Goal: Task Accomplishment & Management: Complete application form

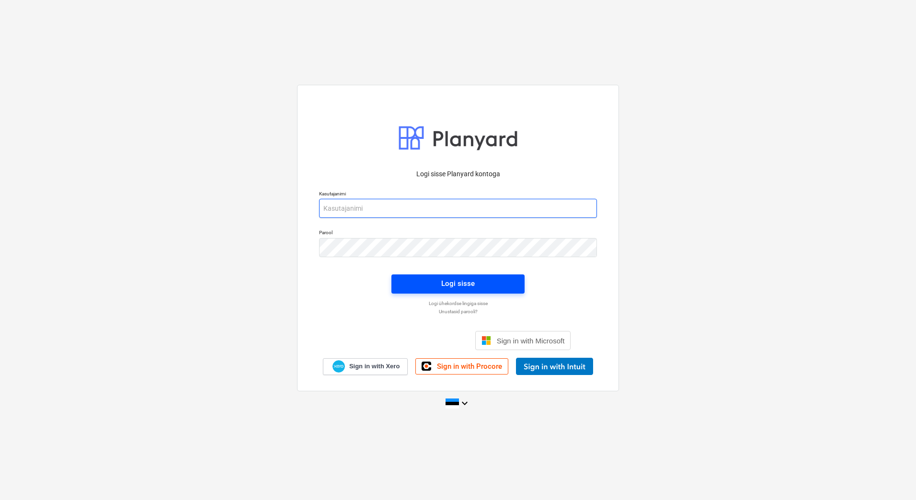
type input "[EMAIL_ADDRESS][PERSON_NAME][DOMAIN_NAME]"
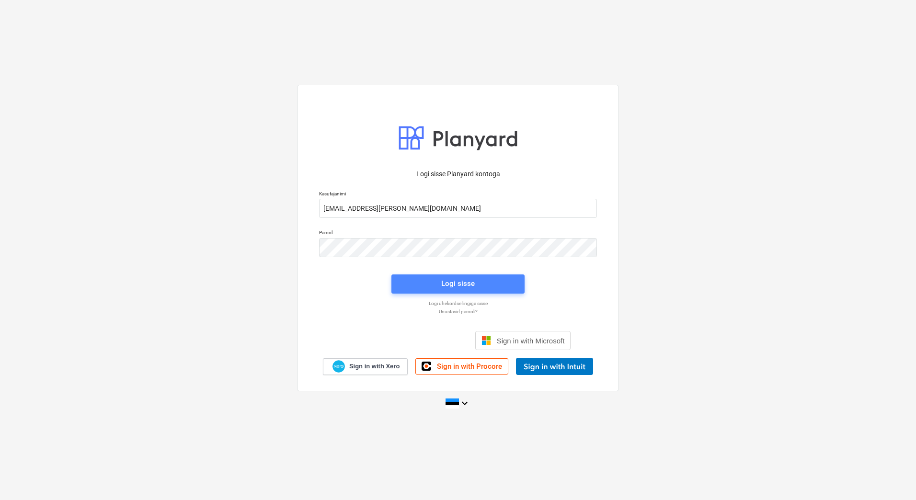
click at [461, 283] on div "Logi sisse" at bounding box center [458, 283] width 34 height 12
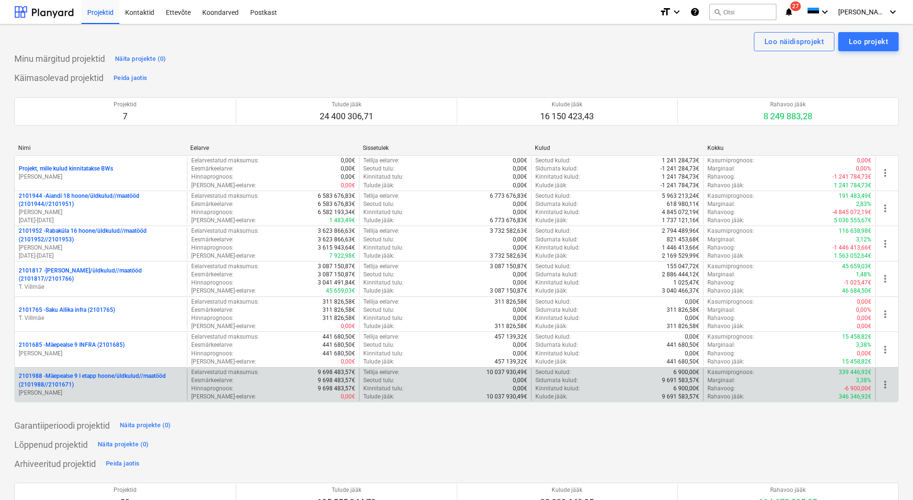
click at [72, 383] on p "2101988 - Mäepealse 9 I etapp hoone/üldkulud//maatööd (2101988//2101671)" at bounding box center [101, 380] width 164 height 16
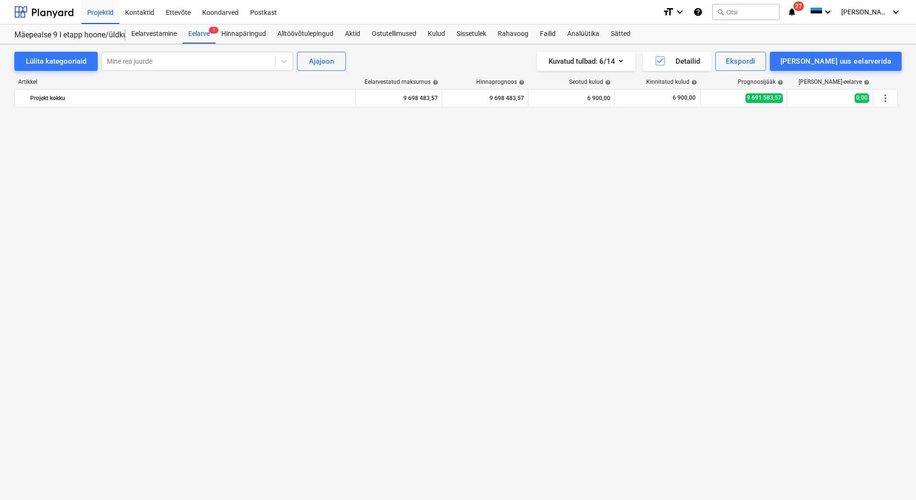
scroll to position [4242, 0]
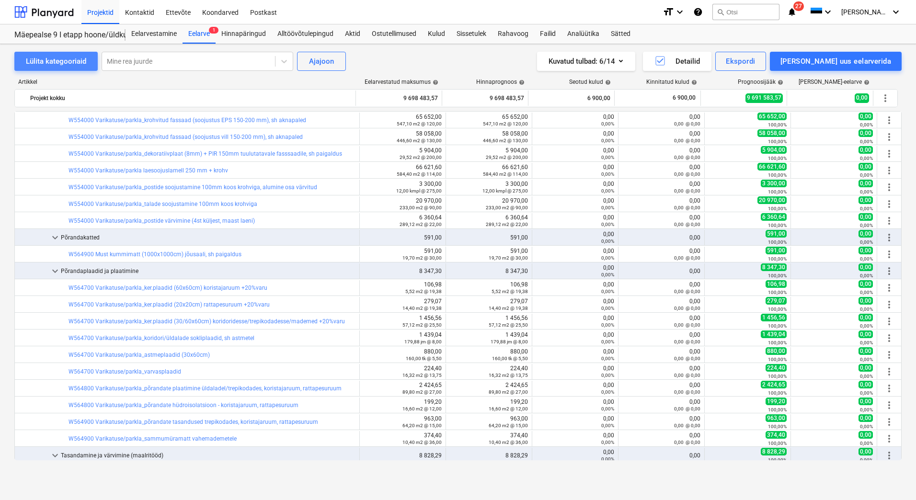
click at [67, 65] on div "Lülita kategooriaid" at bounding box center [56, 61] width 60 height 12
click at [68, 63] on div "Lülita kategooriaid" at bounding box center [56, 61] width 60 height 12
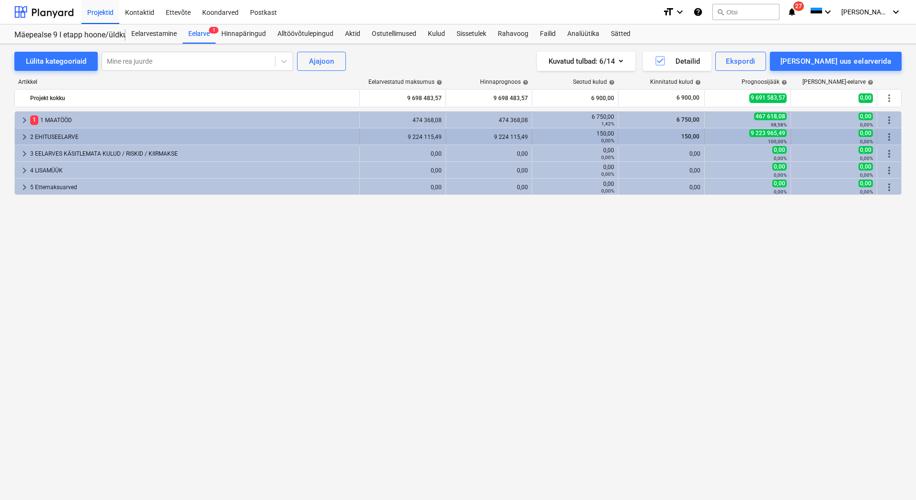
click at [50, 135] on div "2 EHITUSEELARVE" at bounding box center [192, 136] width 325 height 15
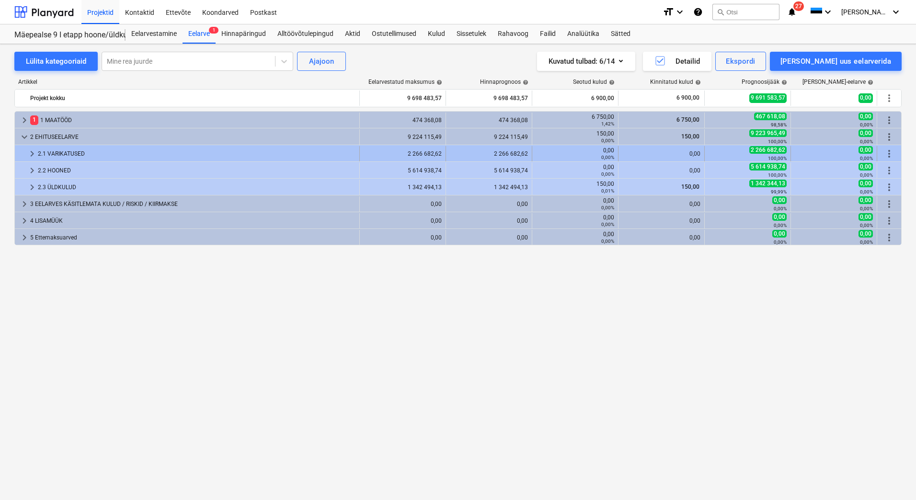
click at [57, 155] on div "2.1 VARIKATUSED" at bounding box center [197, 153] width 318 height 15
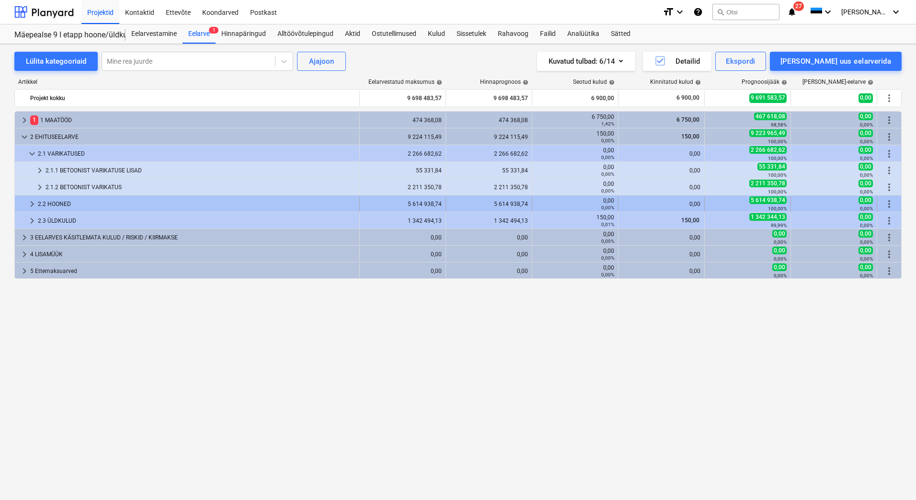
click at [46, 203] on div "2.2 HOONED" at bounding box center [197, 203] width 318 height 15
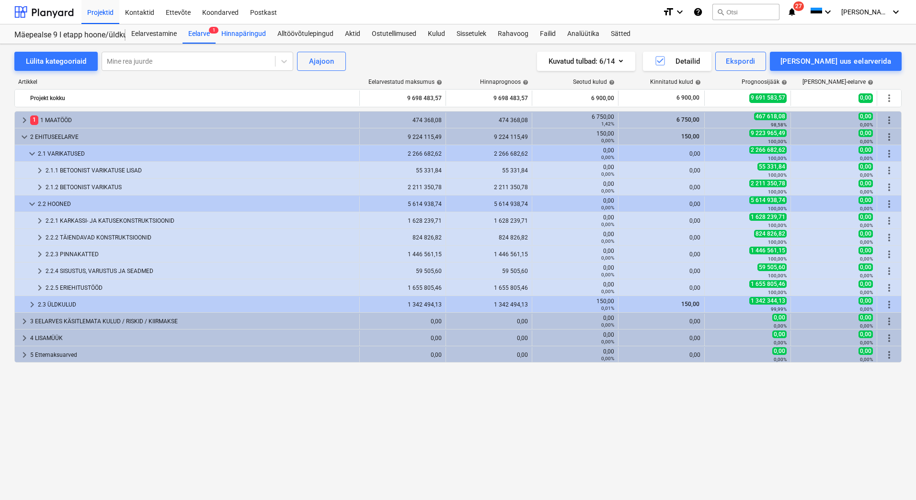
click at [252, 35] on div "Hinnapäringud" at bounding box center [244, 33] width 56 height 19
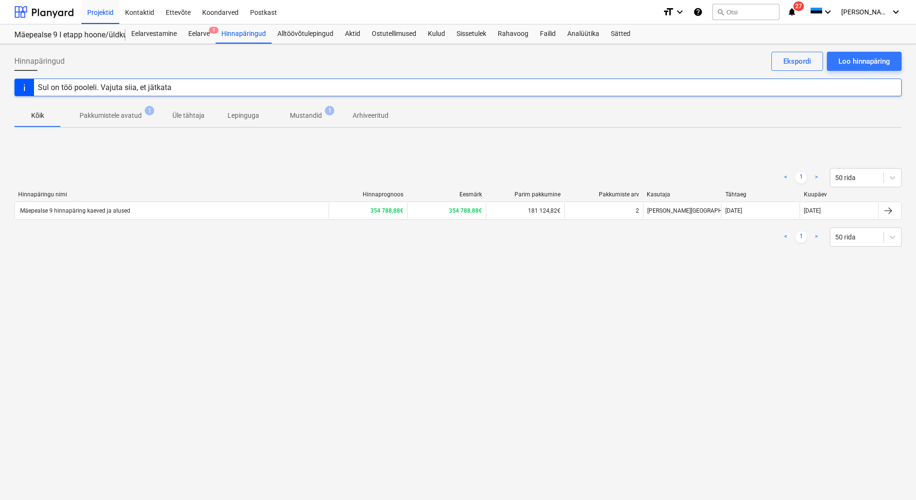
click at [301, 115] on p "Mustandid" at bounding box center [306, 116] width 32 height 10
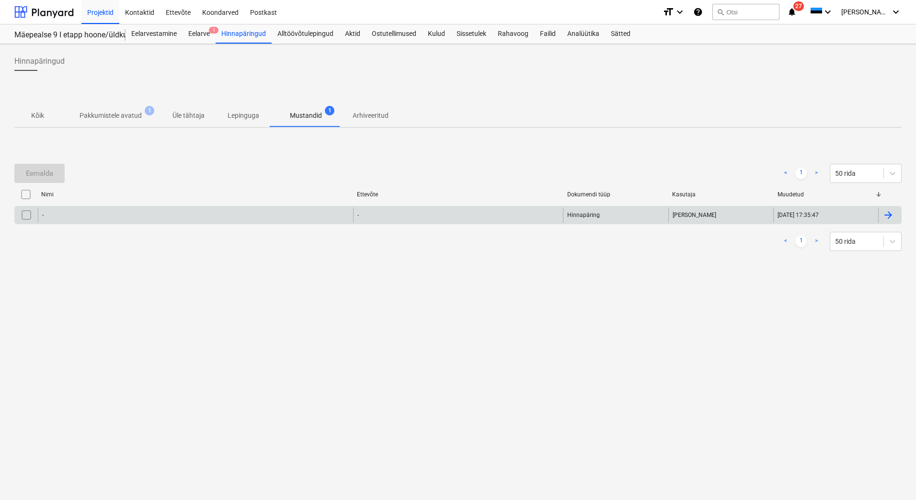
click at [201, 216] on div "-" at bounding box center [195, 214] width 315 height 15
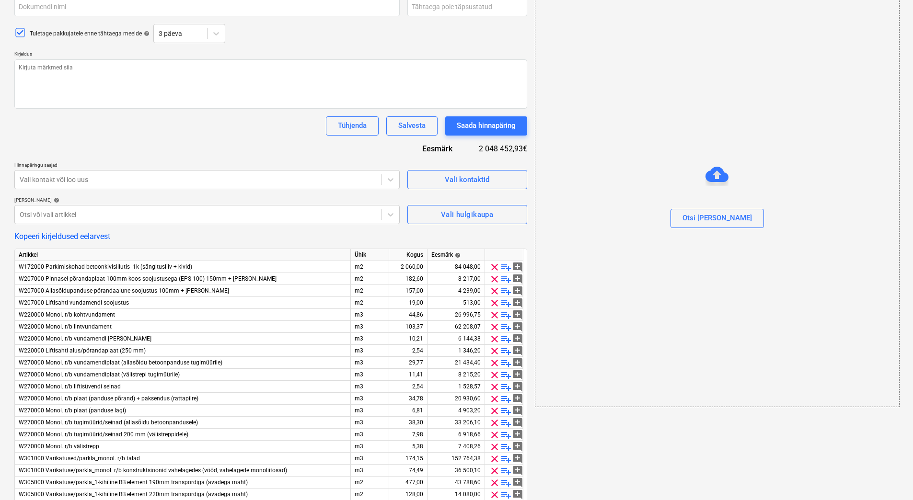
scroll to position [273, 0]
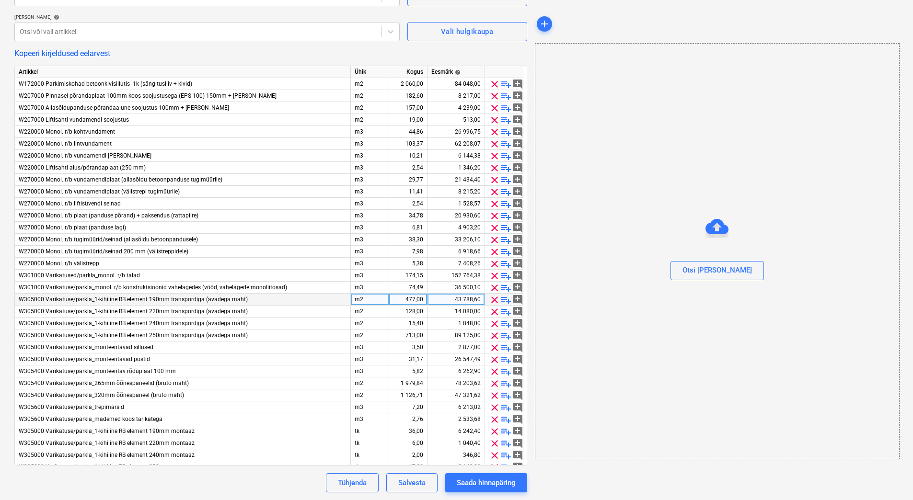
click at [494, 299] on span "clear" at bounding box center [494, 299] width 11 height 11
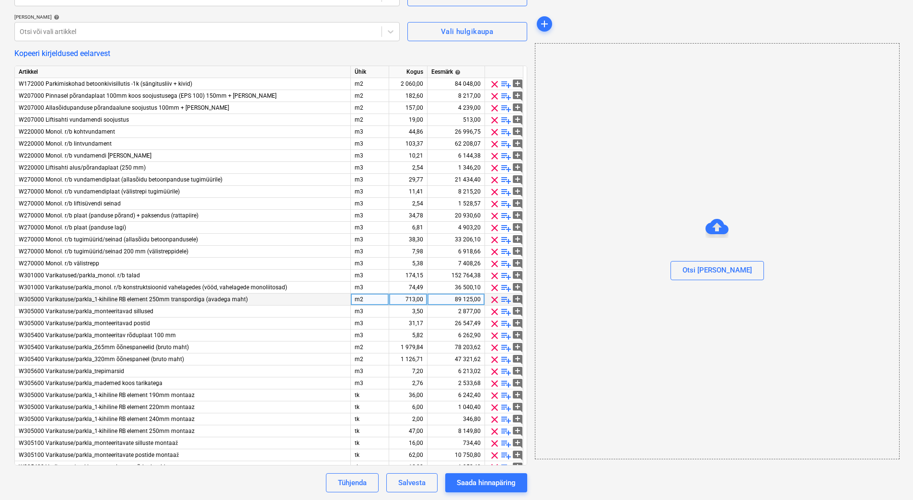
click at [494, 299] on span "clear" at bounding box center [494, 299] width 11 height 11
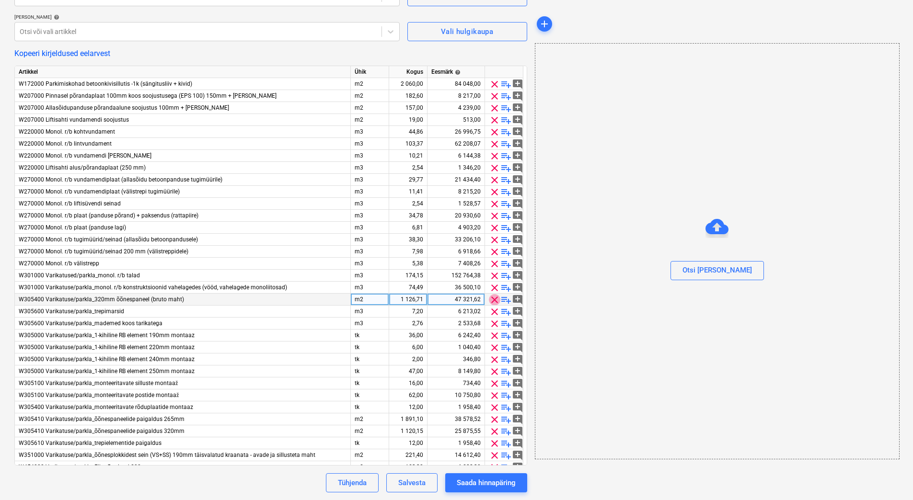
click at [494, 299] on span "clear" at bounding box center [494, 299] width 11 height 11
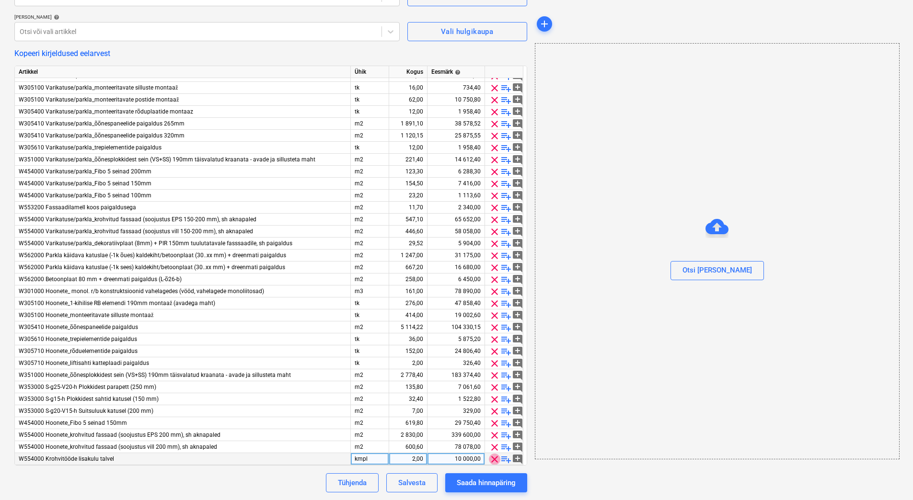
click at [491, 457] on span "clear" at bounding box center [494, 459] width 11 height 11
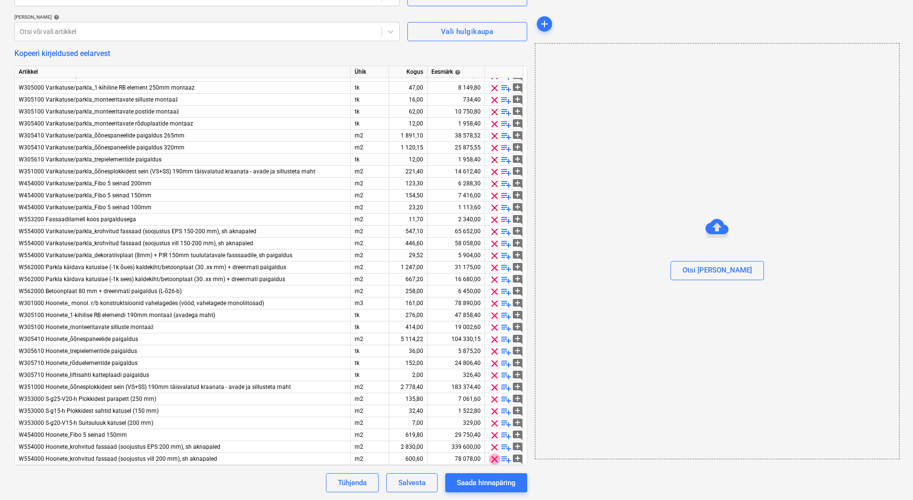
click at [491, 457] on span "clear" at bounding box center [494, 459] width 11 height 11
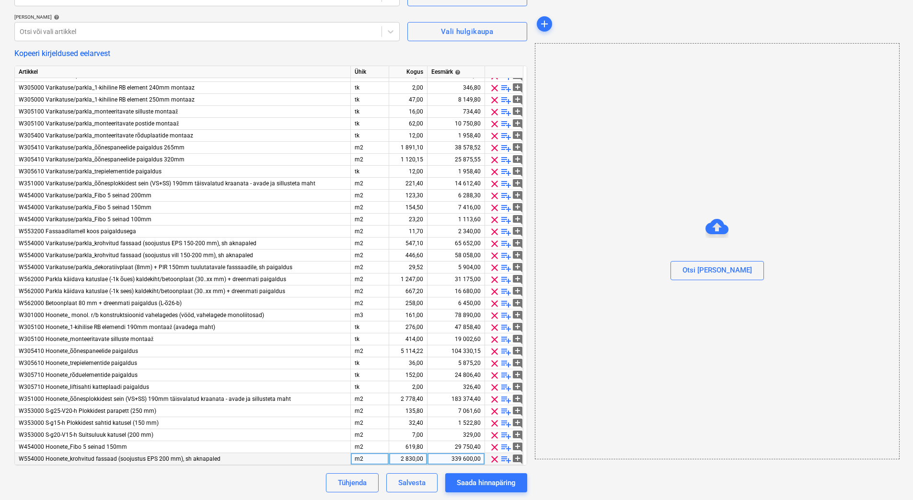
click at [495, 457] on span "clear" at bounding box center [494, 459] width 11 height 11
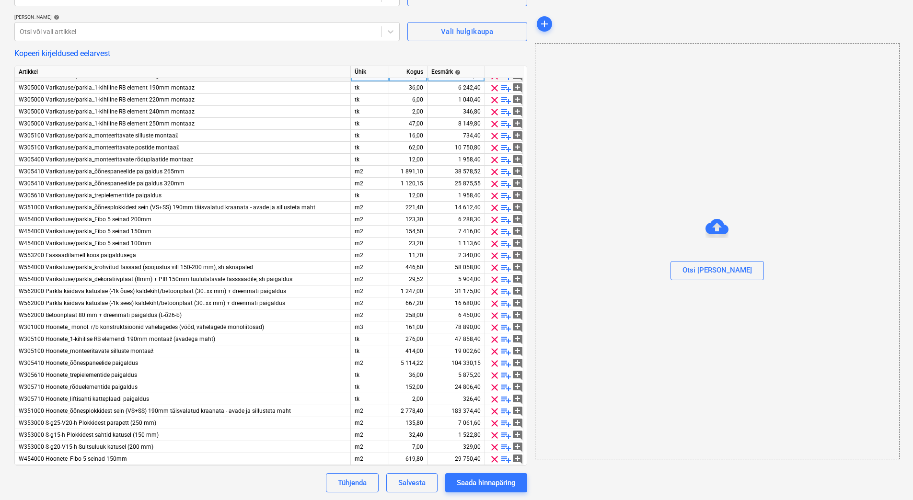
scroll to position [224, 0]
click at [491, 265] on span "clear" at bounding box center [494, 267] width 11 height 11
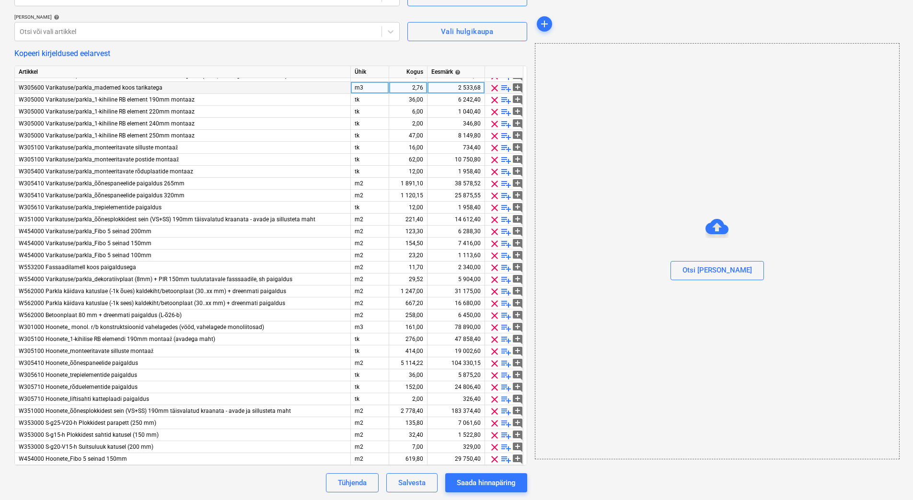
scroll to position [212, 0]
click at [492, 281] on span "clear" at bounding box center [494, 279] width 11 height 11
type textarea "x"
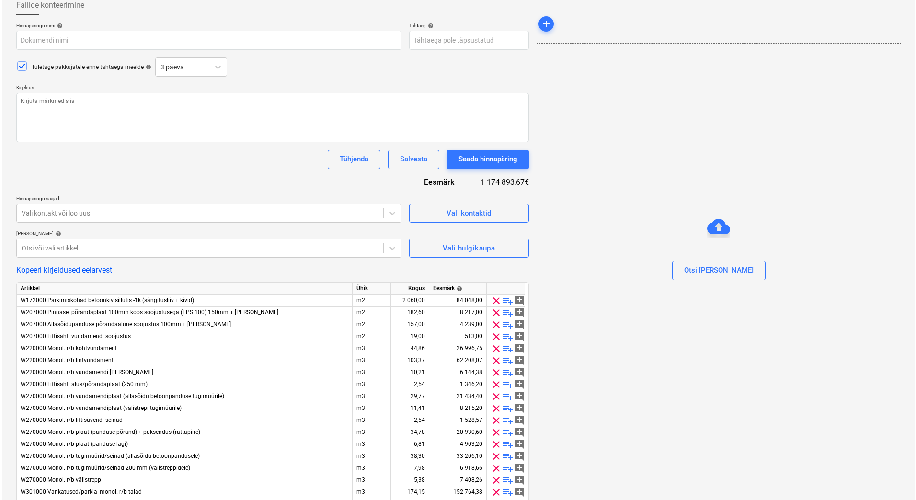
scroll to position [0, 0]
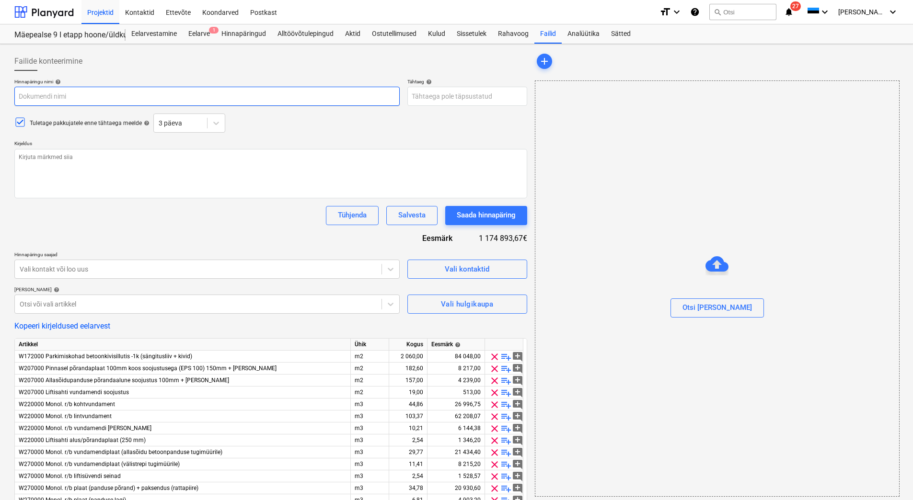
click at [58, 100] on input "text" at bounding box center [206, 96] width 385 height 19
type input "H"
type textarea "x"
type input "Hi"
type textarea "x"
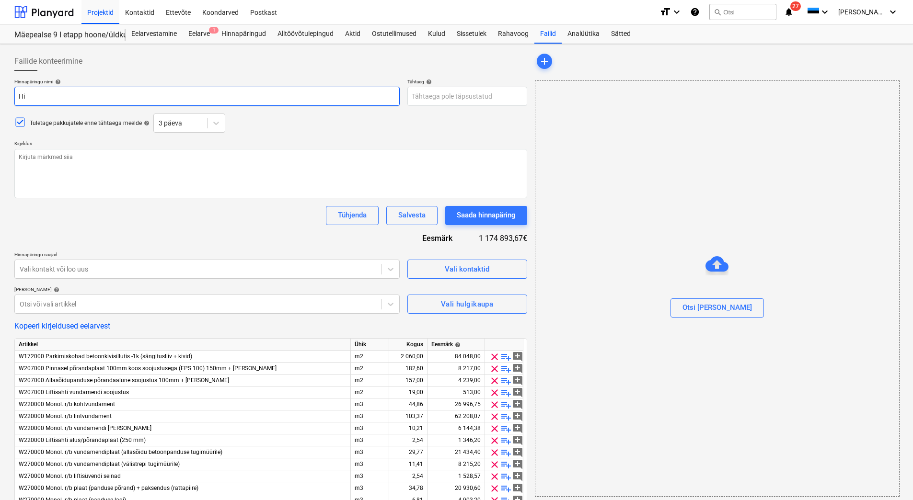
type input "Hin"
type textarea "x"
type input "[PERSON_NAME]"
type textarea "x"
type input "Hinna"
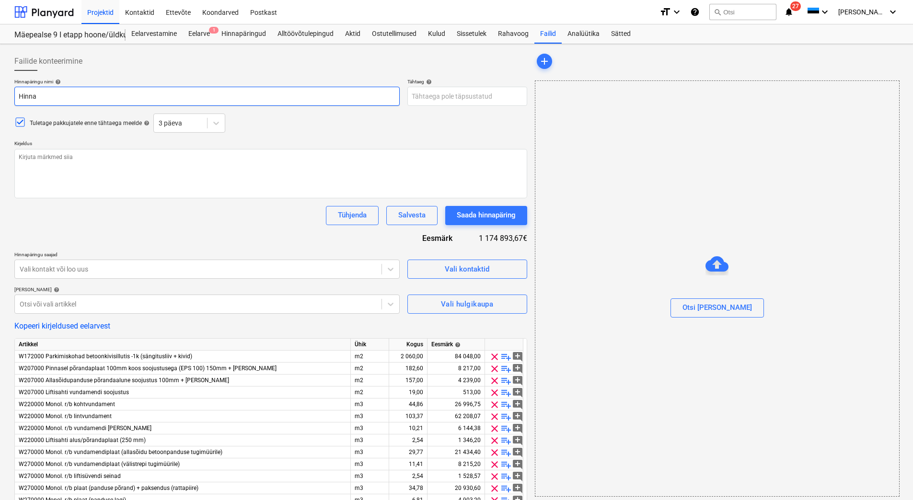
type textarea "x"
type input "Hinnap"
type textarea "x"
type input "Hinnapä"
type textarea "x"
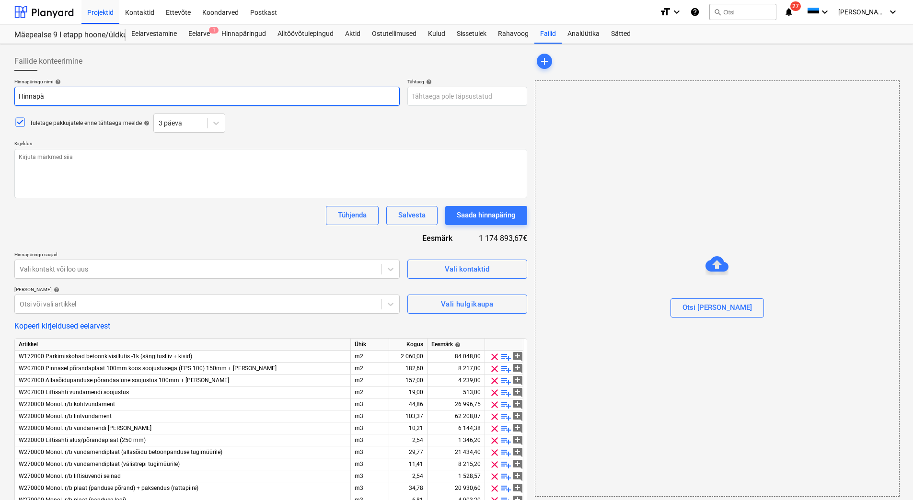
type input "Hinnapär"
type textarea "x"
type input "Hinnapäri"
type textarea "x"
type input "Hinnapärin"
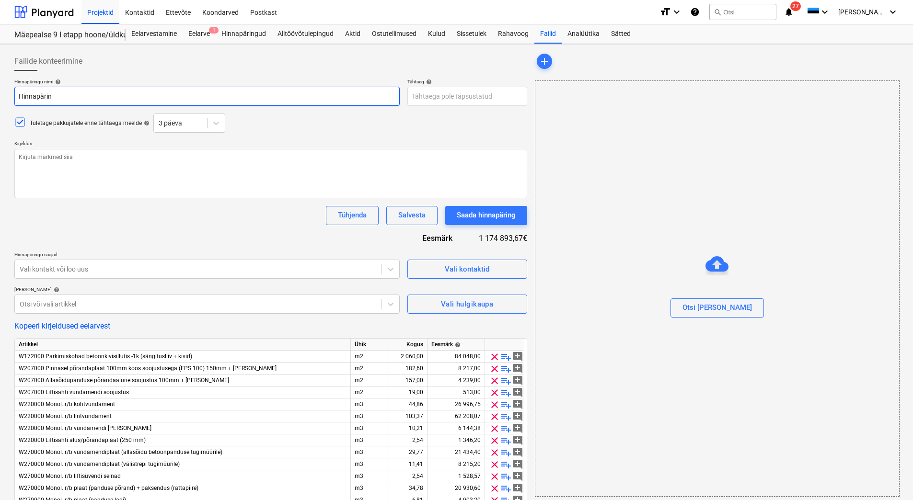
type textarea "x"
type input "Hinnapäring"
type textarea "x"
type input "Hinnapäring"
type textarea "x"
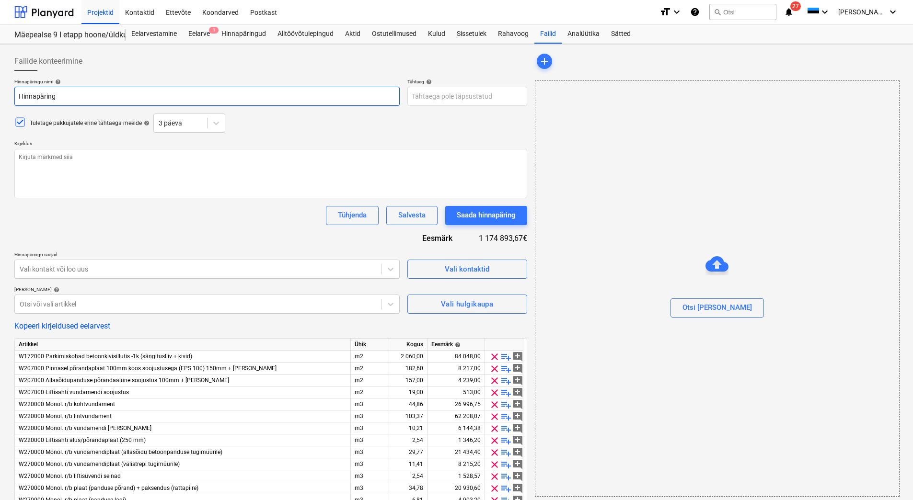
type input "Hinnapäring b"
type textarea "x"
type input "Hinnapäring be"
type textarea "x"
type input "Hinnapäring bet"
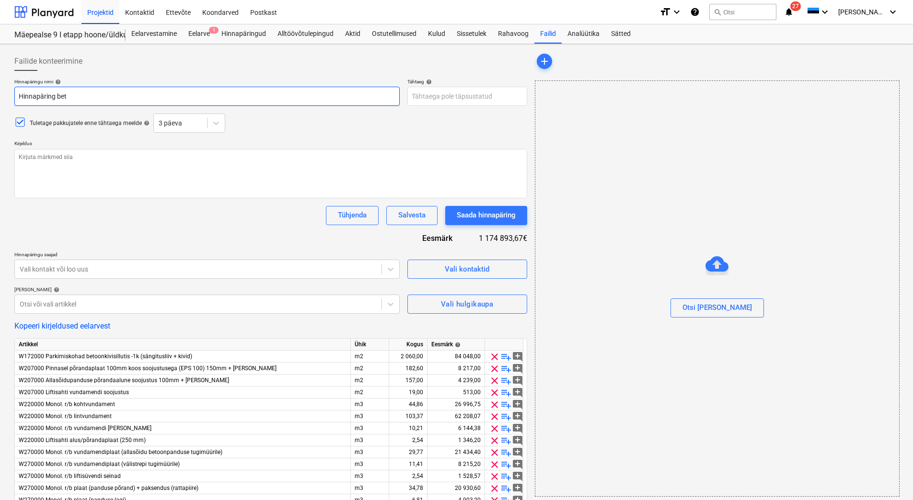
type textarea "x"
type input "Hinnapäring beto"
type textarea "x"
type input "Hinnapäring betoo"
type textarea "x"
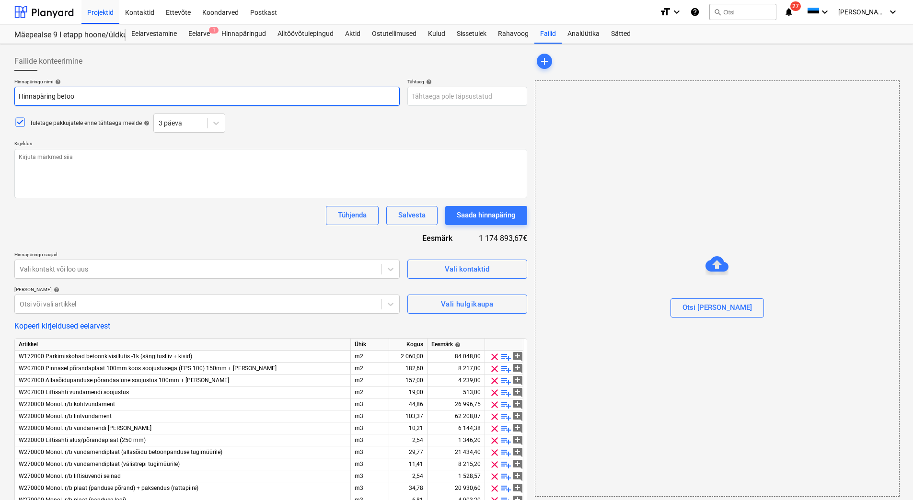
type input "Hinnapäring betoon"
type textarea "x"
type input "Hinnapäring betooni"
type textarea "x"
type input "Hinnapäring betoonit"
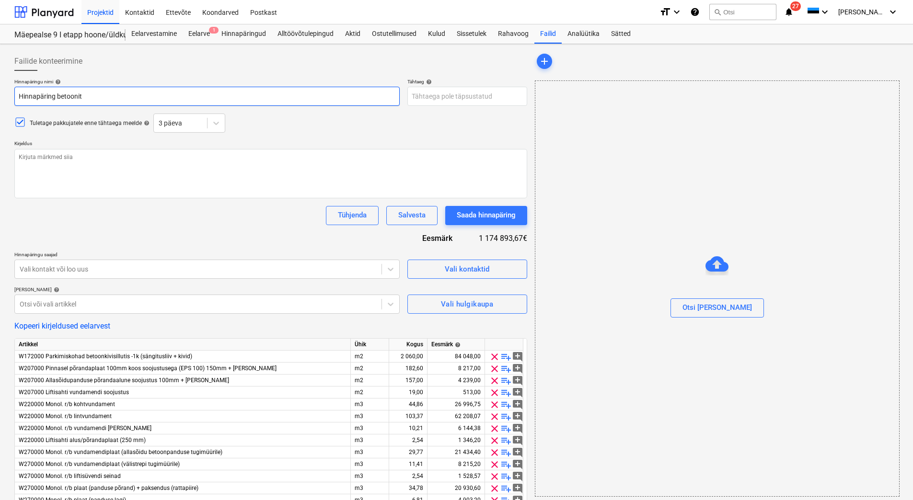
type textarea "x"
type input "Hinnapäring betoonitö"
type textarea "x"
type input "Hinnapäring betoonitöö"
type textarea "x"
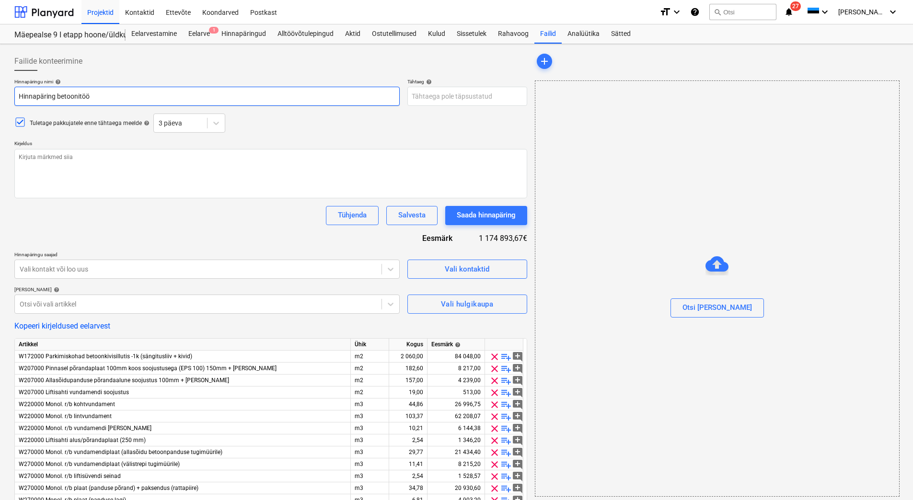
type input "Hinnapäring betoonitööd"
type textarea "x"
type input "Hinnapäring betoonitööde"
type textarea "x"
type input "Hinnapäring betoonitöödel"
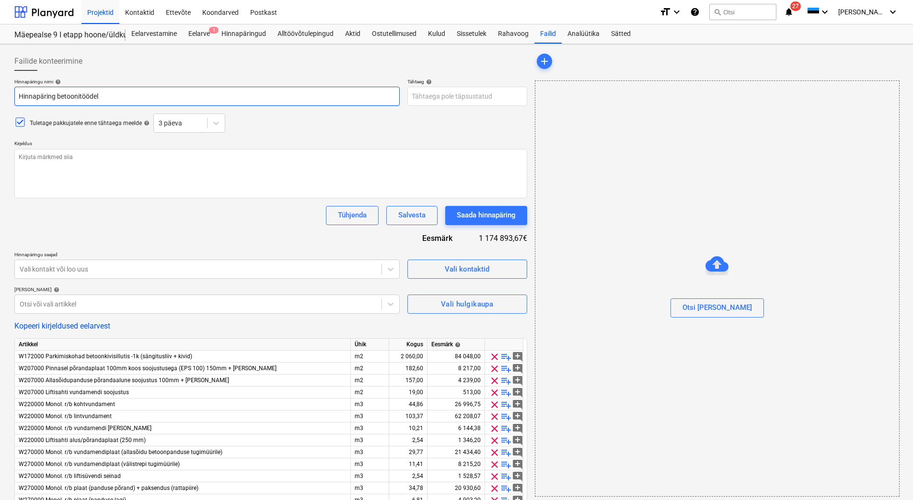
type textarea "x"
type input "Hinnapäring betoonitöödele"
type textarea "x"
type input "Hinnapäring betoonitöödele"
click at [217, 224] on div "Tühjenda Salvesta Saada hinnapäring" at bounding box center [270, 215] width 513 height 19
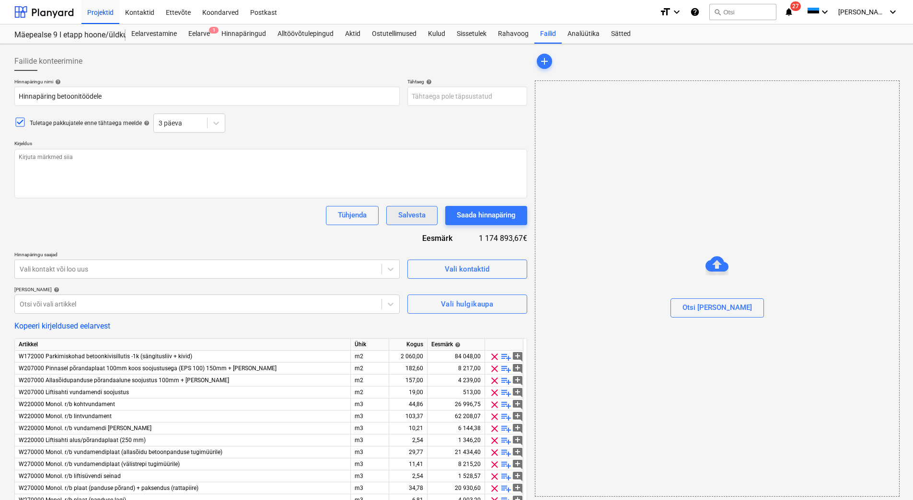
click at [413, 215] on div "Salvesta" at bounding box center [411, 215] width 27 height 12
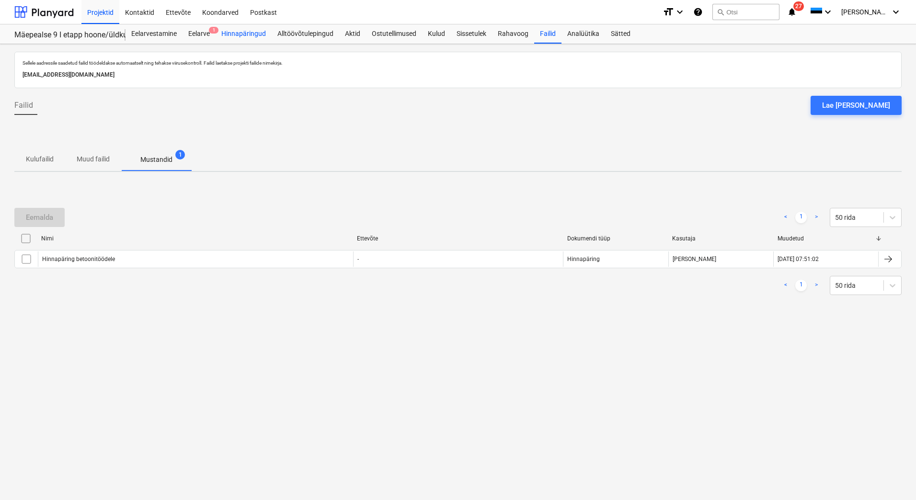
click at [242, 34] on div "Hinnapäringud" at bounding box center [244, 33] width 56 height 19
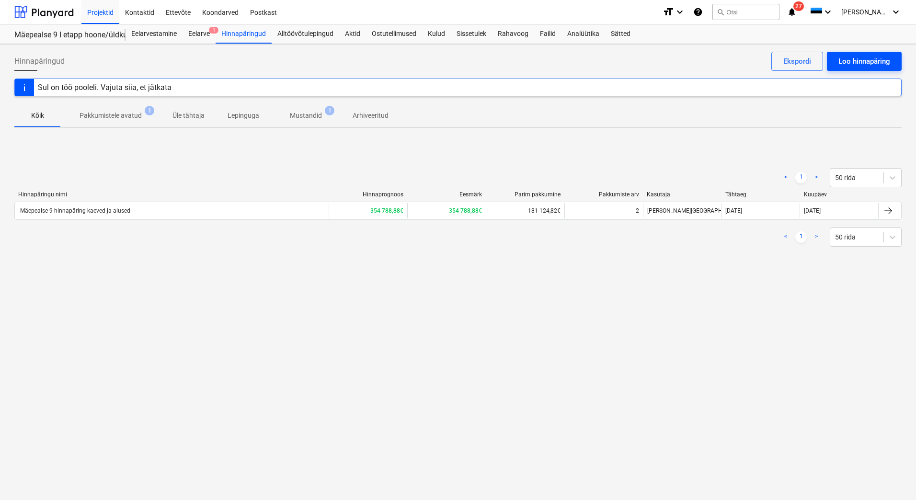
click at [839, 61] on div "Loo hinnapäring" at bounding box center [864, 61] width 52 height 12
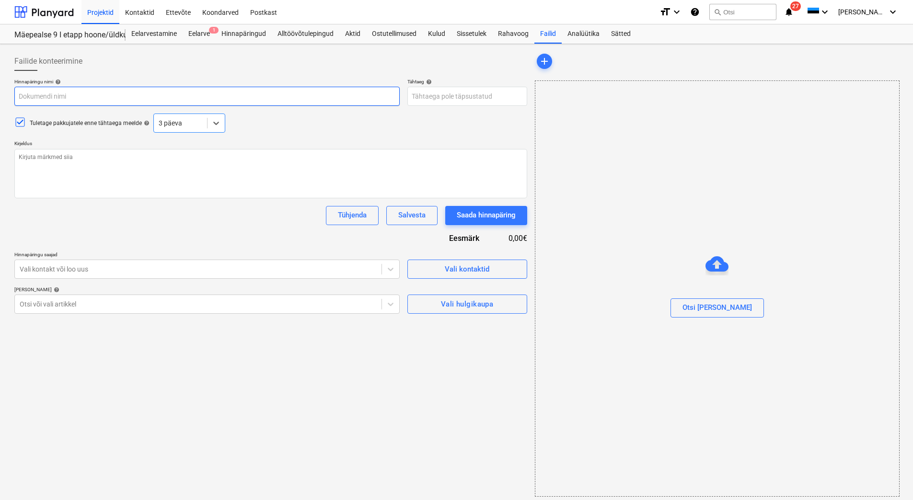
click at [34, 96] on input "text" at bounding box center [206, 96] width 385 height 19
type textarea "x"
type input "H"
type textarea "x"
type input "Hi"
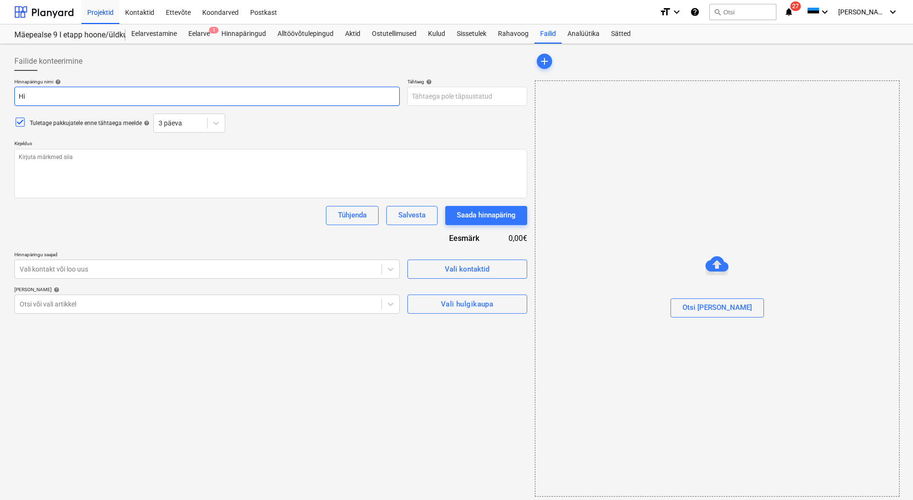
type textarea "x"
type input "Hin"
type textarea "x"
type input "[PERSON_NAME]"
type textarea "x"
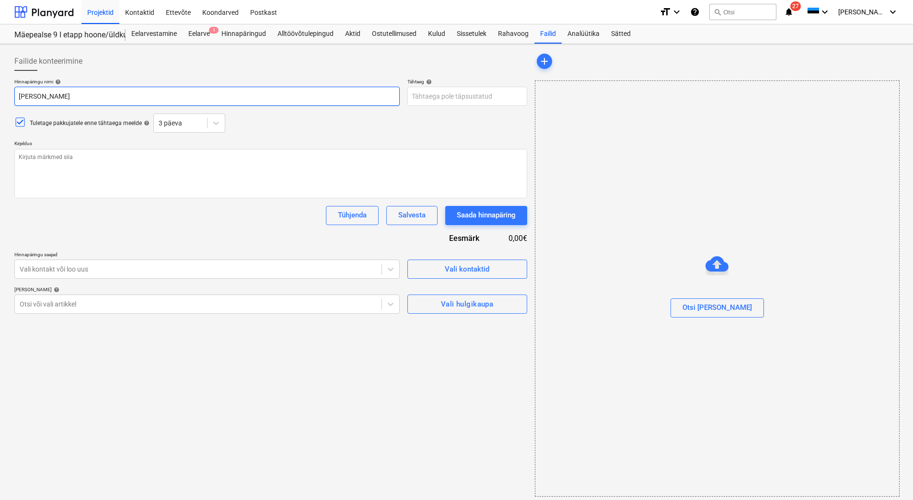
type input "Hinna"
type textarea "x"
type input "Hinnap"
type textarea "x"
type input "Hinnapä"
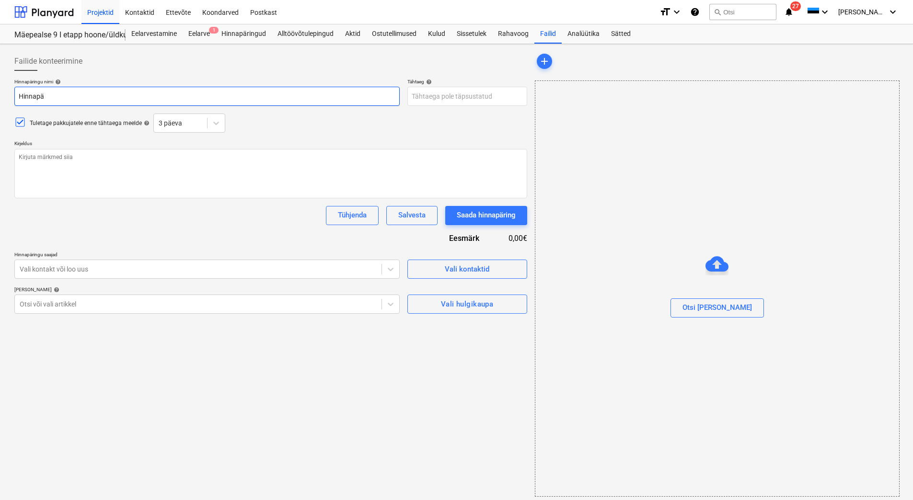
type textarea "x"
type input "Hinnapär"
type textarea "x"
type input "Hinnapäri"
type textarea "x"
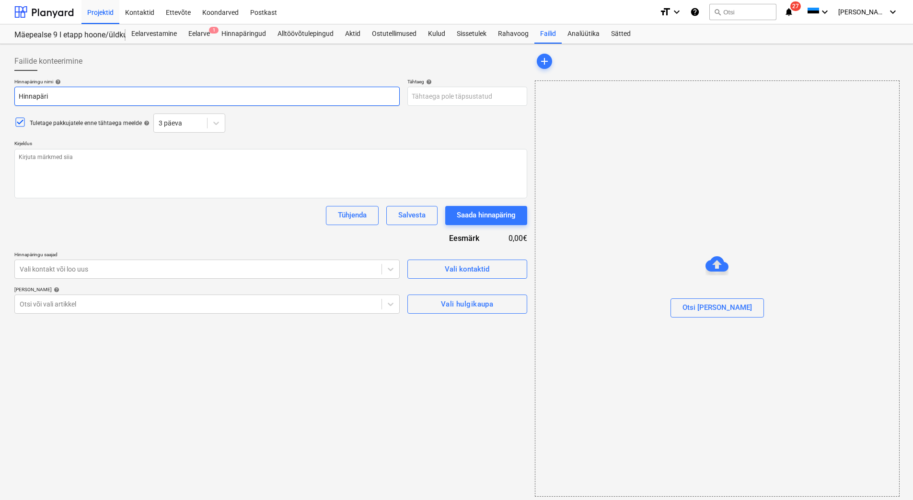
type input "Hinnapärin"
type textarea "x"
type input "Hinnapäring"
type textarea "x"
type input "Hinnapäring"
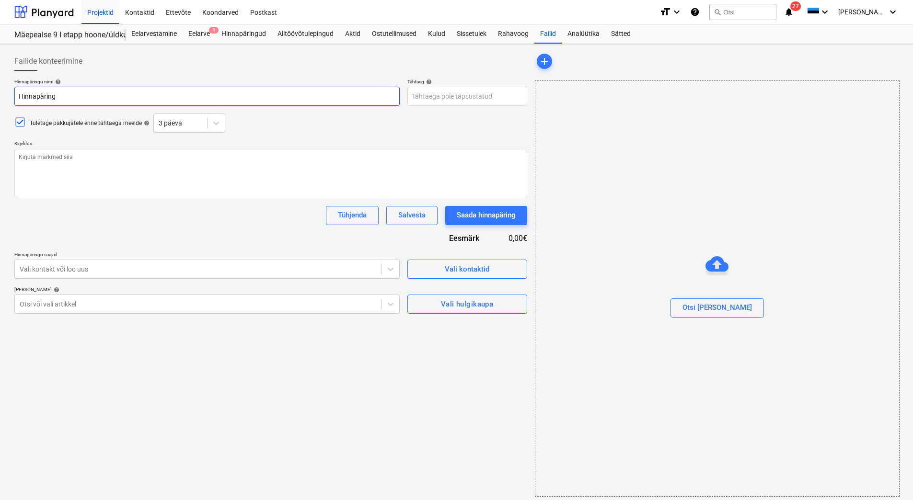
type textarea "x"
type input "Hinnapäring f"
type textarea "x"
type input "Hinnapäring fa"
type textarea "x"
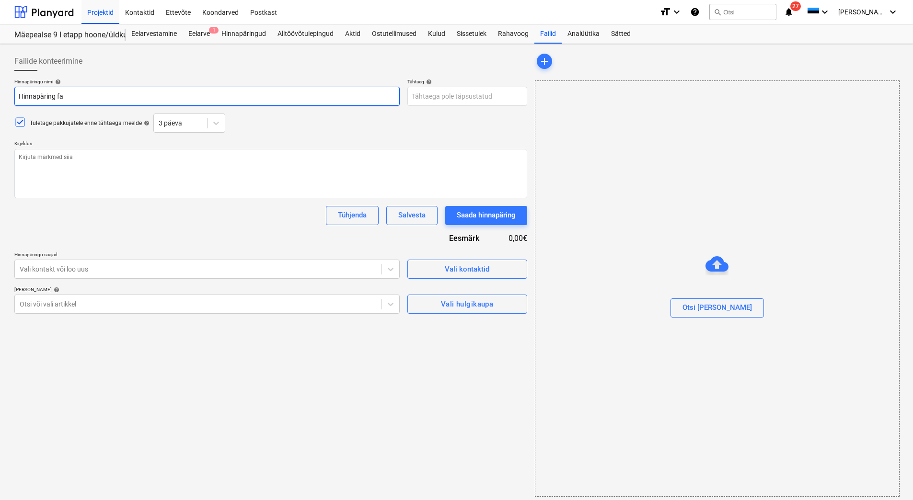
type input "Hinnapäring fas"
type textarea "x"
type input "Hinnapäring fass"
type textarea "x"
type input "Hinnapäring fassa"
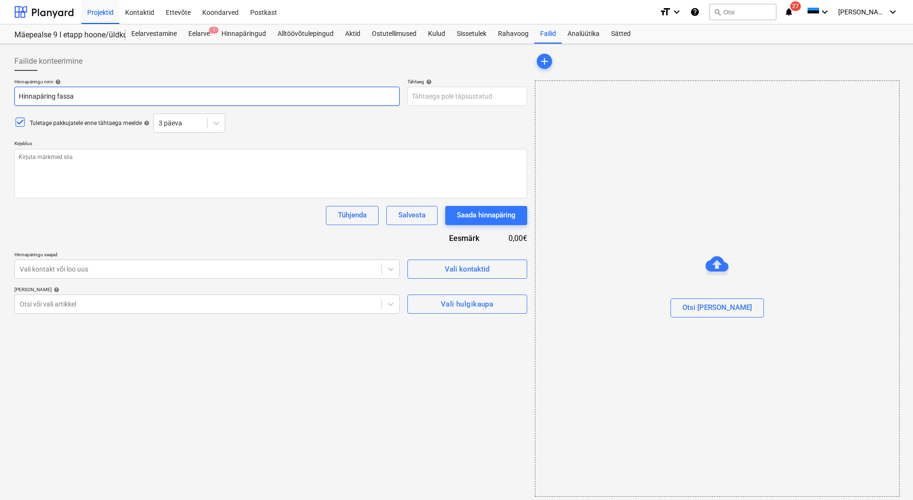
type textarea "x"
type input "Hinnapäring fassaa"
type textarea "x"
type input "Hinnapäring fassaad"
type textarea "x"
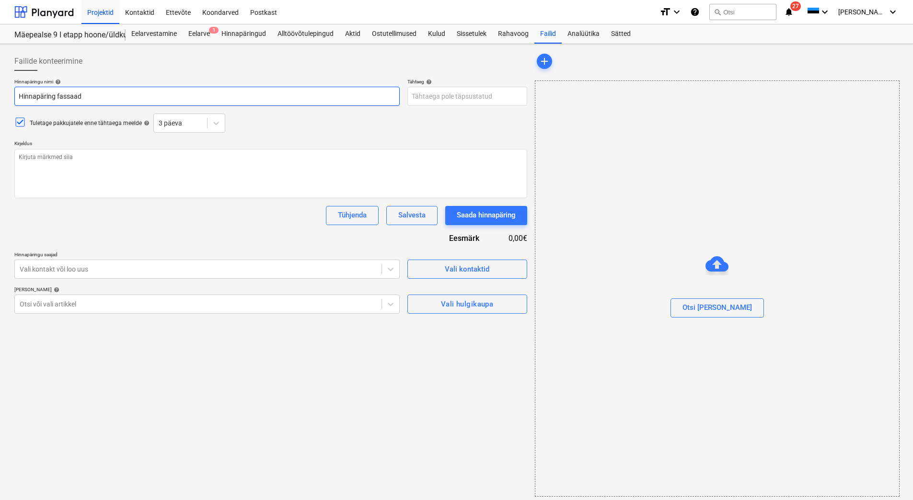
type input "Hinnapäring fassaadi"
type textarea "x"
type input "Hinnapäring fassaadit"
type textarea "x"
type input "Hinnapäring fassaaditö"
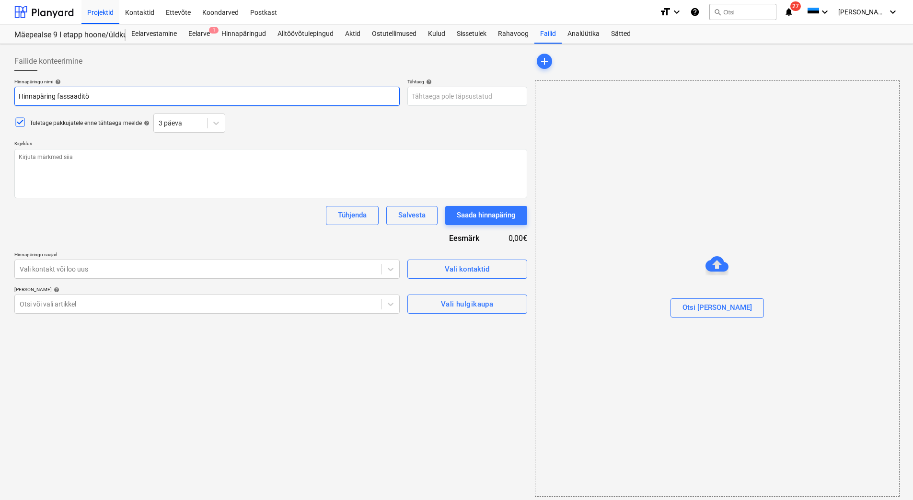
type textarea "x"
type input "Hinnapäring fassaaditöö"
type textarea "x"
type input "Hinnapäring fassaaditööd"
type textarea "x"
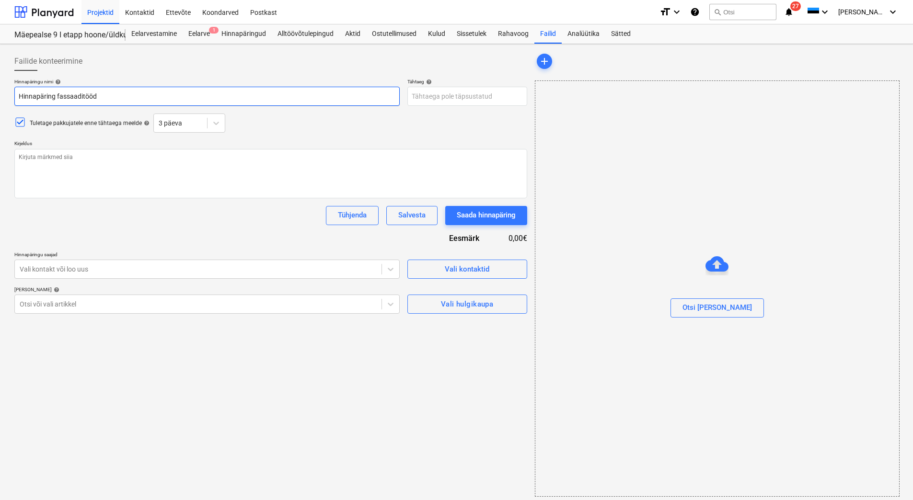
type input "Hinnapäring fassaaditööde"
type textarea "x"
type input "Hinnapäring fassaaditöödel"
type textarea "x"
type input "Hinnapäring fassaaditöödele"
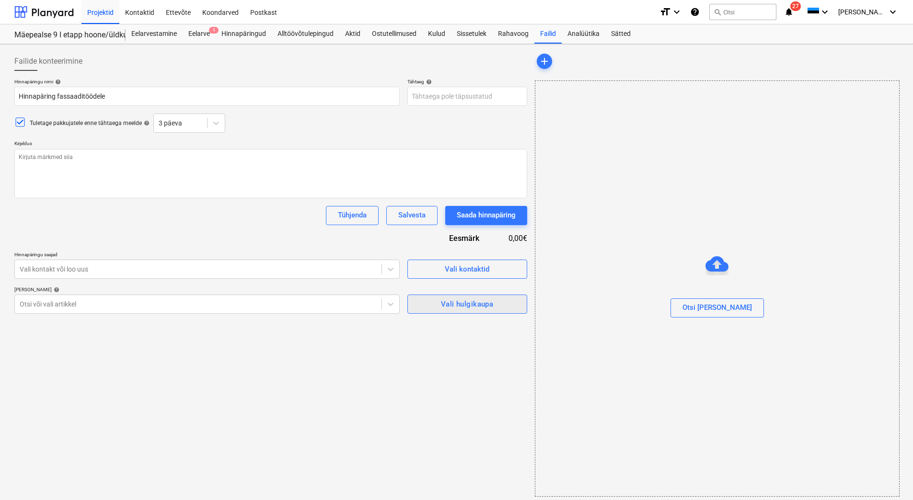
click at [452, 307] on div "Vali hulgikaupa" at bounding box center [467, 304] width 52 height 12
type textarea "x"
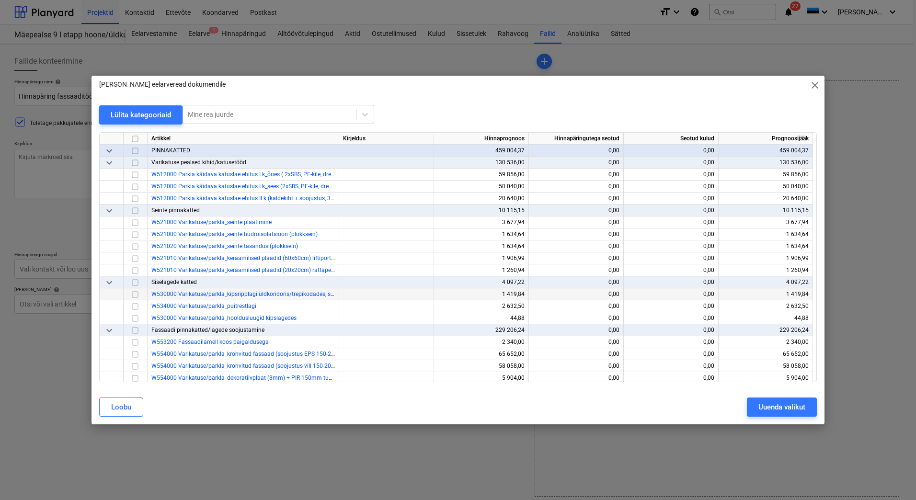
scroll to position [2874, 0]
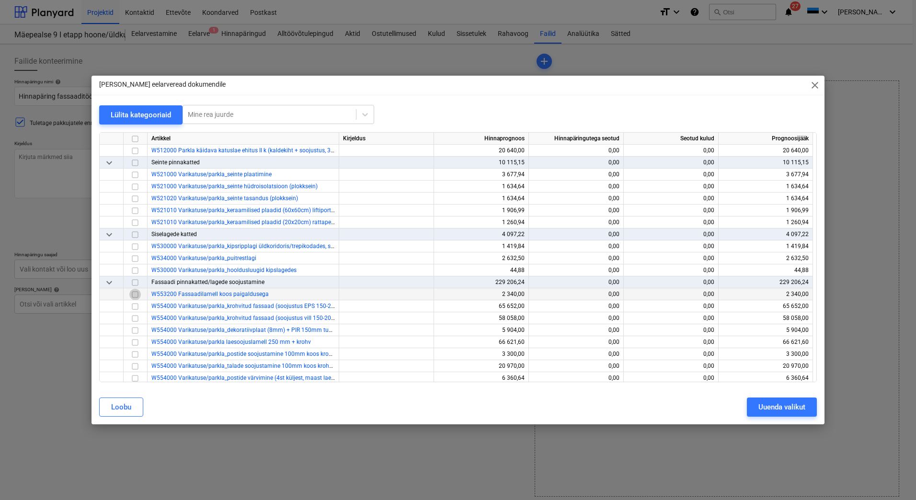
click at [137, 294] on input "checkbox" at bounding box center [134, 294] width 11 height 11
click at [135, 307] on input "checkbox" at bounding box center [134, 306] width 11 height 11
click at [135, 318] on input "checkbox" at bounding box center [134, 318] width 11 height 11
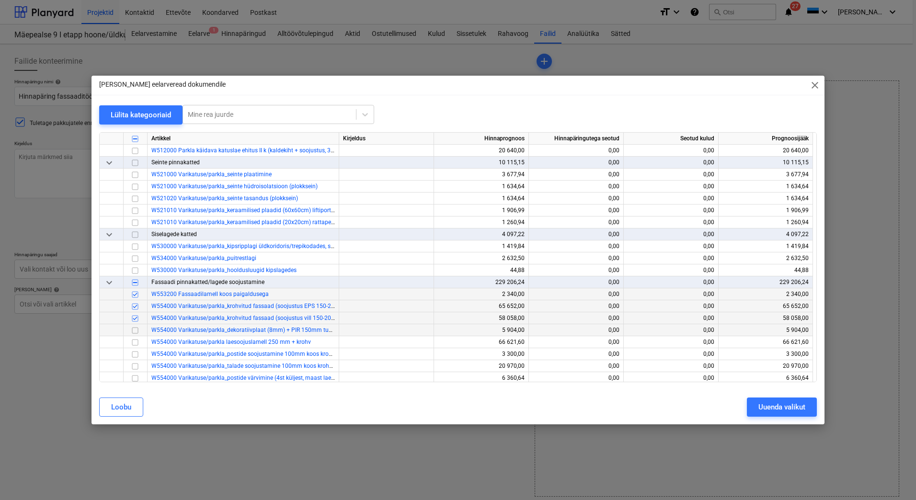
click at [134, 330] on input "checkbox" at bounding box center [134, 330] width 11 height 11
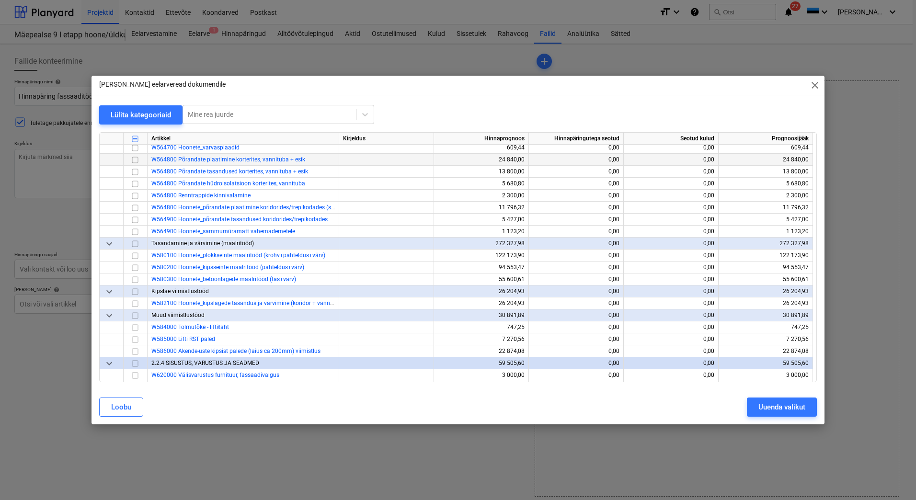
scroll to position [5200, 0]
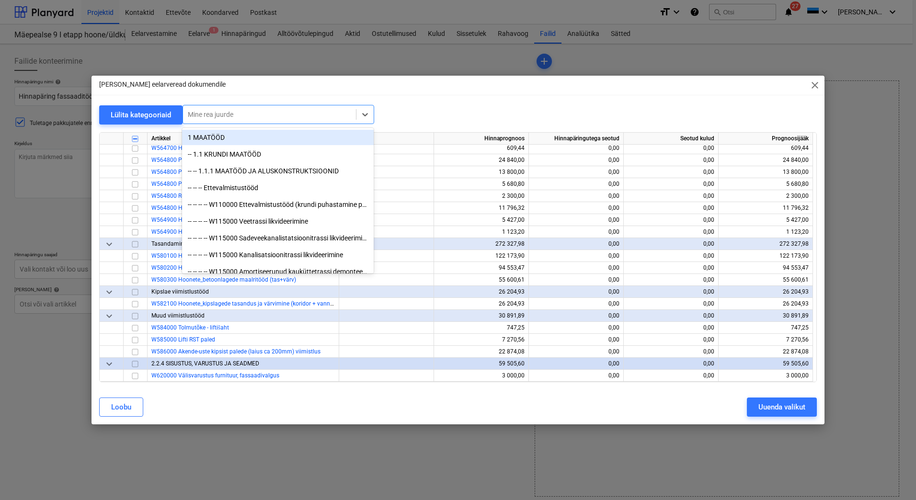
click at [217, 111] on div at bounding box center [269, 115] width 163 height 10
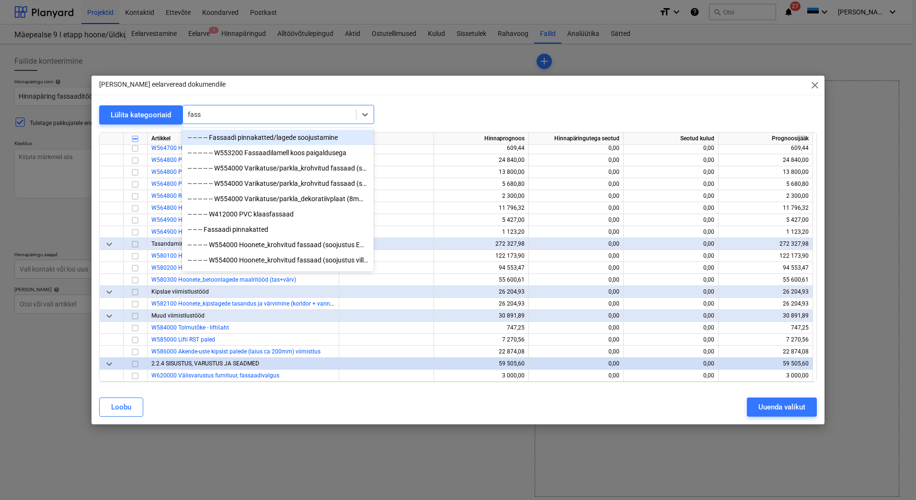
type input "fassa"
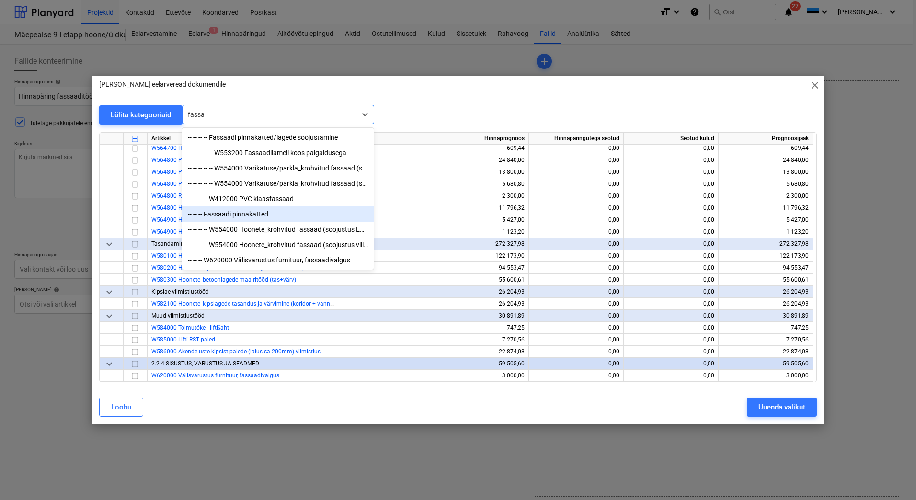
click at [247, 218] on div "-- -- -- Fassaadi pinnakatted" at bounding box center [278, 213] width 192 height 15
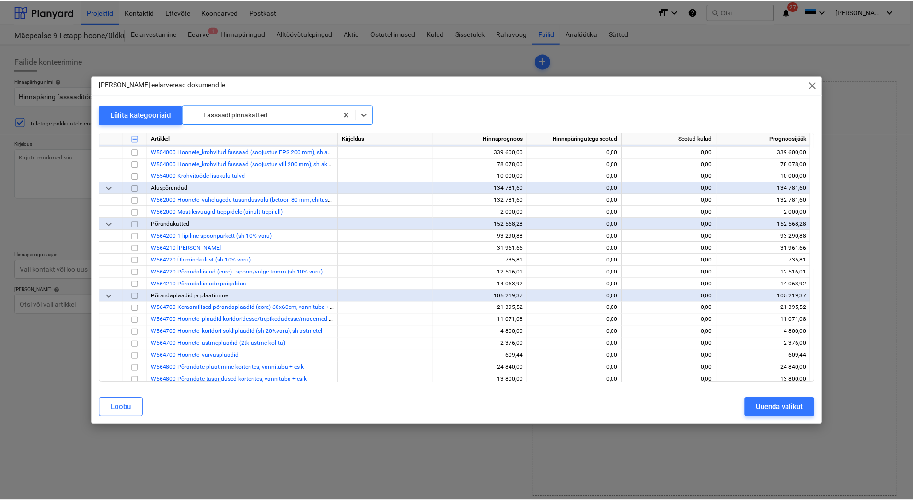
scroll to position [4982, 0]
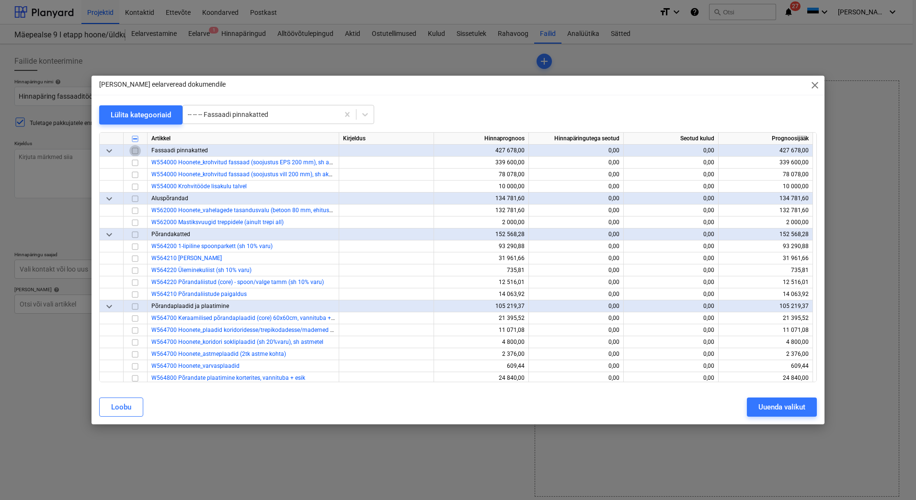
click at [135, 150] on input "checkbox" at bounding box center [134, 150] width 11 height 11
click at [782, 406] on div "Uuenda valikut" at bounding box center [781, 407] width 47 height 12
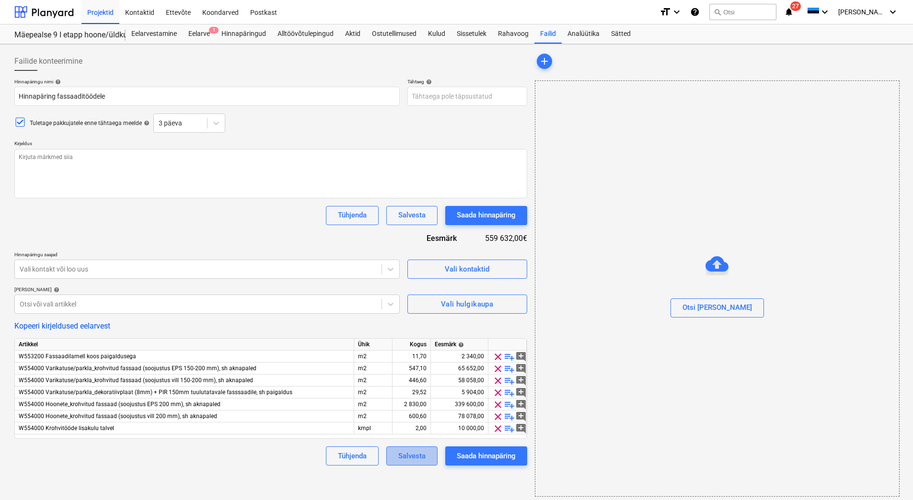
click at [398, 450] on div "Salvesta" at bounding box center [411, 456] width 27 height 12
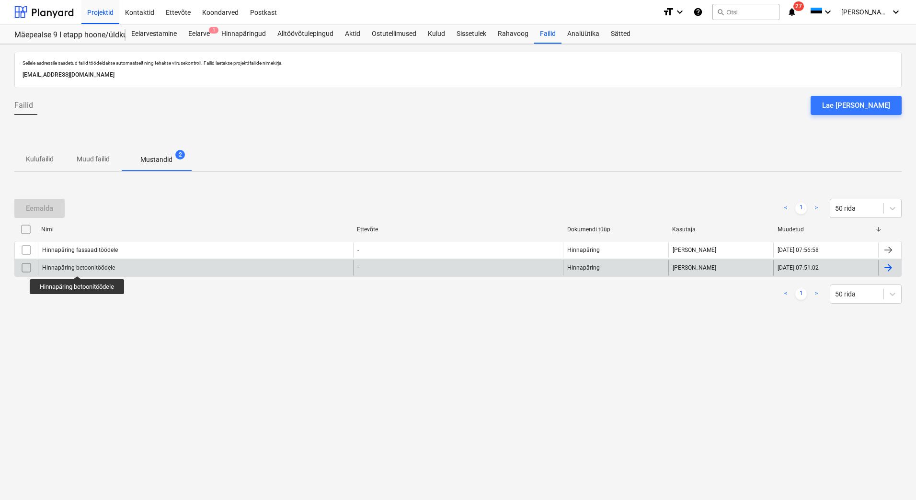
click at [78, 267] on div "Hinnapäring betoonitöödele" at bounding box center [78, 267] width 73 height 7
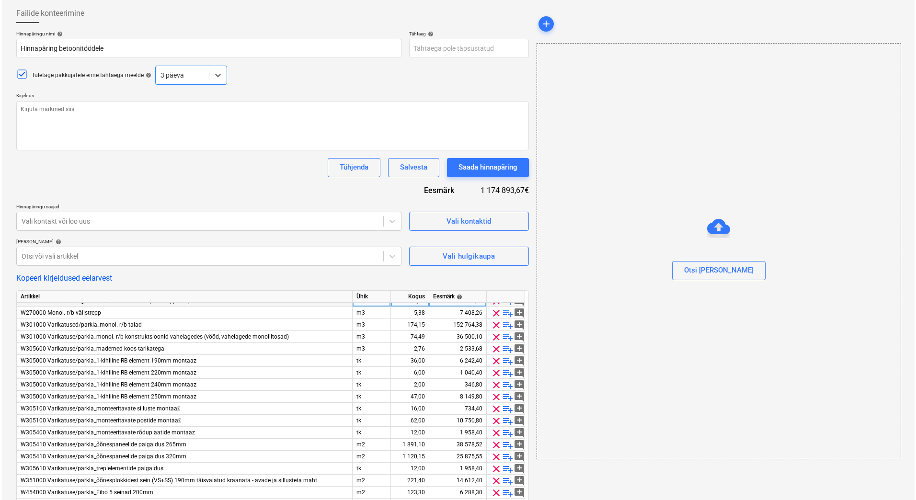
scroll to position [192, 0]
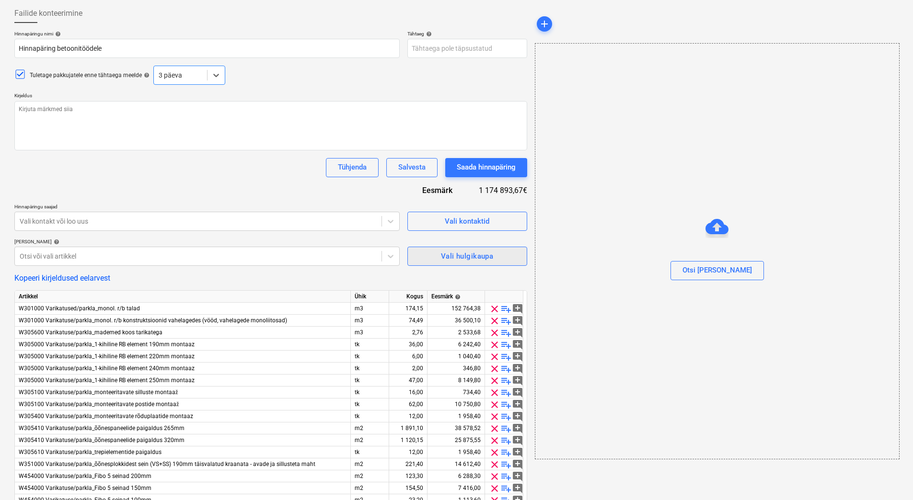
click at [438, 255] on span "Vali hulgikaupa" at bounding box center [467, 256] width 99 height 12
type textarea "x"
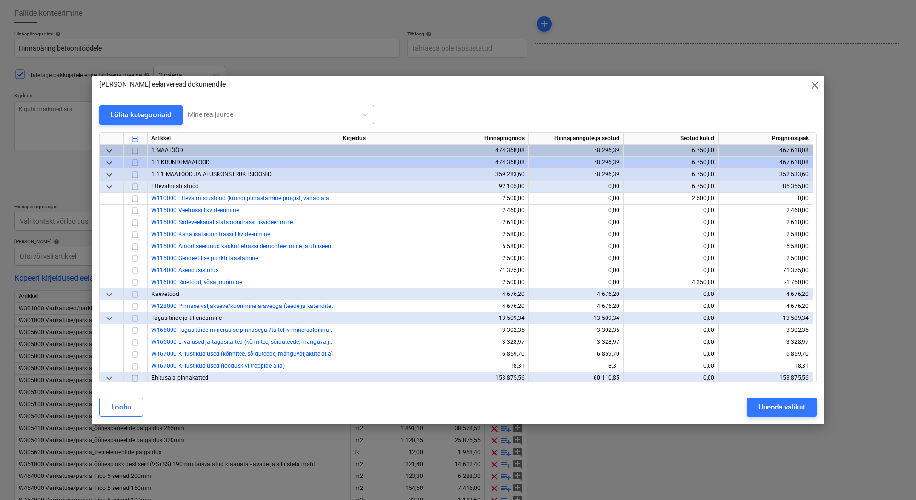
click at [195, 113] on div at bounding box center [269, 115] width 163 height 10
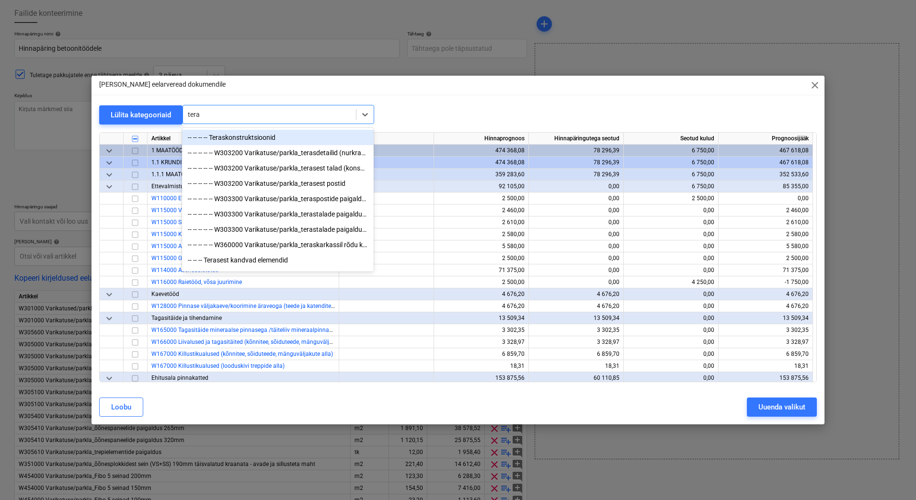
type input "teras"
click at [243, 137] on div "-- -- -- -- Teraskonstruktsioonid" at bounding box center [278, 137] width 192 height 15
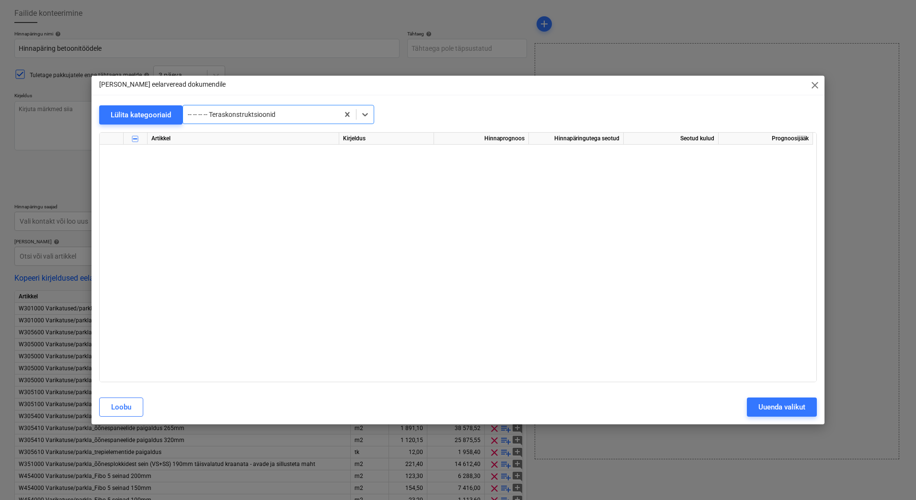
scroll to position [2012, 0]
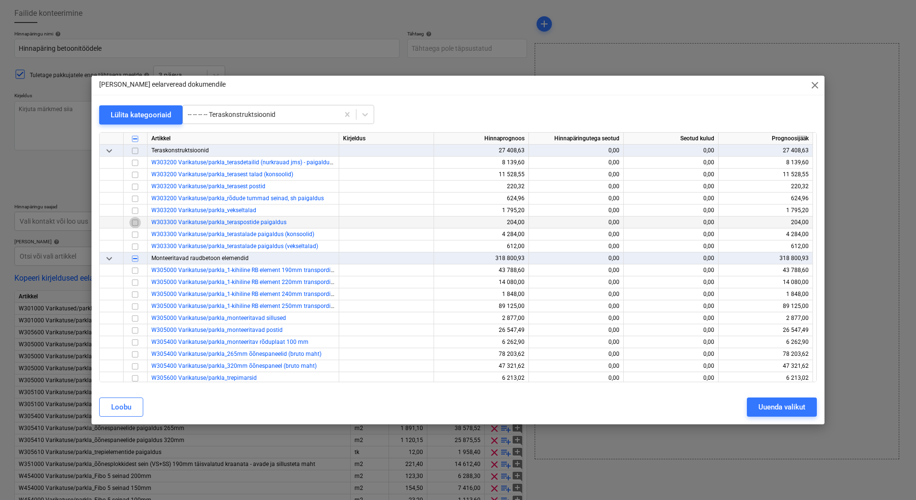
click at [133, 221] on input "checkbox" at bounding box center [134, 222] width 11 height 11
click at [136, 234] on input "checkbox" at bounding box center [134, 234] width 11 height 11
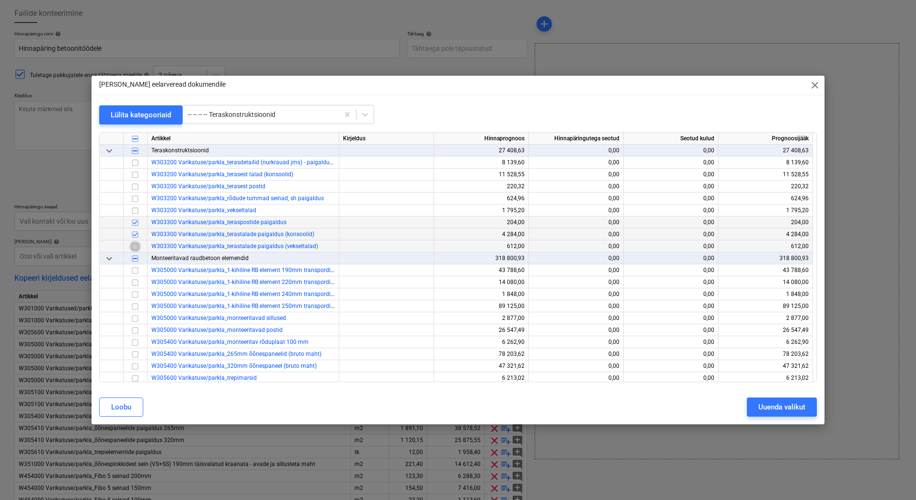
click at [135, 247] on input "checkbox" at bounding box center [134, 246] width 11 height 11
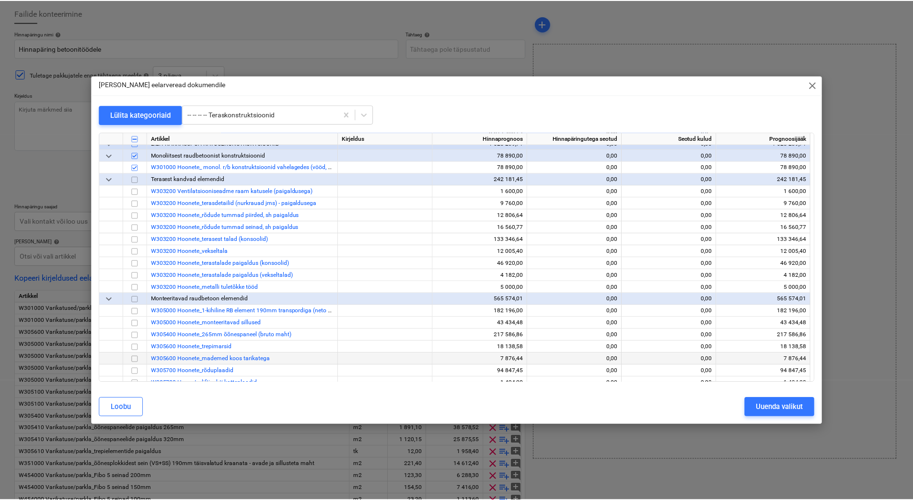
scroll to position [3785, 0]
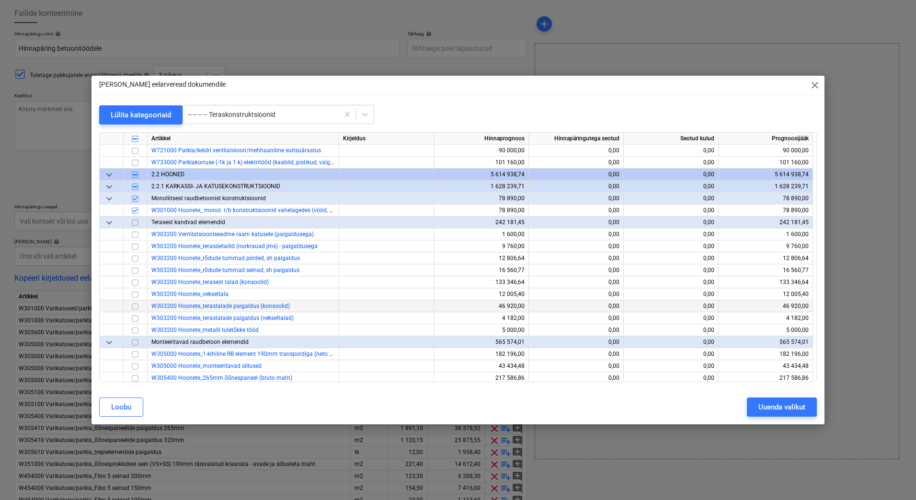
click at [137, 307] on input "checkbox" at bounding box center [134, 306] width 11 height 11
click at [135, 318] on input "checkbox" at bounding box center [134, 318] width 11 height 11
click at [782, 405] on div "Uuenda valikut" at bounding box center [781, 407] width 47 height 12
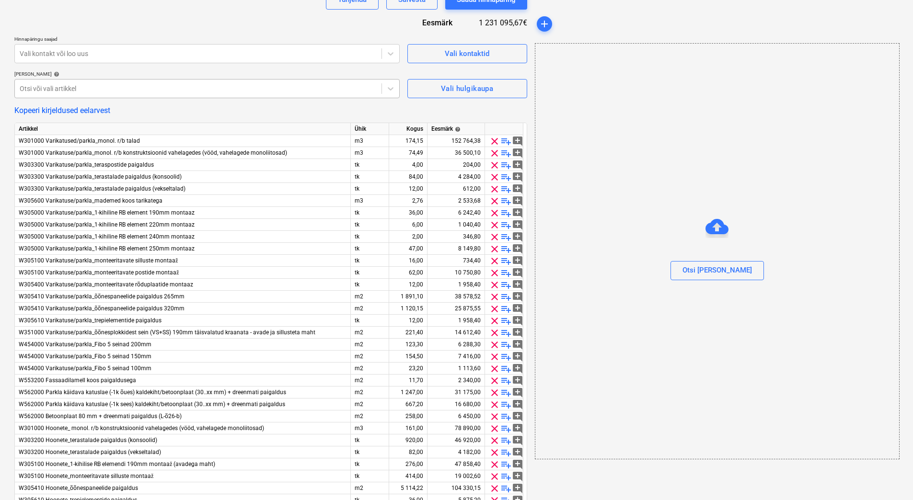
scroll to position [273, 0]
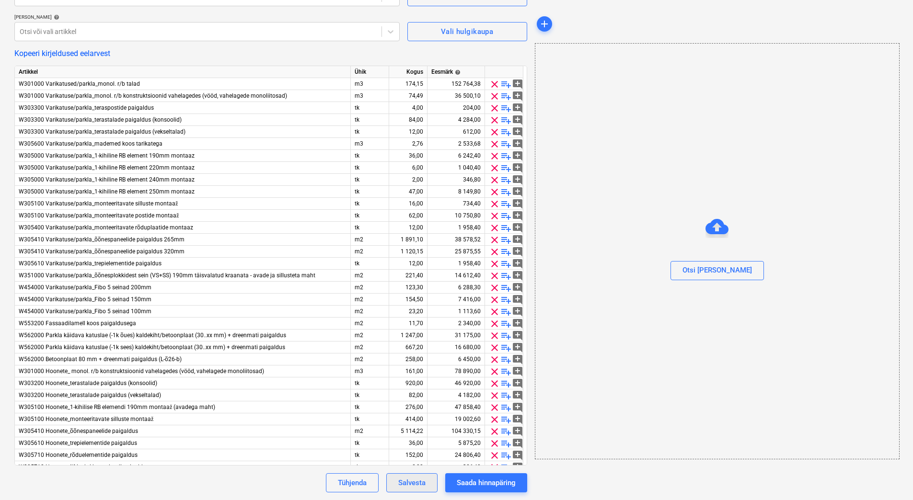
click at [399, 482] on div "Salvesta" at bounding box center [411, 483] width 27 height 12
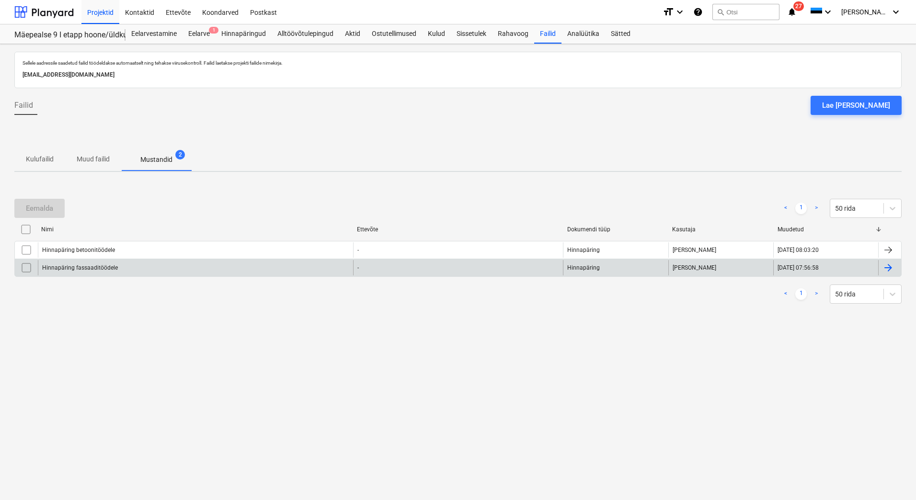
click at [156, 266] on div "Hinnapäring fassaaditöödele" at bounding box center [195, 267] width 315 height 15
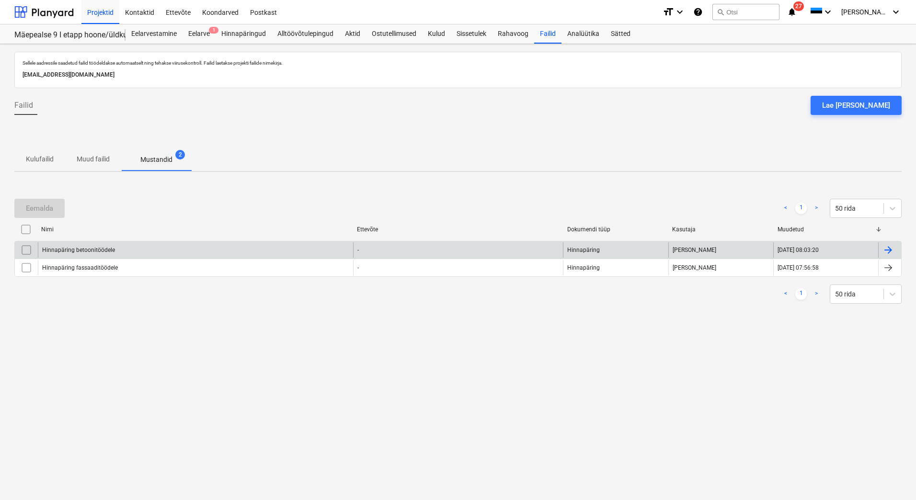
click at [173, 251] on div "Hinnapäring betoonitöödele" at bounding box center [195, 249] width 315 height 15
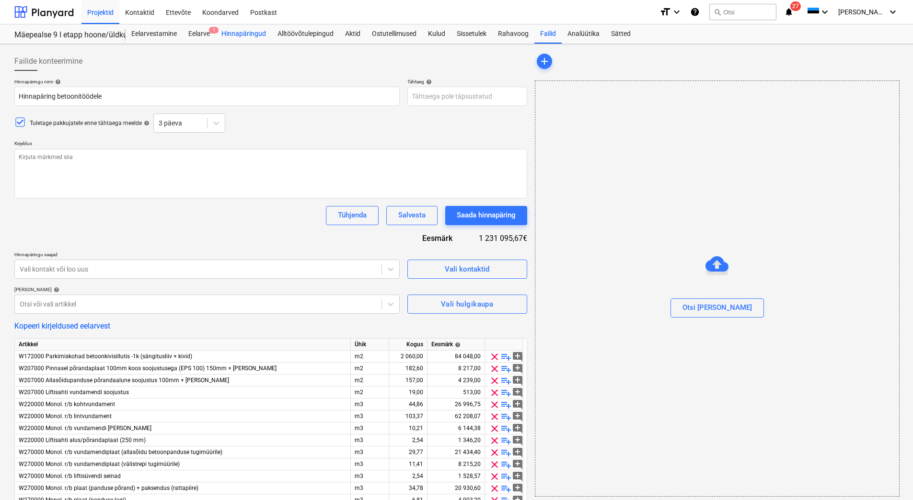
click at [252, 32] on div "Hinnapäringud" at bounding box center [244, 33] width 56 height 19
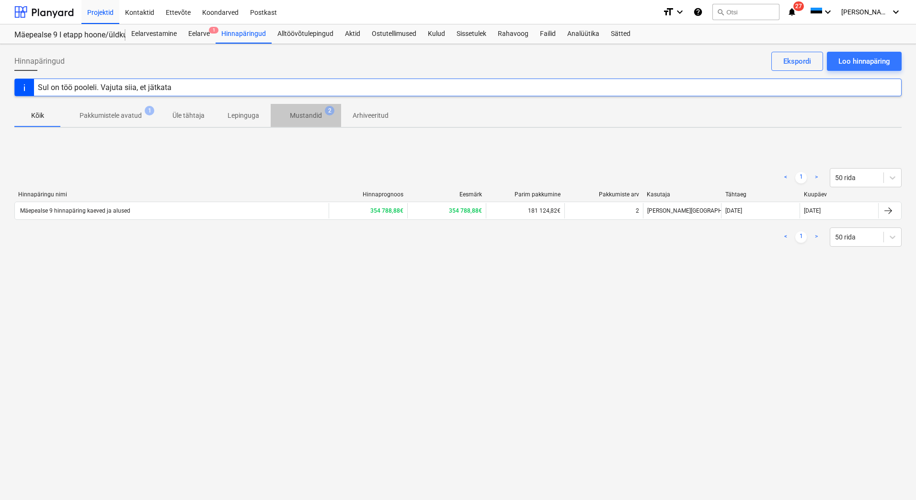
click at [312, 114] on p "Mustandid" at bounding box center [306, 116] width 32 height 10
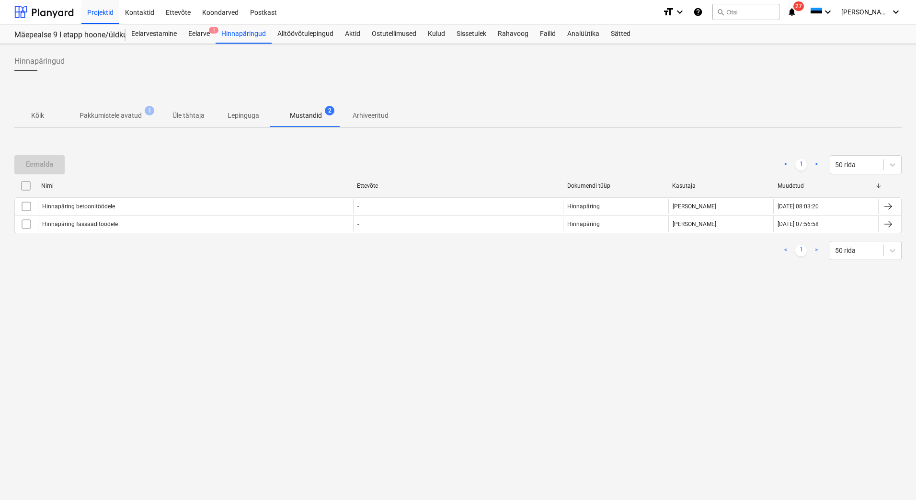
click at [109, 308] on div "Hinnapäringud Kõik Pakkumistele avatud 1 Üle tähtaja Lepinguga Mustandid 2 Arhi…" at bounding box center [458, 272] width 916 height 456
click at [243, 29] on div "Hinnapäringud" at bounding box center [244, 33] width 56 height 19
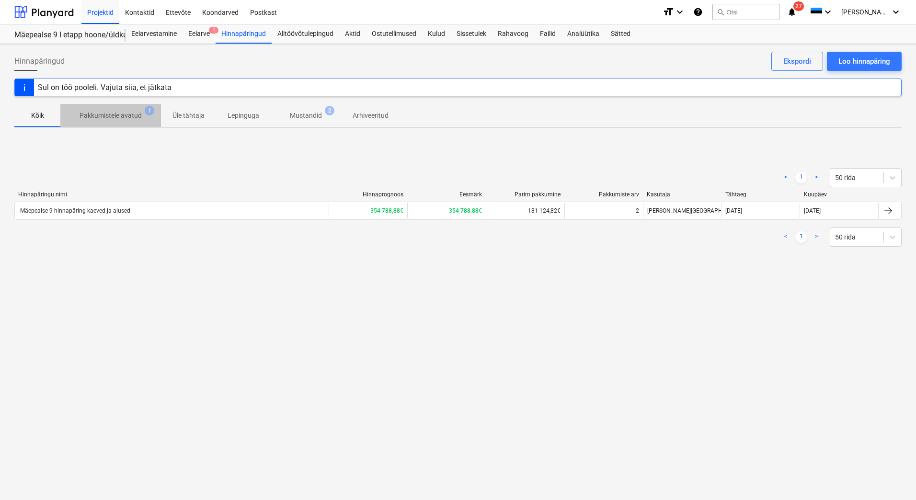
click at [91, 119] on p "Pakkumistele avatud" at bounding box center [111, 116] width 62 height 10
click at [875, 68] on button "Loo hinnapäring" at bounding box center [864, 61] width 75 height 19
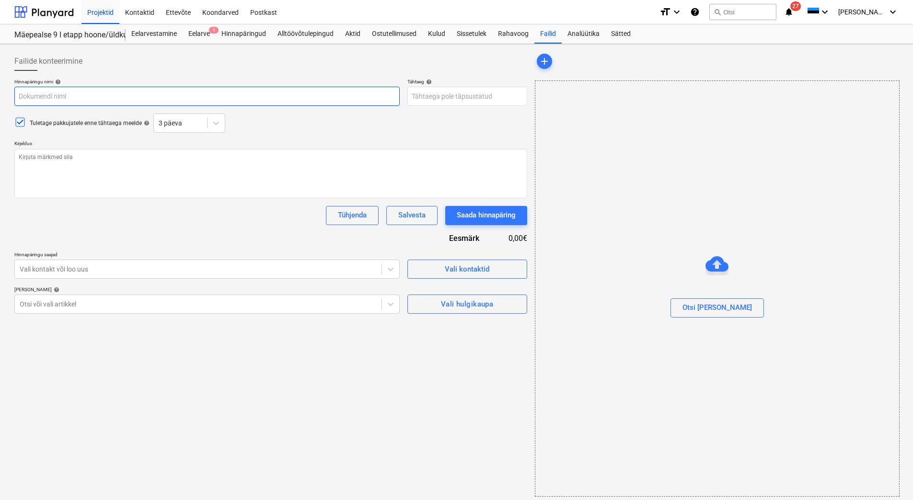
click at [59, 97] on input "text" at bounding box center [206, 96] width 385 height 19
type textarea "x"
type input "H"
type textarea "x"
type input "Hi"
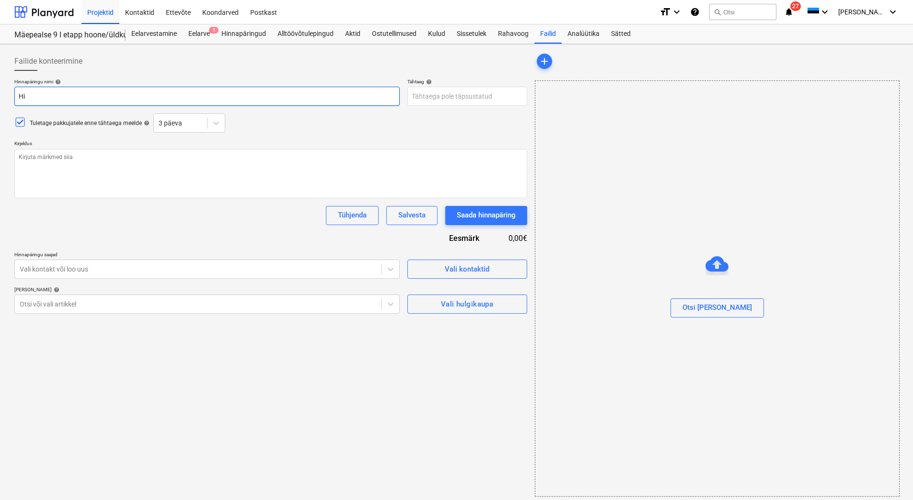
type textarea "x"
type input "Hin"
type textarea "x"
type input "[PERSON_NAME]"
type textarea "x"
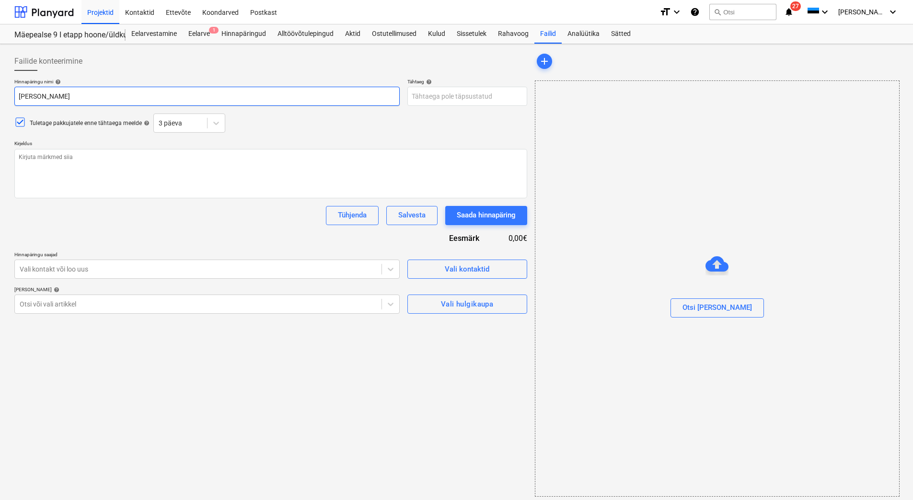
type input "Hinna"
type textarea "x"
type input "Hinnap"
type textarea "x"
type input "Hinnapä"
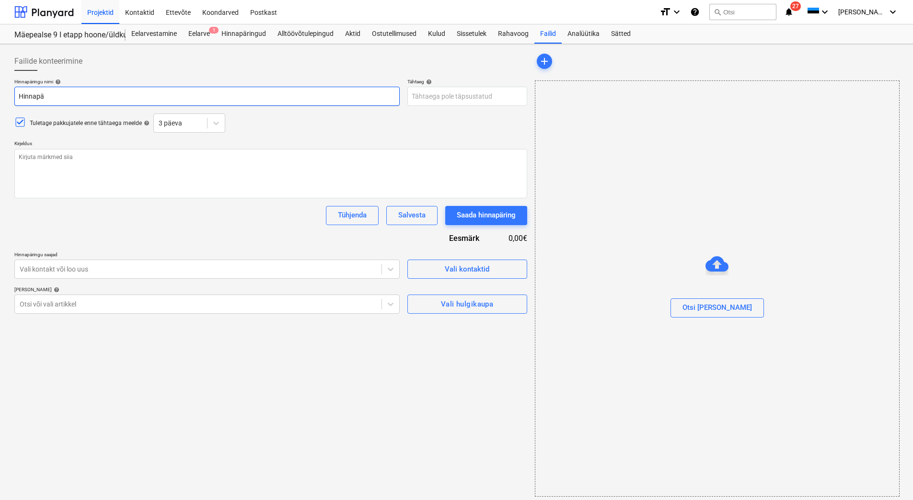
type textarea "x"
type input "Hinnapär"
type textarea "x"
type input "Hinnapäri"
type textarea "x"
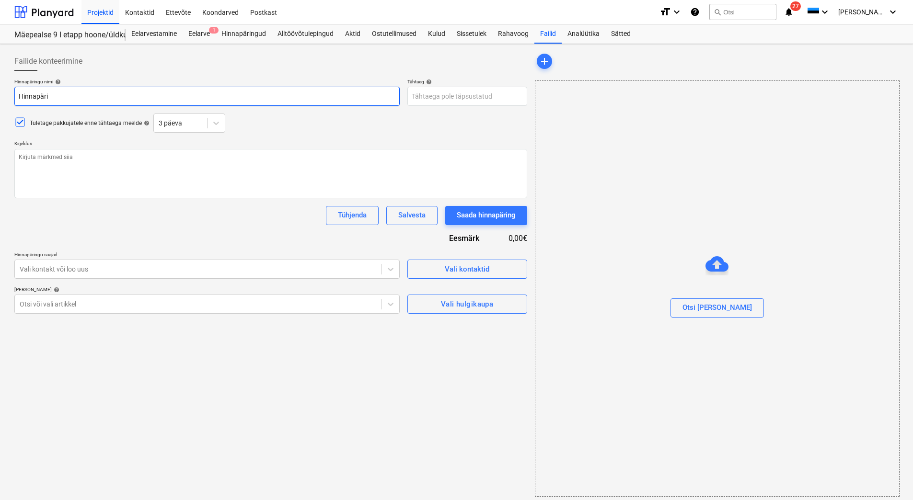
type input "Hinnapärin"
type textarea "x"
type input "Hinnapäring"
type textarea "x"
type input "Hinnapäring"
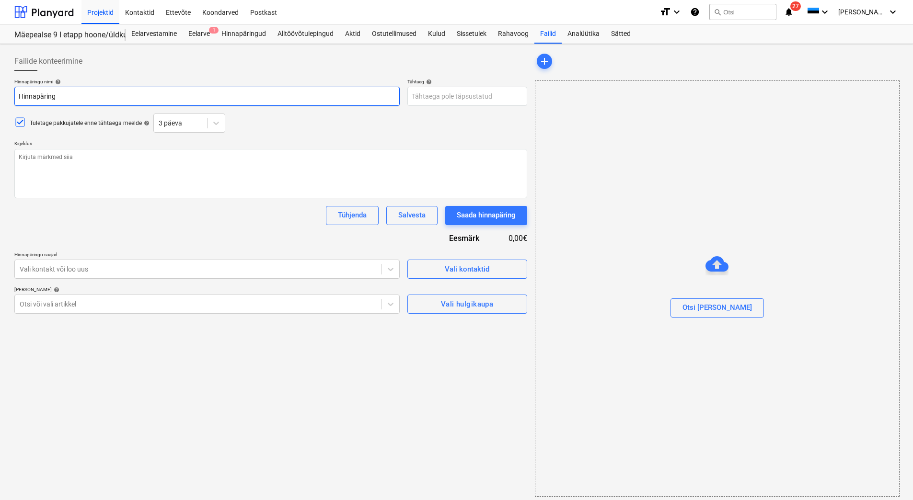
type textarea "x"
type input "Hinnapäring r"
type textarea "x"
type input "Hinnapäring r/"
type textarea "x"
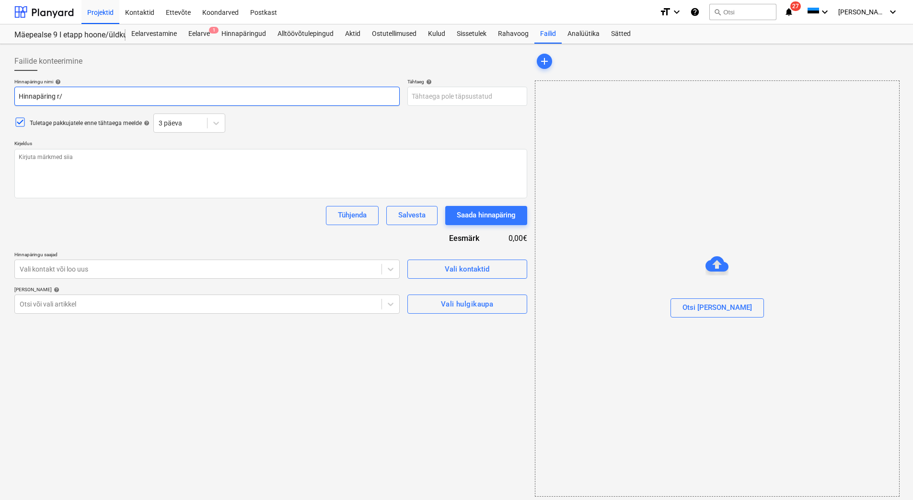
type input "Hinnapäring r/b"
type textarea "x"
type input "Hinnapäring r/b"
type textarea "x"
type input "Hinnapäring r/b t"
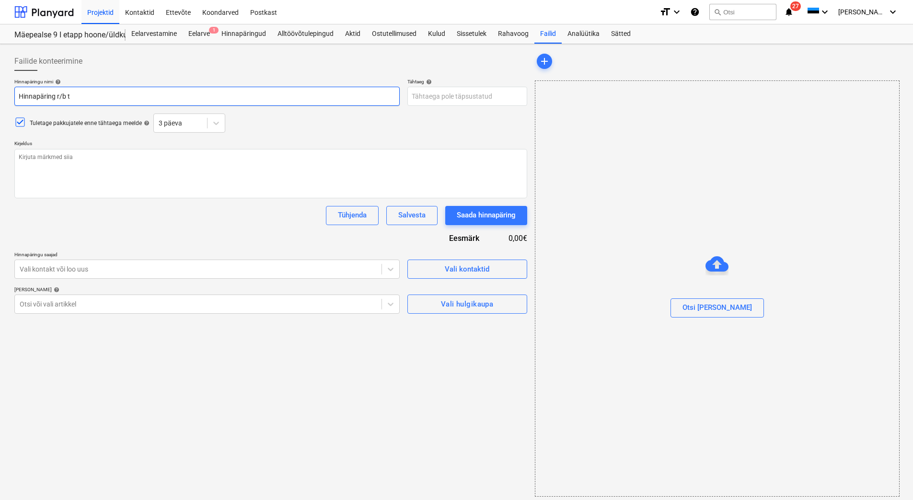
type textarea "x"
type input "Hinnapäring r/b to"
type textarea "x"
type input "Hinnapäring r/b too"
type textarea "x"
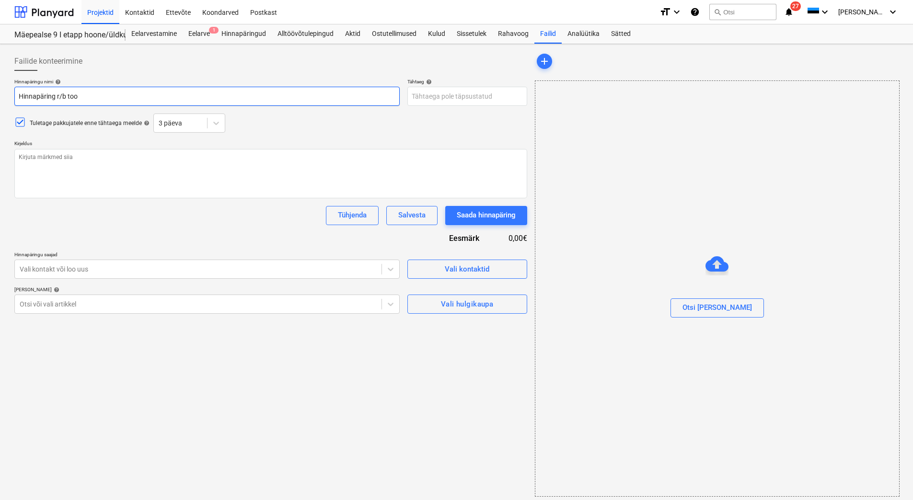
type input "Hinnapäring r/b tood"
type textarea "x"
type input "Hinnapäring r/b toode"
type textarea "x"
type input "Hinnapäring r/b toodet"
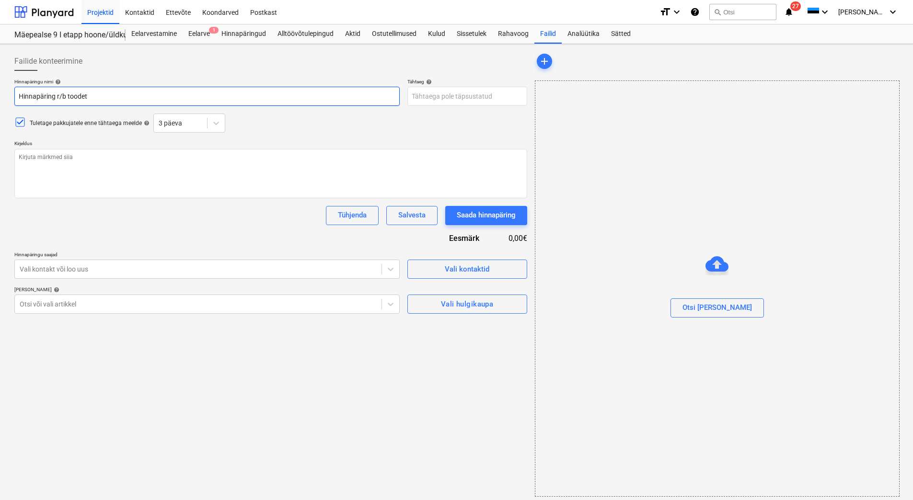
type textarea "x"
type input "Hinnapäring r/b toodete"
type textarea "x"
type input "Hinnapäring r/b toodetel"
type textarea "x"
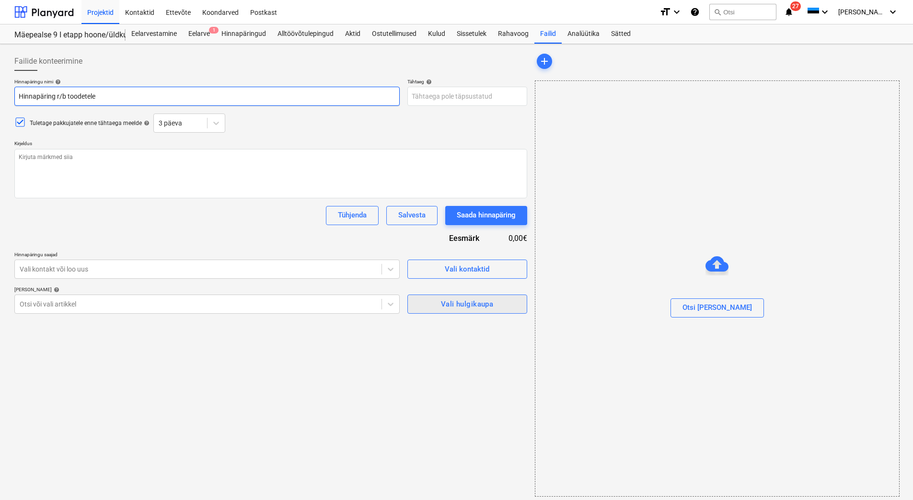
type input "Hinnapäring r/b toodetele"
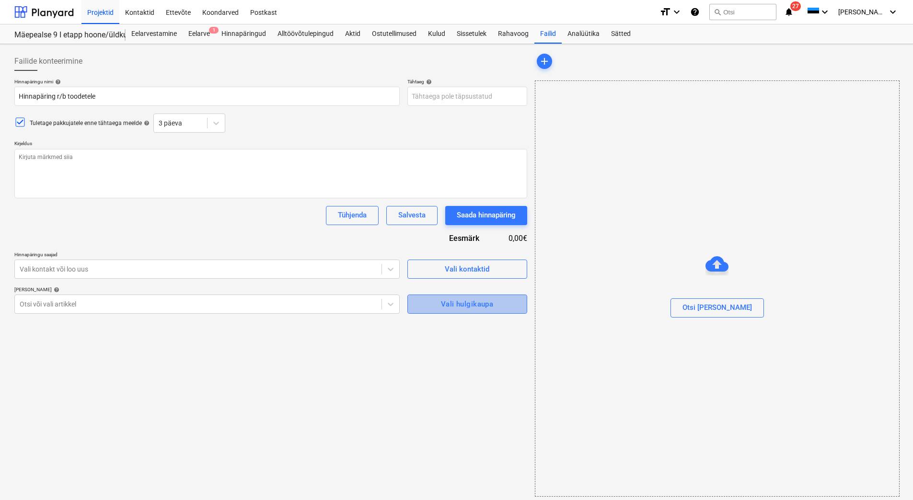
click at [468, 308] on div "Vali hulgikaupa" at bounding box center [467, 304] width 52 height 12
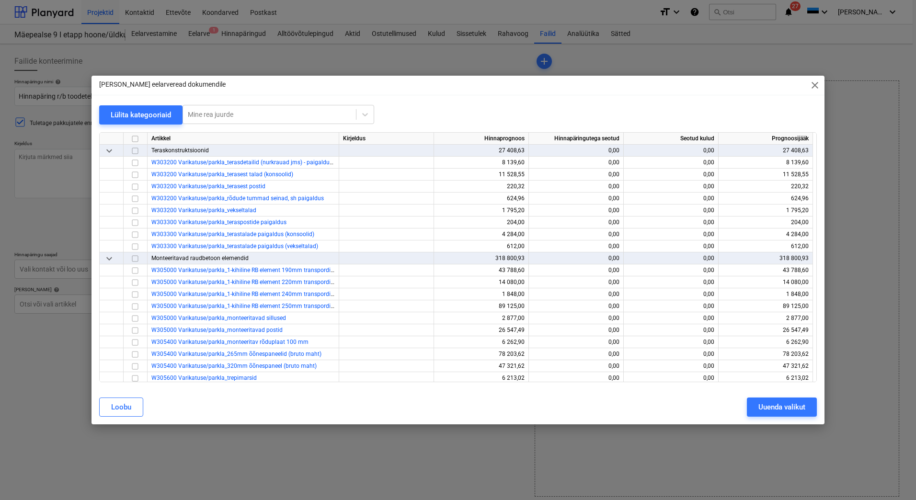
scroll to position [2060, 0]
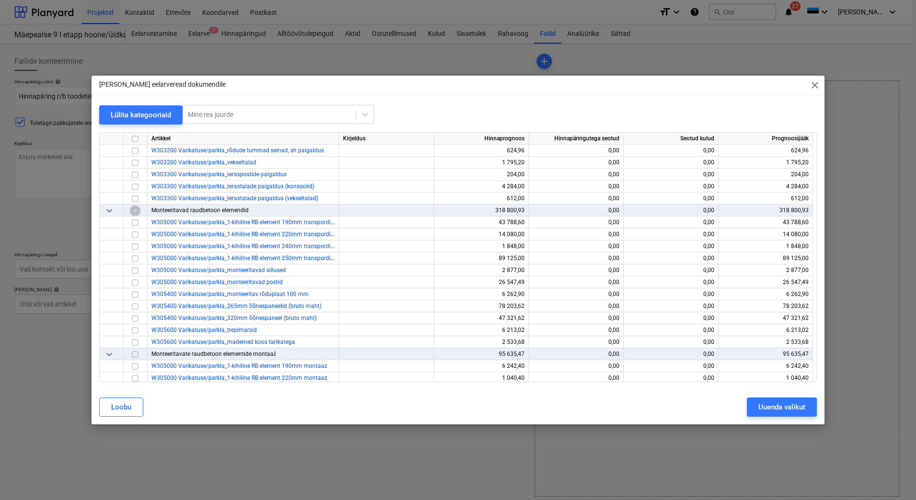
click at [136, 211] on input "checkbox" at bounding box center [134, 210] width 11 height 11
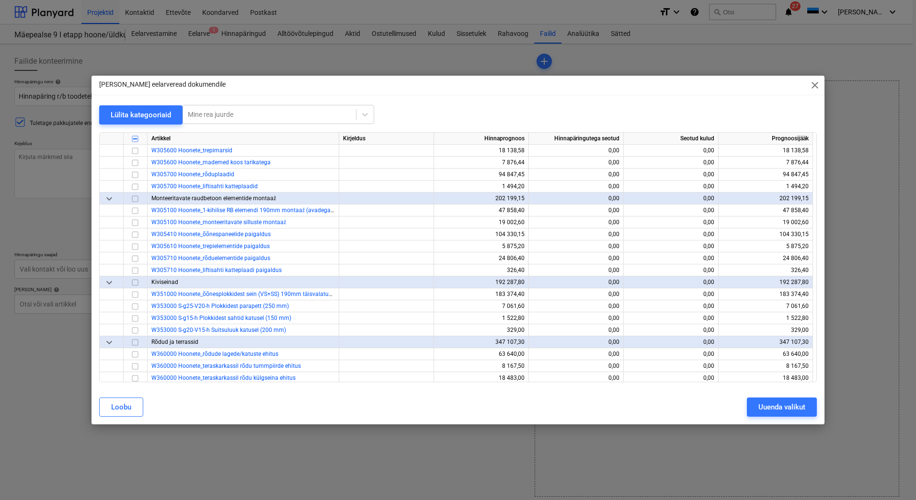
scroll to position [3976, 0]
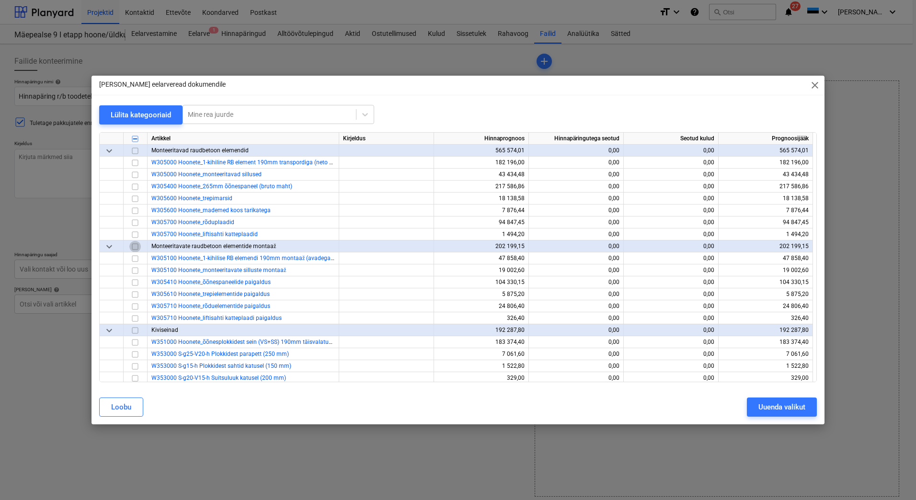
click at [136, 246] on input "checkbox" at bounding box center [134, 246] width 11 height 11
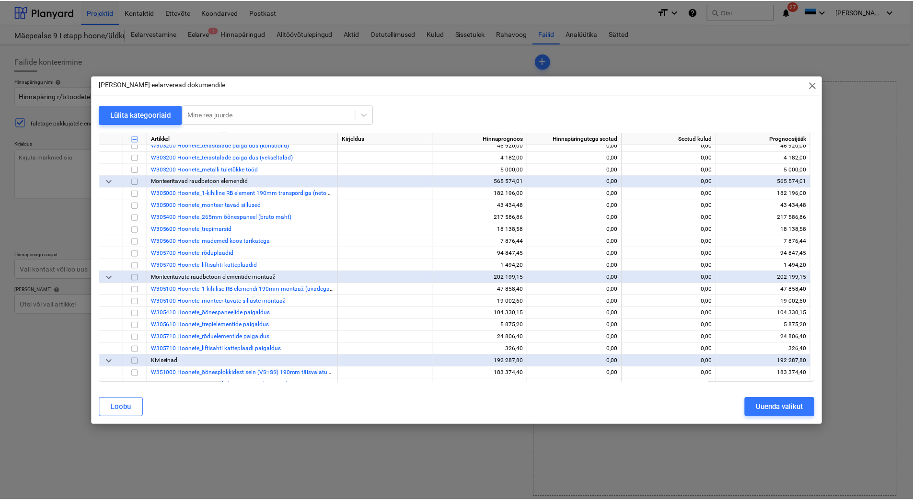
scroll to position [3928, 0]
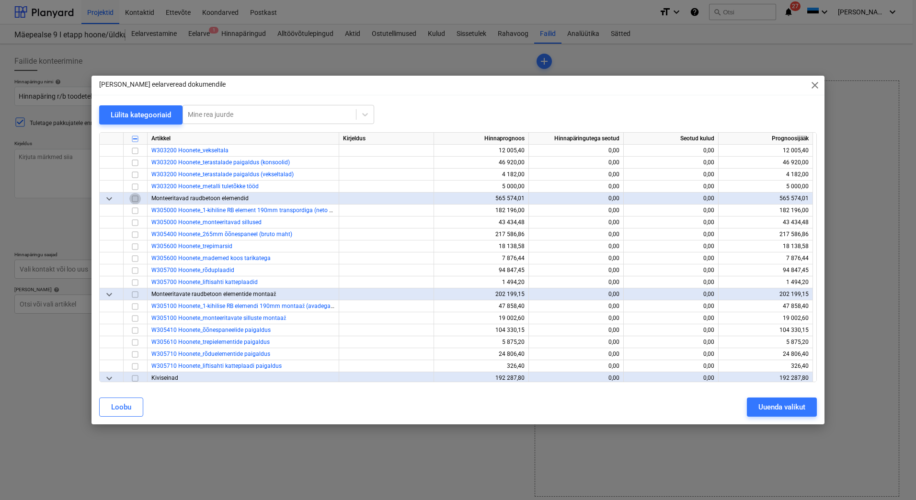
click at [135, 197] on input "checkbox" at bounding box center [134, 198] width 11 height 11
click at [789, 406] on div "Uuenda valikut" at bounding box center [781, 407] width 47 height 12
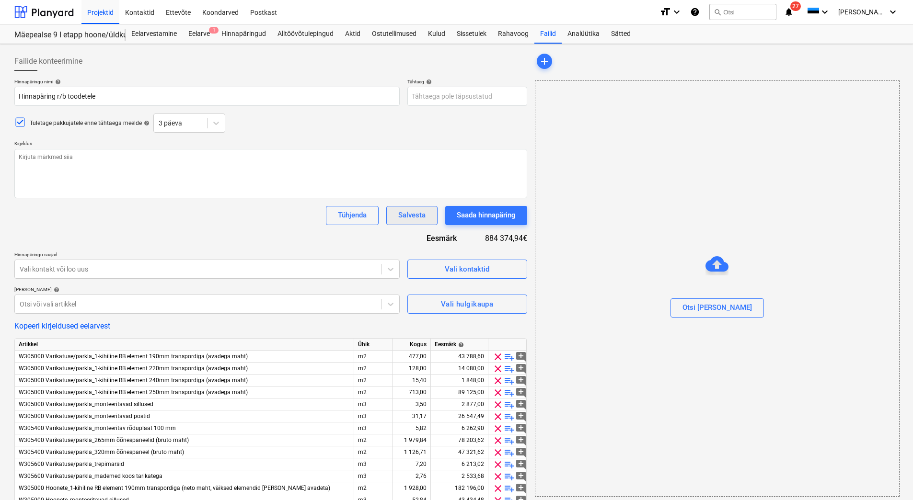
click at [394, 216] on button "Salvesta" at bounding box center [411, 215] width 51 height 19
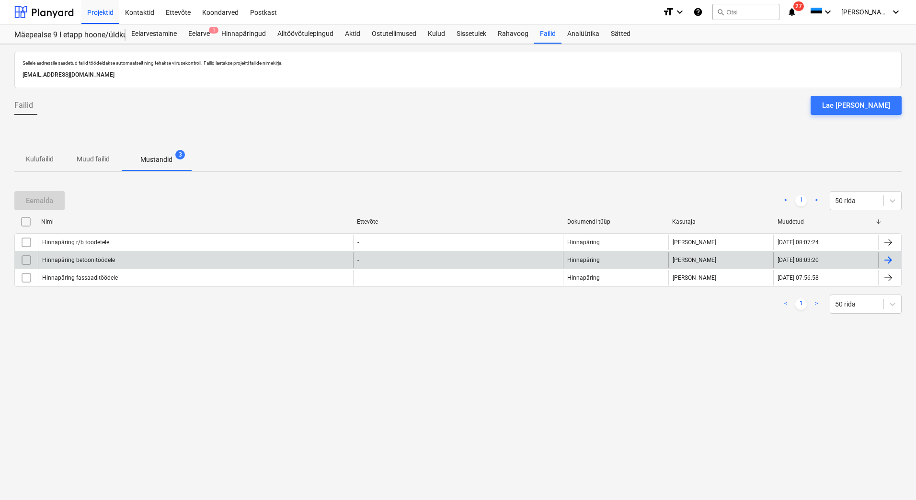
click at [124, 258] on div "Hinnapäring betoonitöödele" at bounding box center [195, 259] width 315 height 15
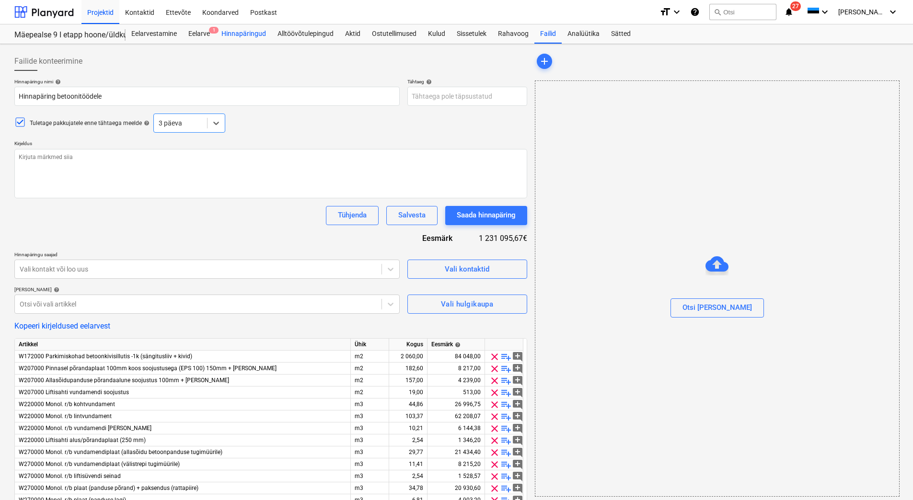
click at [235, 31] on div "Hinnapäringud" at bounding box center [244, 33] width 56 height 19
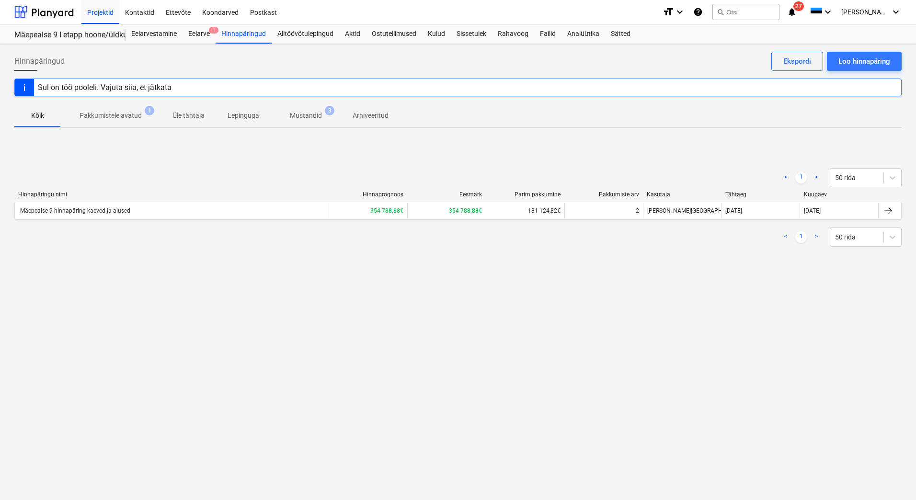
click at [298, 114] on p "Mustandid" at bounding box center [306, 116] width 32 height 10
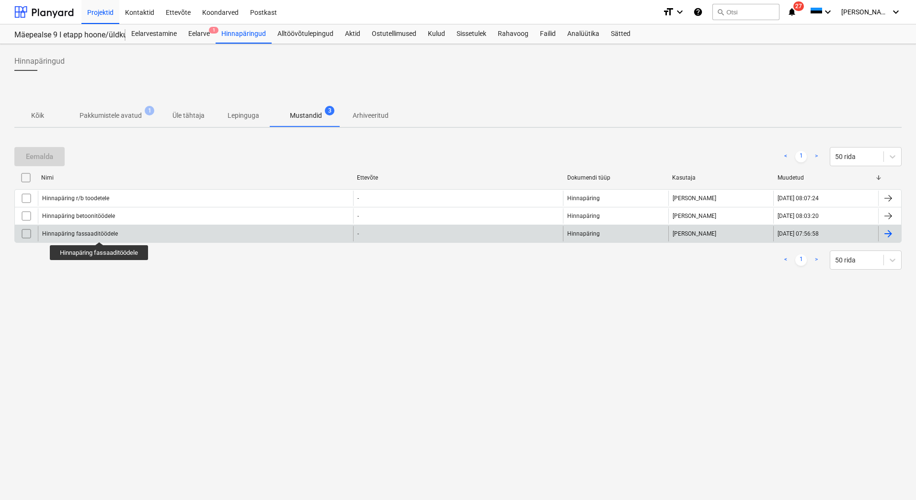
click at [100, 233] on div "Hinnapäring fassaaditöödele" at bounding box center [80, 233] width 76 height 7
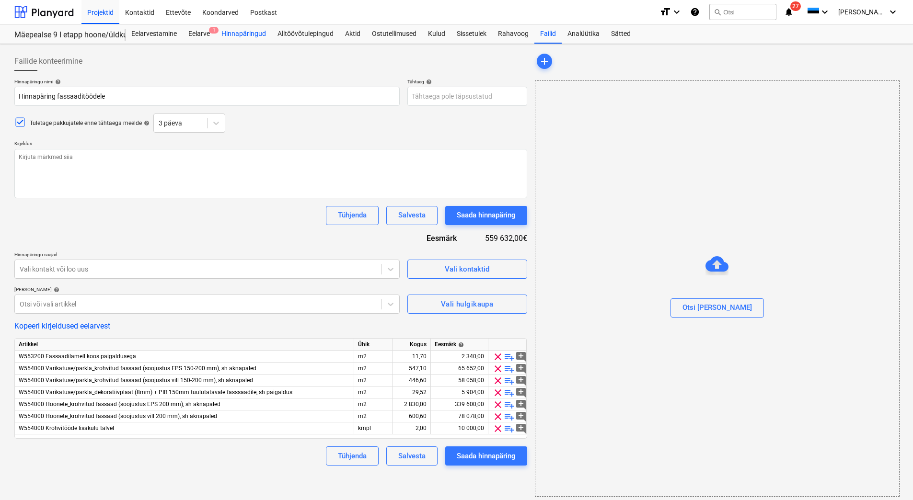
click at [236, 34] on div "Hinnapäringud" at bounding box center [244, 33] width 56 height 19
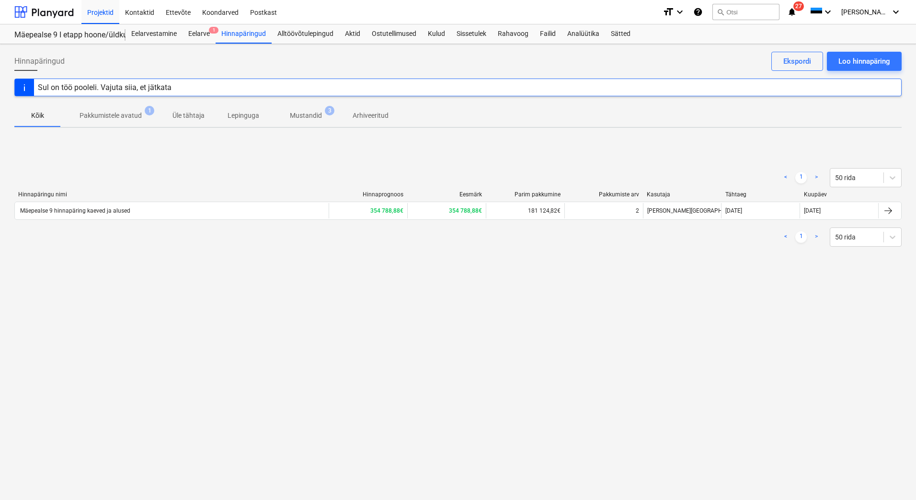
click at [313, 121] on span "Mustandid 3" at bounding box center [306, 115] width 70 height 17
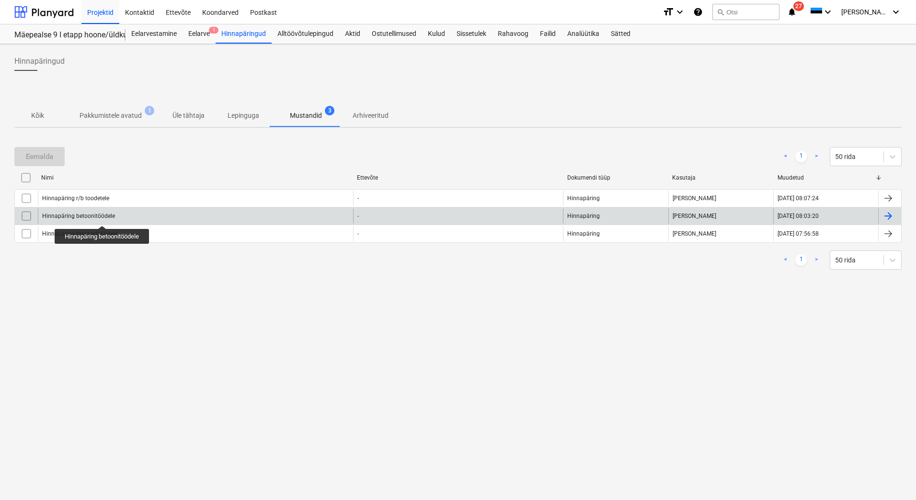
click at [103, 217] on div "Hinnapäring betoonitöödele" at bounding box center [78, 216] width 73 height 7
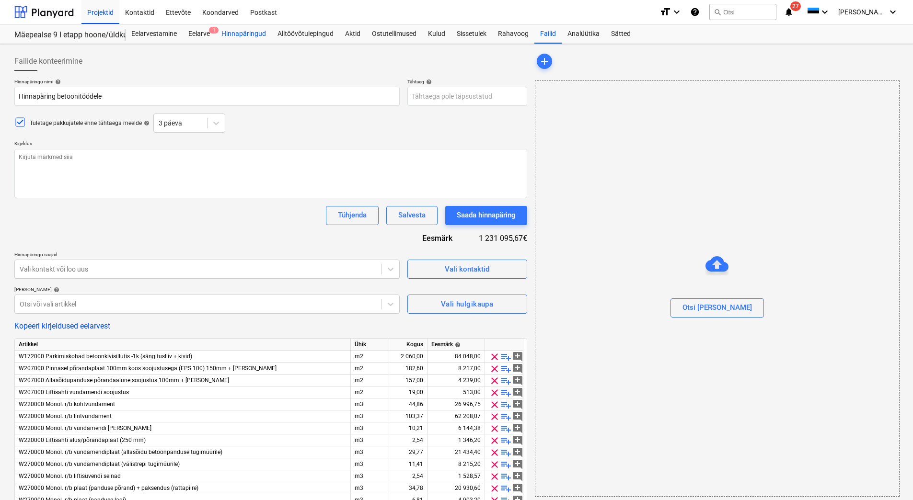
drag, startPoint x: 246, startPoint y: 35, endPoint x: 245, endPoint y: 43, distance: 8.2
click at [246, 35] on div "Hinnapäringud" at bounding box center [244, 33] width 56 height 19
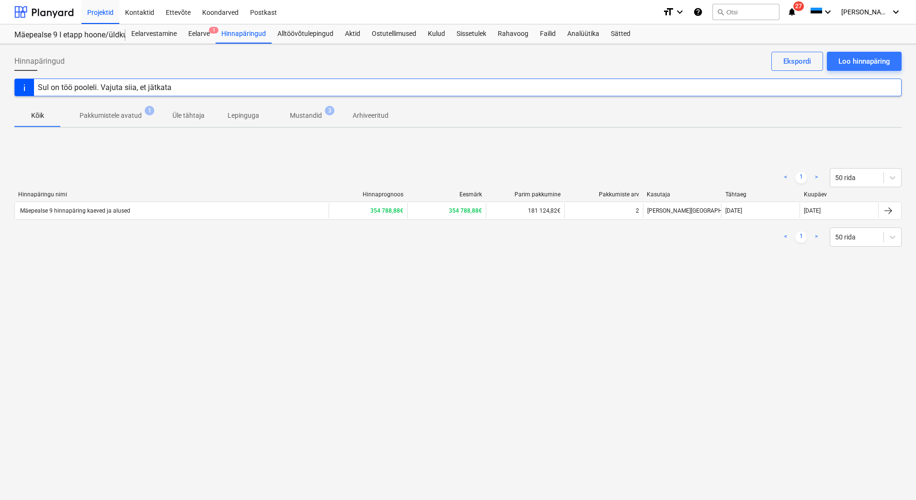
click at [309, 117] on p "Mustandid" at bounding box center [306, 116] width 32 height 10
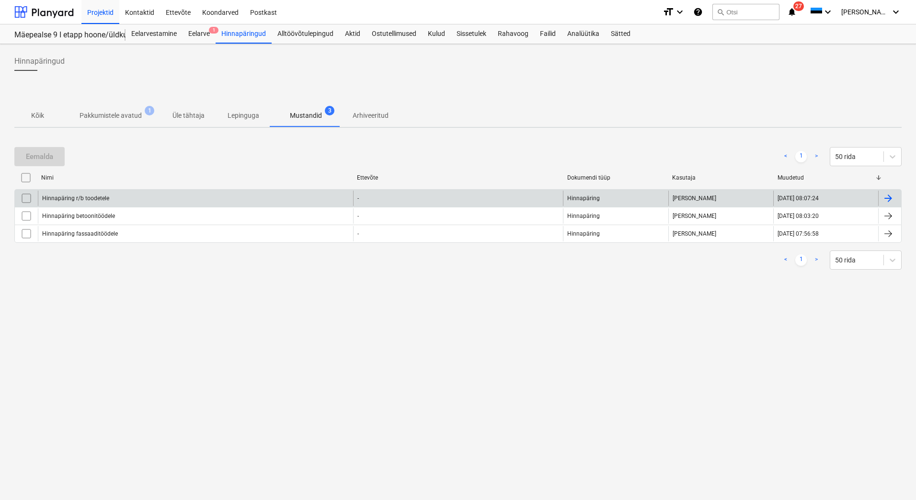
click at [122, 198] on div "Hinnapäring r/b toodetele" at bounding box center [195, 198] width 315 height 15
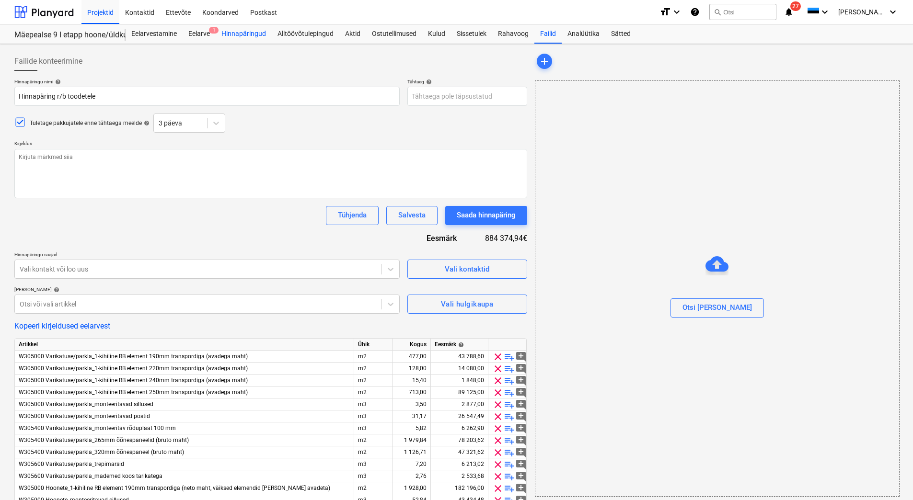
drag, startPoint x: 237, startPoint y: 33, endPoint x: 237, endPoint y: 40, distance: 7.2
click at [237, 33] on div "Hinnapäringud" at bounding box center [244, 33] width 56 height 19
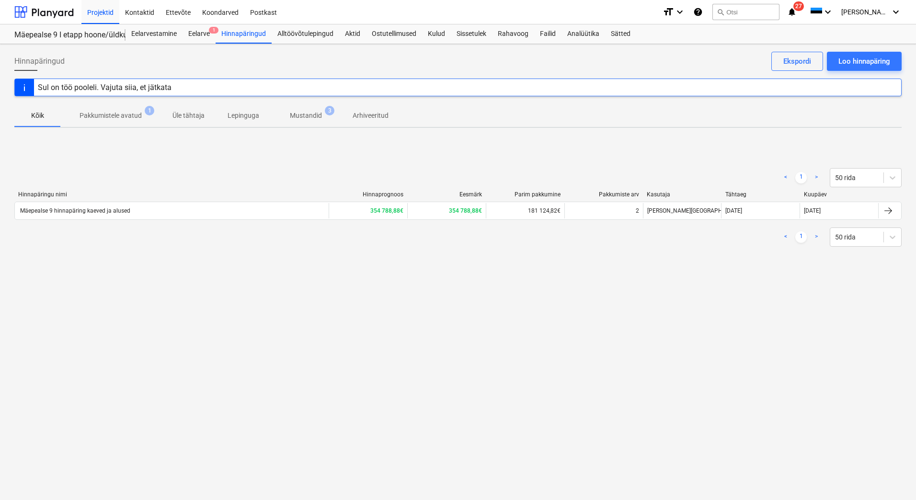
click at [286, 113] on span "Mustandid 3" at bounding box center [305, 116] width 47 height 10
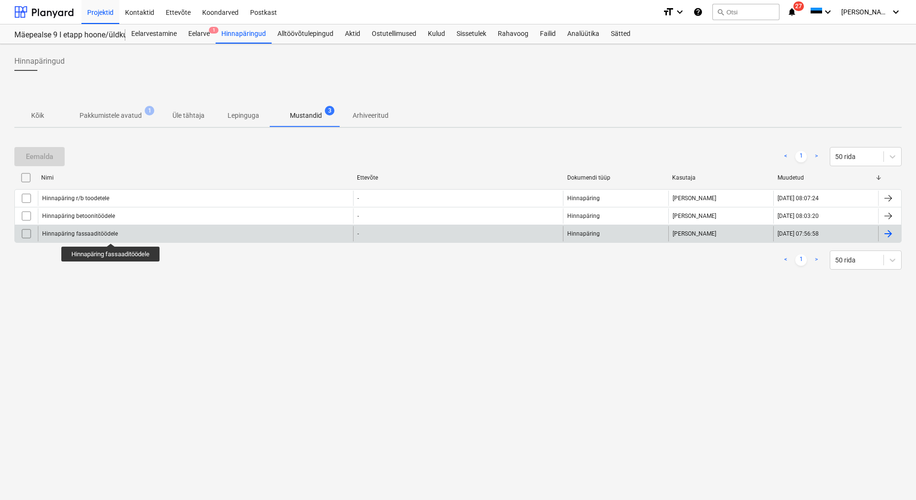
click at [111, 235] on div "Hinnapäring fassaaditöödele" at bounding box center [80, 233] width 76 height 7
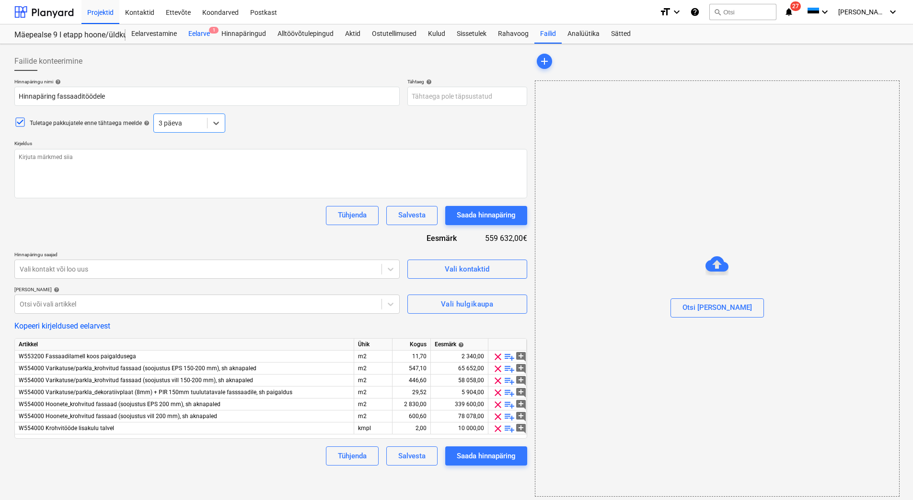
type textarea "x"
click at [202, 30] on div "Eelarve 1" at bounding box center [199, 33] width 33 height 19
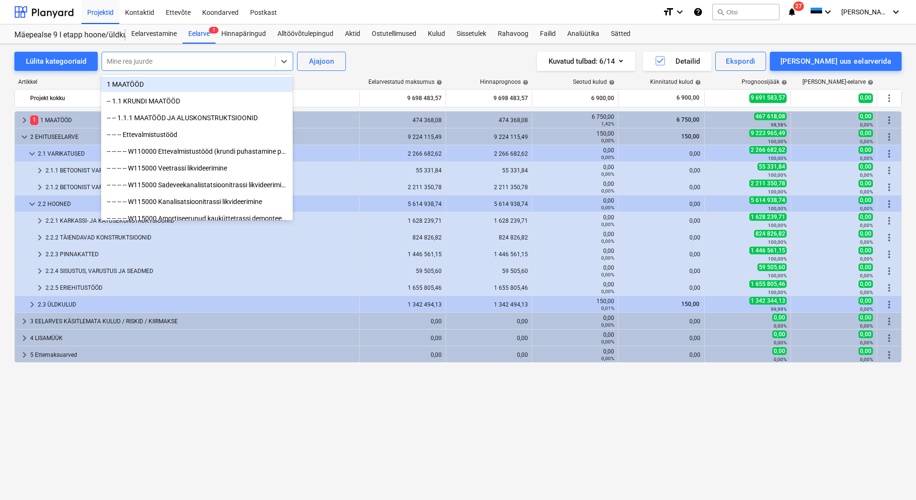
click at [170, 63] on div at bounding box center [188, 62] width 163 height 10
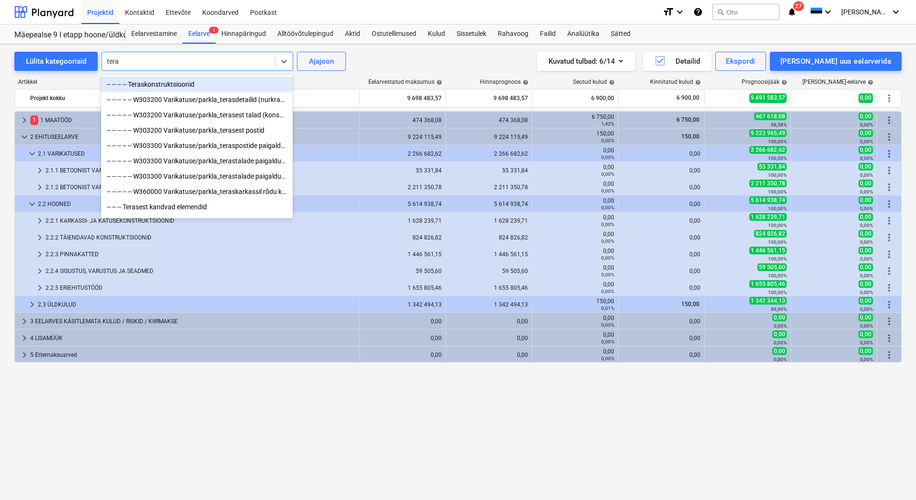
type input "teras"
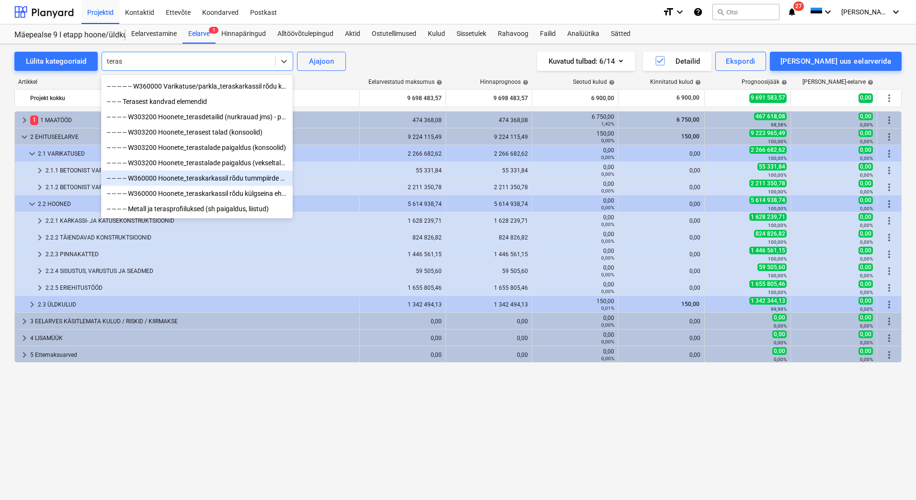
scroll to position [65, 0]
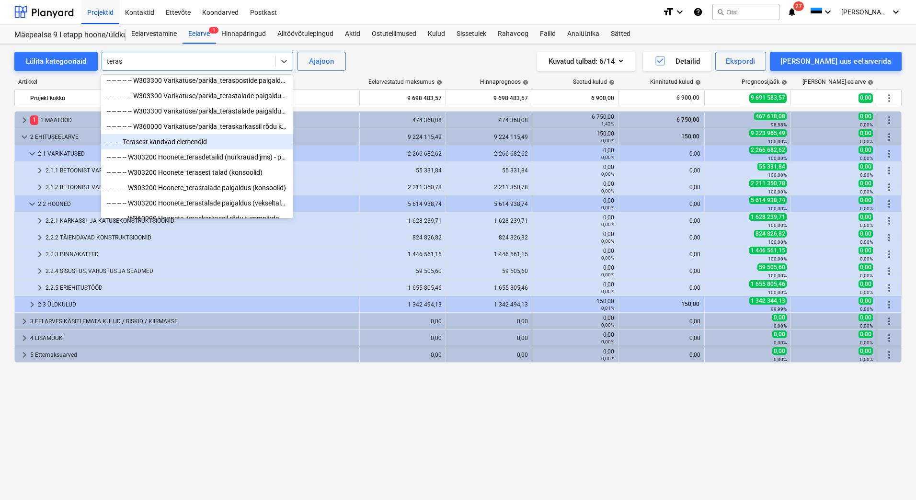
click at [161, 148] on div "-- -- -- Terasest kandvad elemendid" at bounding box center [197, 141] width 192 height 15
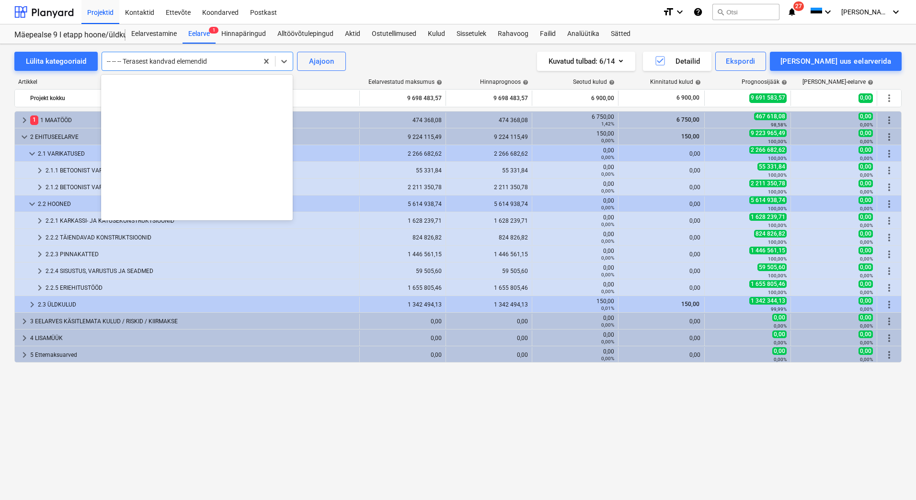
click at [238, 60] on div at bounding box center [180, 62] width 146 height 10
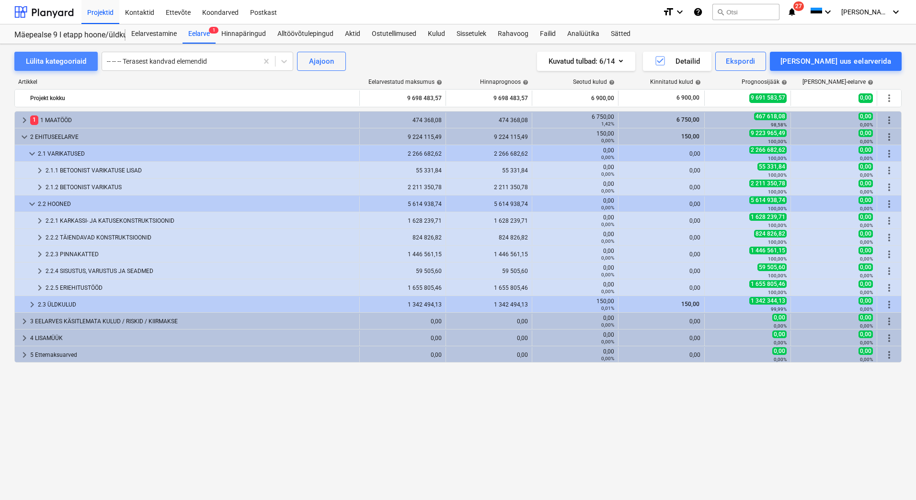
click at [70, 63] on div "Lülita kategooriaid" at bounding box center [56, 61] width 60 height 12
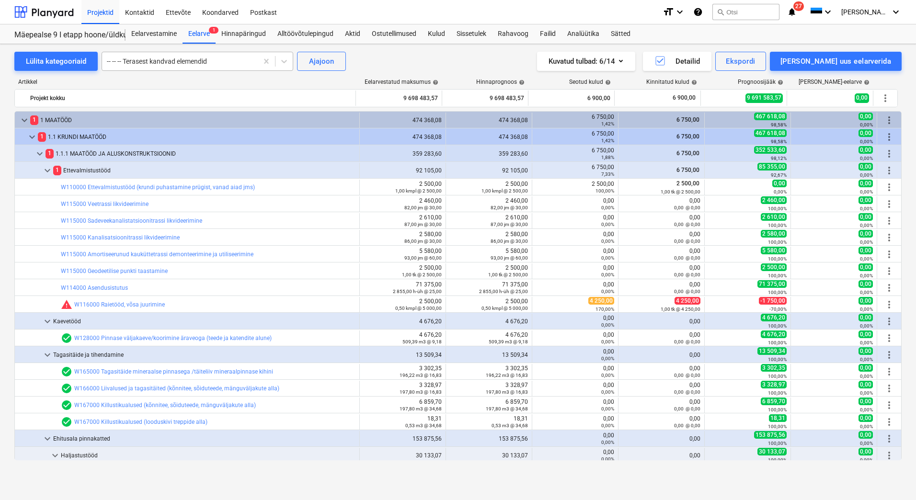
click at [231, 57] on div at bounding box center [180, 62] width 146 height 10
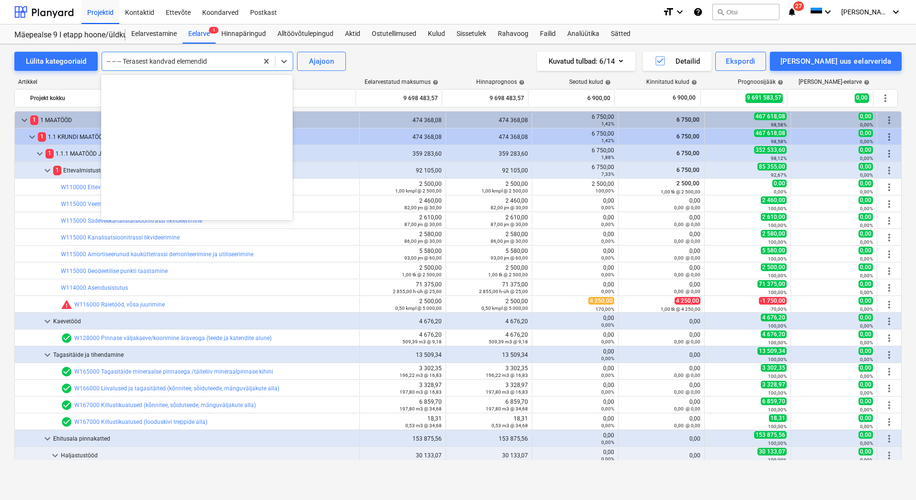
click at [227, 59] on div at bounding box center [180, 62] width 146 height 10
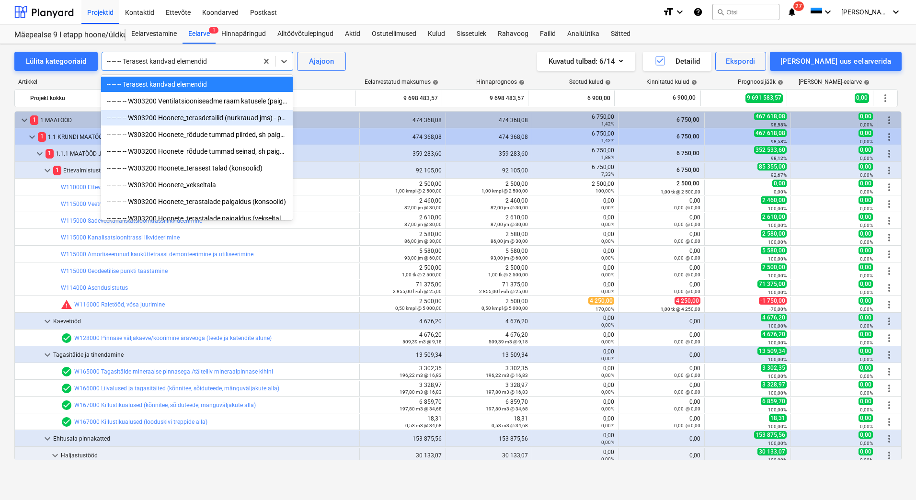
click at [207, 121] on div "-- -- -- -- W303200 Hoonete_terasdetailid (nurkrauad jms) - paigaldusega" at bounding box center [197, 117] width 192 height 15
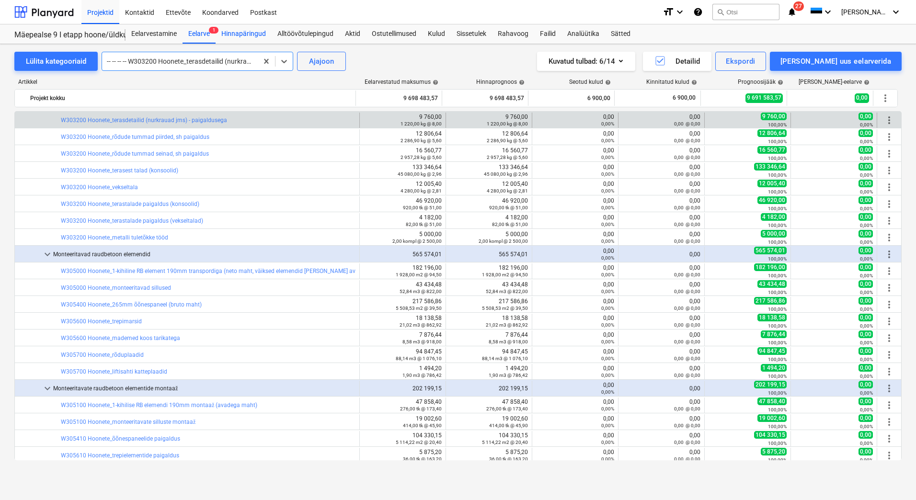
scroll to position [5289, 0]
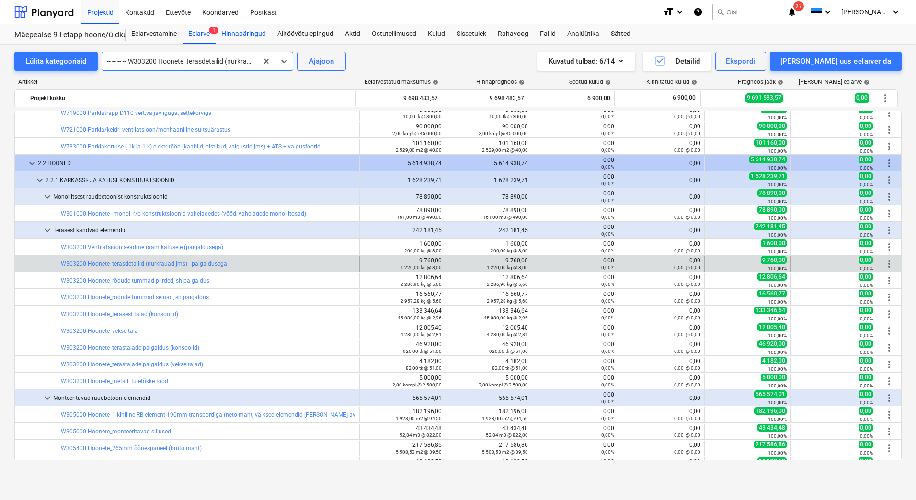
click at [249, 38] on div "Hinnapäringud" at bounding box center [244, 33] width 56 height 19
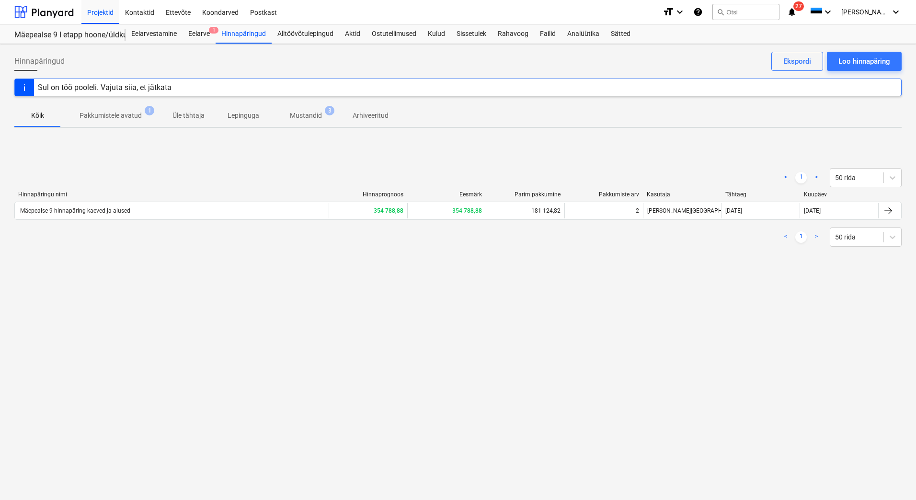
click at [298, 119] on p "Mustandid" at bounding box center [306, 116] width 32 height 10
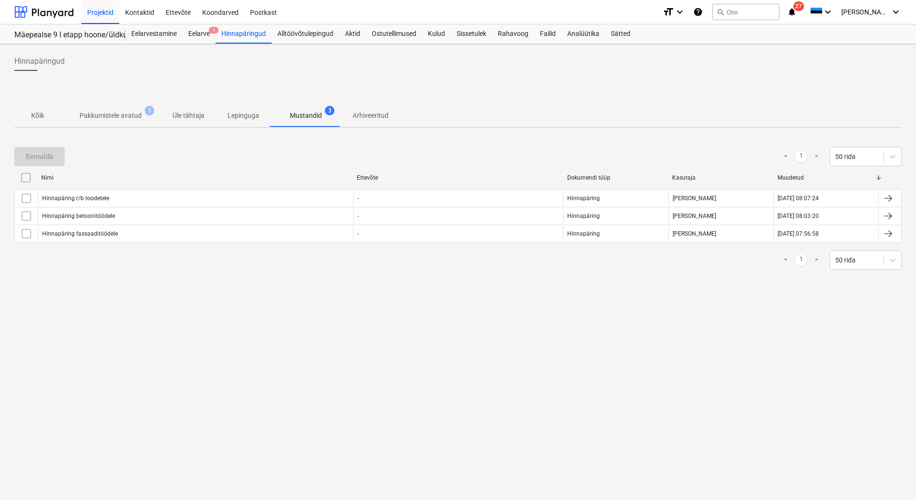
click at [92, 130] on div "Hinnapäringud Kõik Pakkumistele avatud 1 Üle tähtaja Lepinguga Mustandid 3 Arhi…" at bounding box center [458, 272] width 916 height 456
click at [93, 123] on span "Pakkumistele avatud 1" at bounding box center [110, 115] width 101 height 17
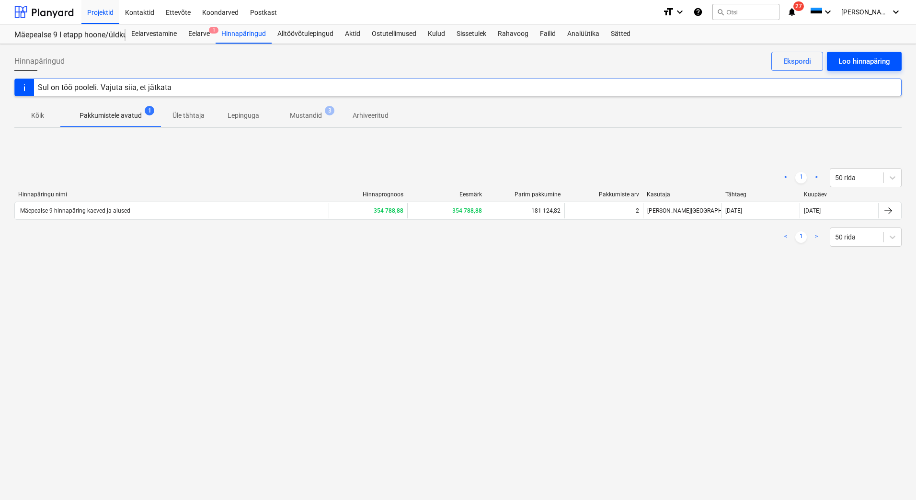
click at [847, 54] on button "Loo hinnapäring" at bounding box center [864, 61] width 75 height 19
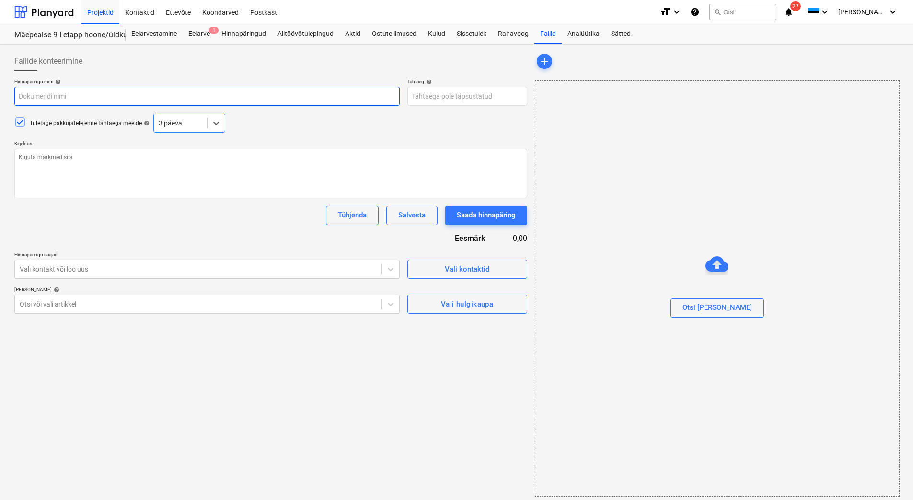
click at [44, 100] on input "text" at bounding box center [206, 96] width 385 height 19
type textarea "x"
type input "H"
type textarea "x"
type input "Hi"
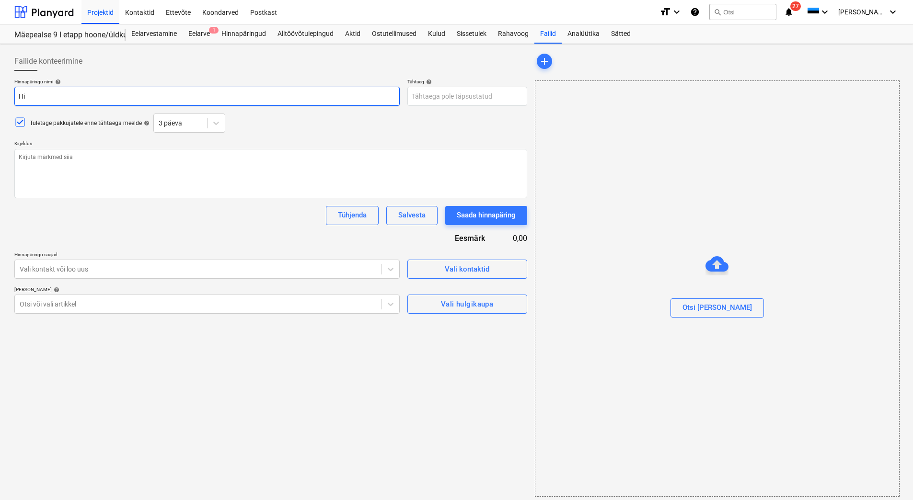
type textarea "x"
type input "Hin"
type textarea "x"
type input "[PERSON_NAME]"
type textarea "x"
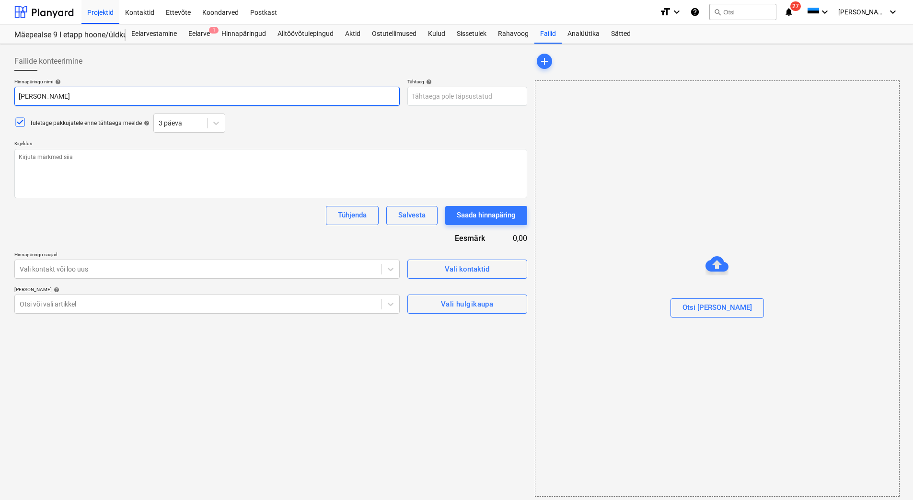
type input "Hinna"
type textarea "x"
type input "Hinnap"
type textarea "x"
type input "Hinnapä"
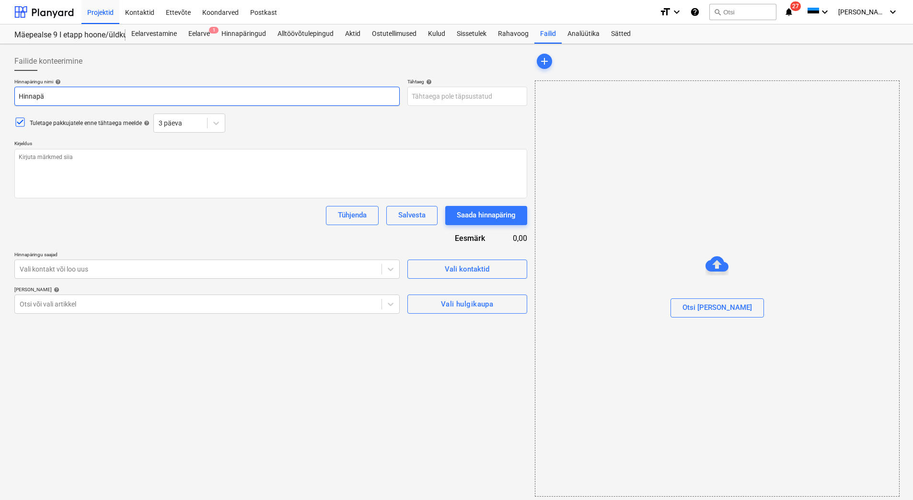
type textarea "x"
type input "Hinnapär"
type textarea "x"
type input "Hinnapäri"
type textarea "x"
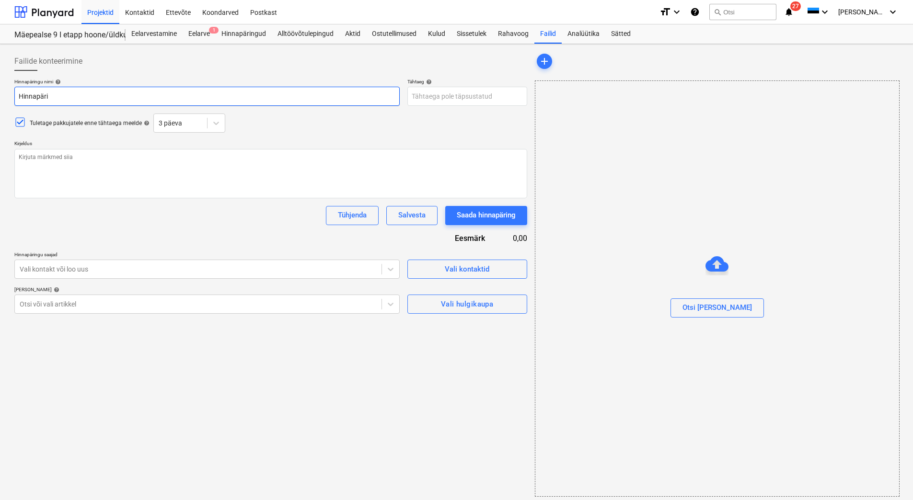
type input "Hinnapärin"
type textarea "x"
type input "Hinnapäring"
type textarea "x"
type input "Hinnapäring"
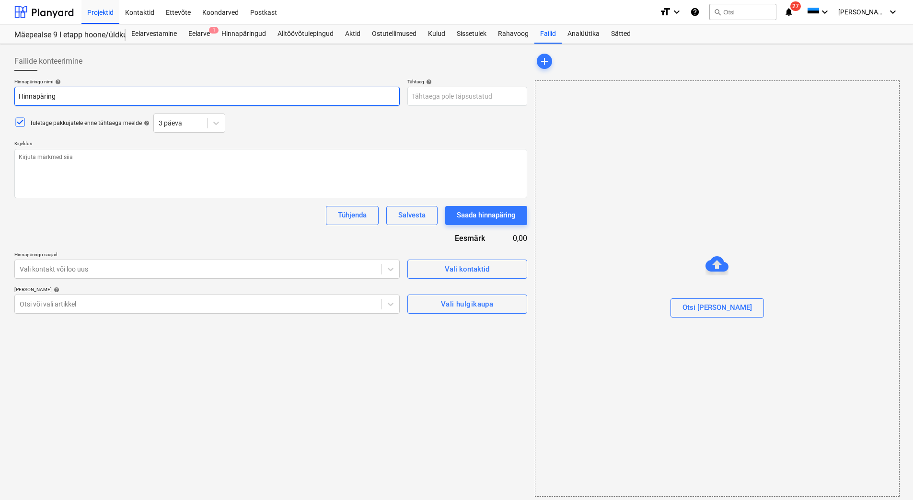
type textarea "x"
type input "Hinnapäring t"
type textarea "x"
type input "Hinnapäring te"
type textarea "x"
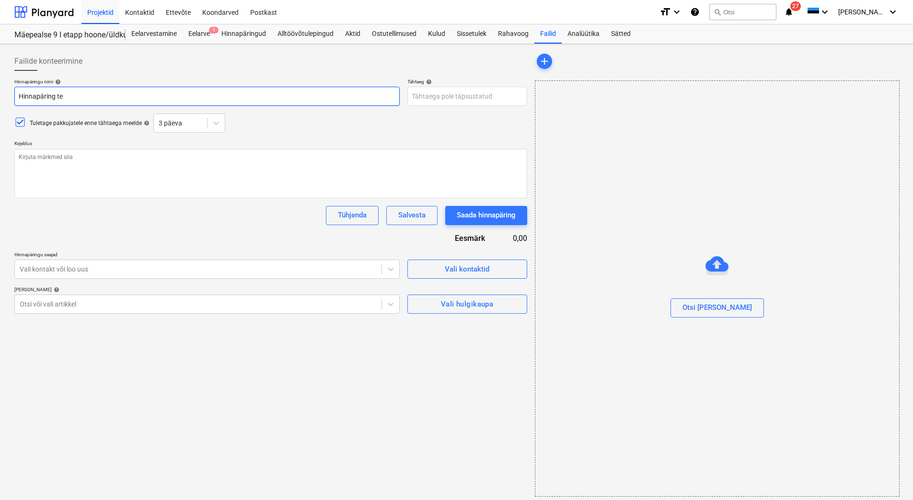
type input "Hinnapäring ter"
type textarea "x"
type input "Hinnapäring tera"
click at [69, 168] on textarea at bounding box center [270, 173] width 513 height 49
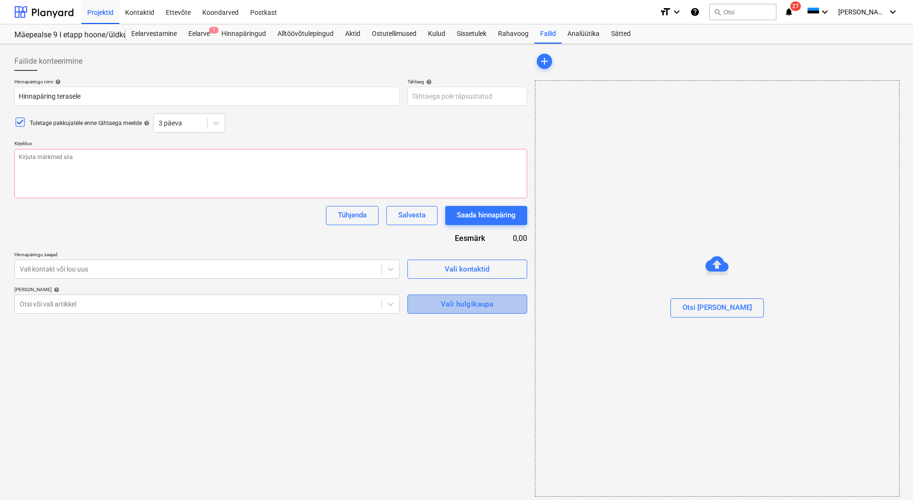
click at [453, 305] on div "Vali hulgikaupa" at bounding box center [467, 304] width 52 height 12
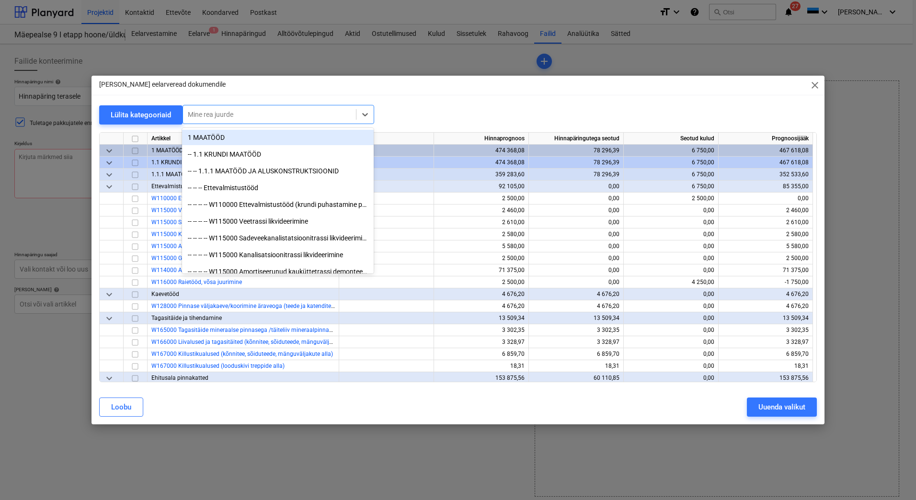
click at [235, 116] on div at bounding box center [269, 115] width 163 height 10
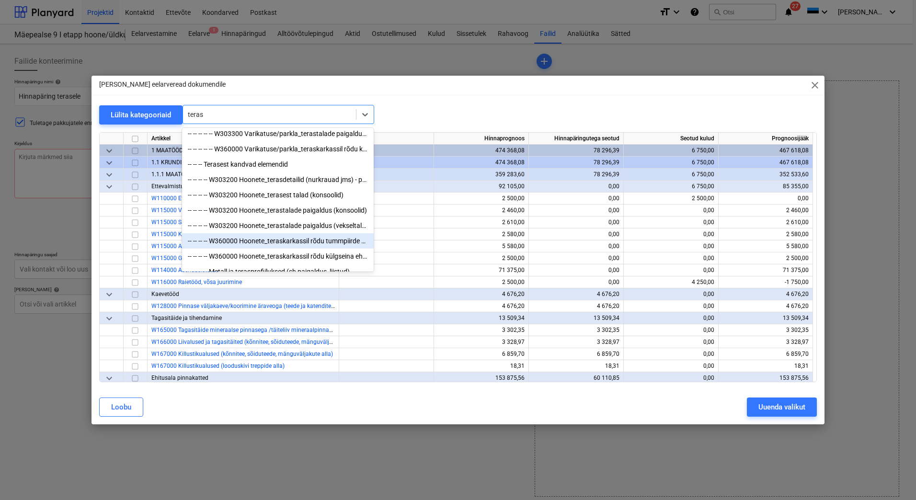
scroll to position [113, 0]
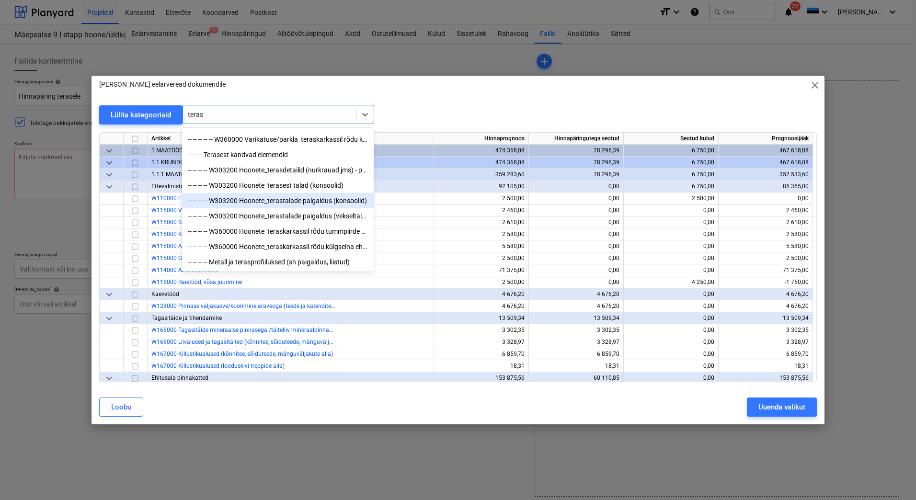
click at [280, 200] on div "-- -- -- -- W303200 Hoonete_terastalade paigaldus (konsoolid)" at bounding box center [278, 200] width 192 height 15
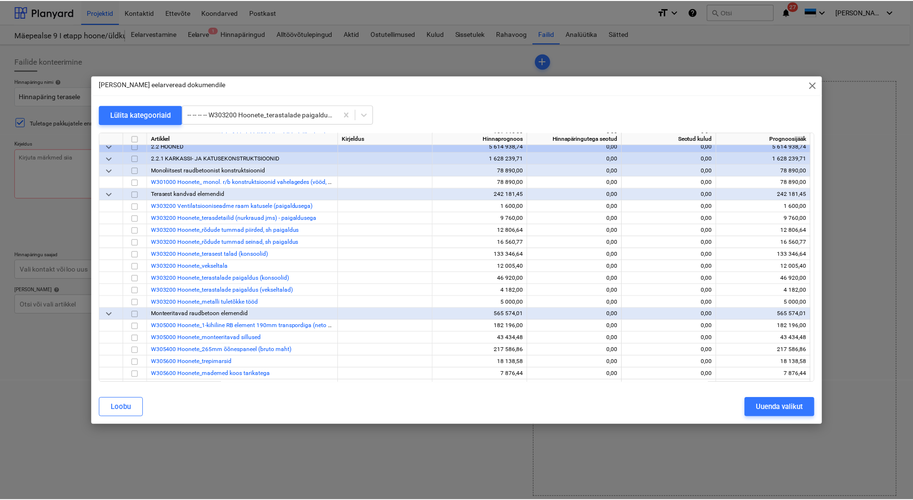
scroll to position [3844, 0]
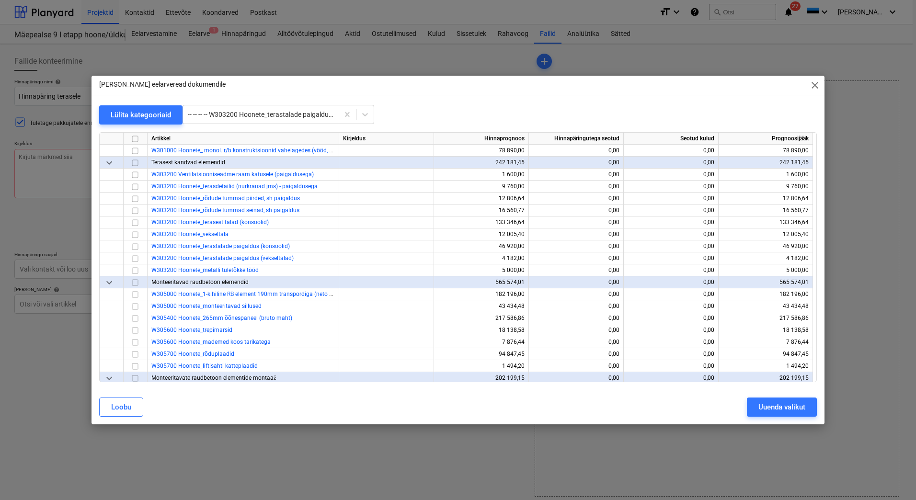
click at [816, 84] on span "close" at bounding box center [814, 85] width 11 height 11
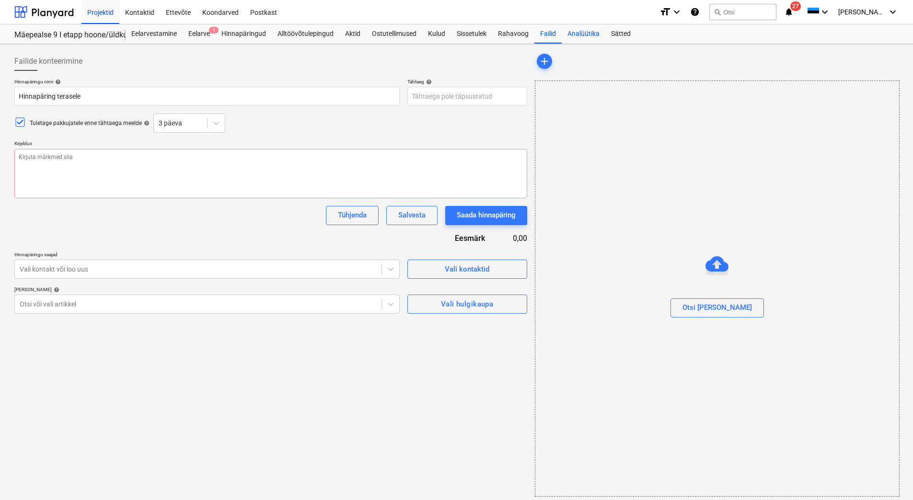
click at [580, 30] on div "Analüütika" at bounding box center [583, 33] width 44 height 19
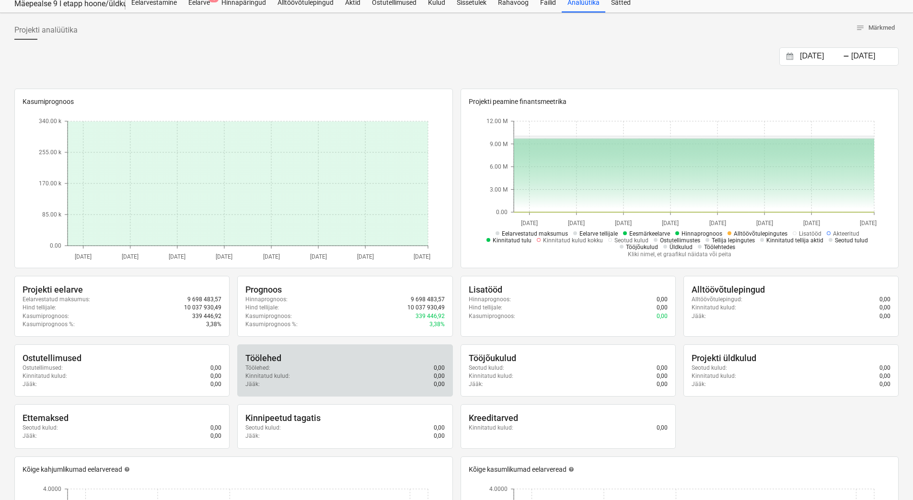
scroll to position [48, 0]
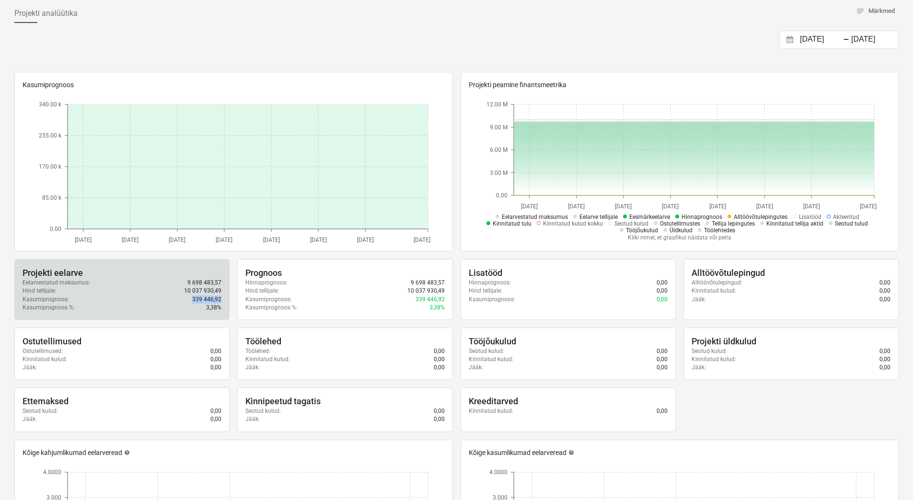
drag, startPoint x: 192, startPoint y: 301, endPoint x: 223, endPoint y: 300, distance: 30.7
click at [223, 300] on div "Projekti eelarve Eelarvestatud maksumus : 9 698 483,57 Hind tellijale : 10 037 …" at bounding box center [121, 289] width 215 height 61
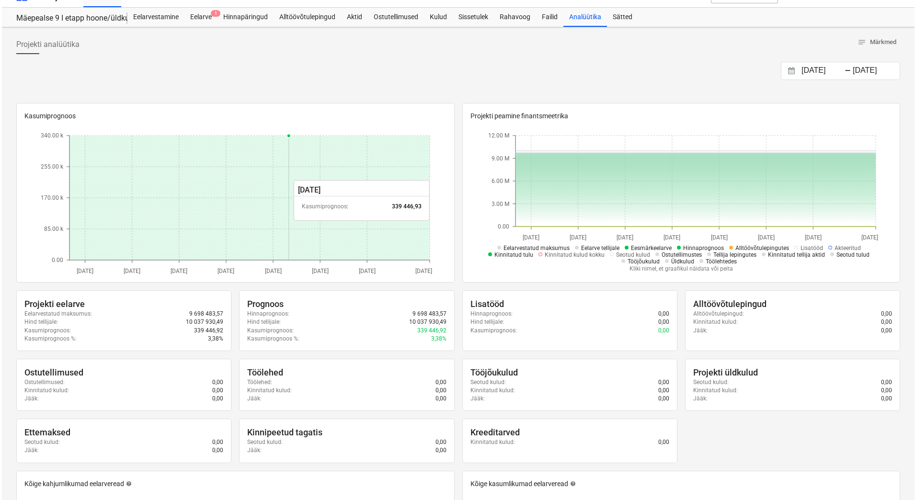
scroll to position [0, 0]
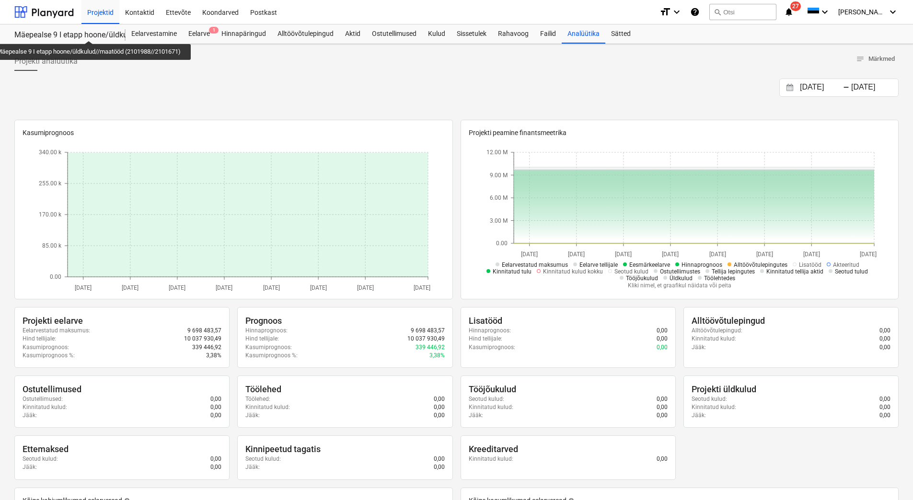
click at [91, 32] on div "Mäepealse 9 I etapp hoone/üldkulud//maatööd (2101988//2101671)" at bounding box center [64, 35] width 100 height 10
click at [199, 31] on div "Eelarve 1" at bounding box center [199, 33] width 33 height 19
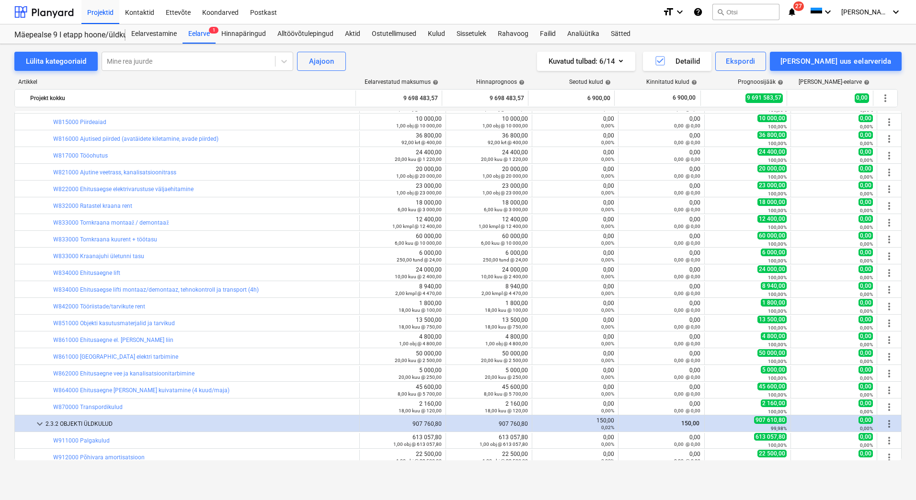
scroll to position [8183, 0]
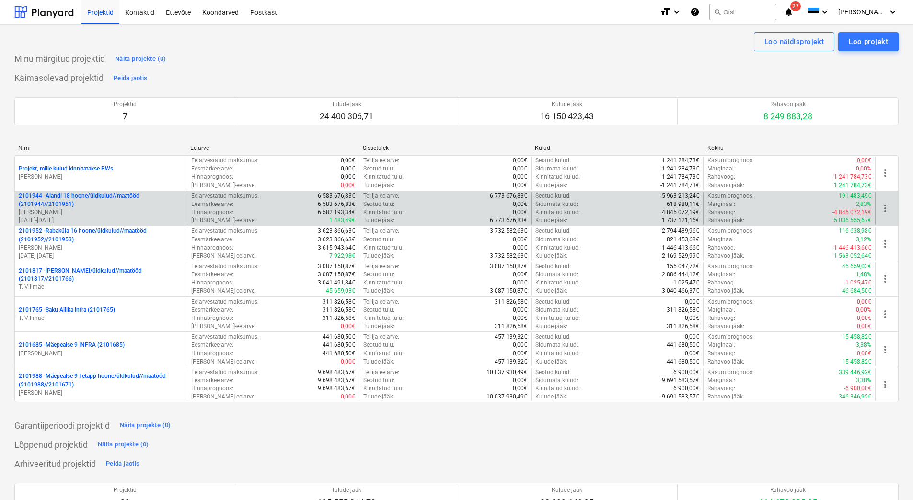
click at [155, 207] on p "2101944 - Aiandi 18 hoone/üldkulud//maatööd (2101944//2101951)" at bounding box center [101, 200] width 164 height 16
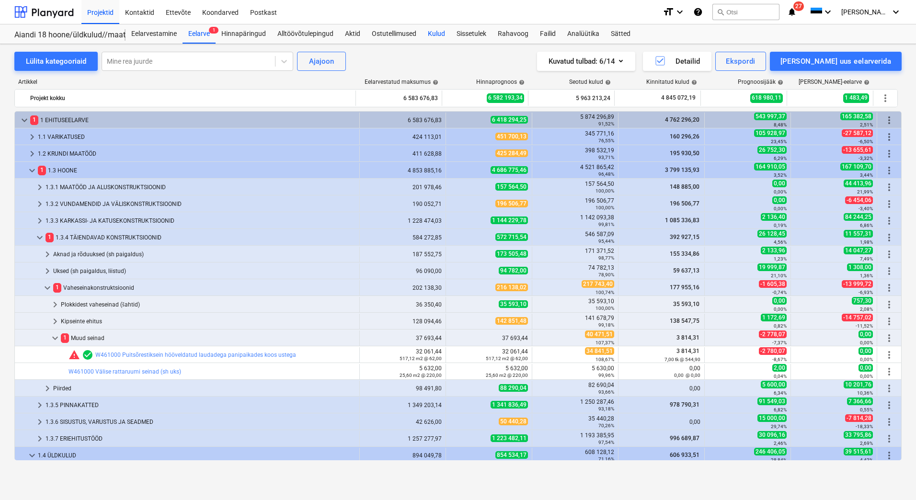
click at [432, 33] on div "Kulud" at bounding box center [436, 33] width 29 height 19
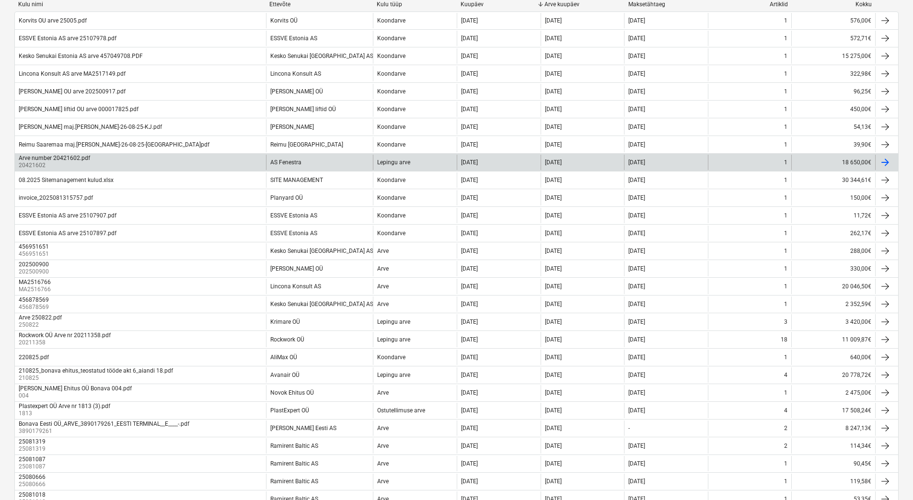
scroll to position [192, 0]
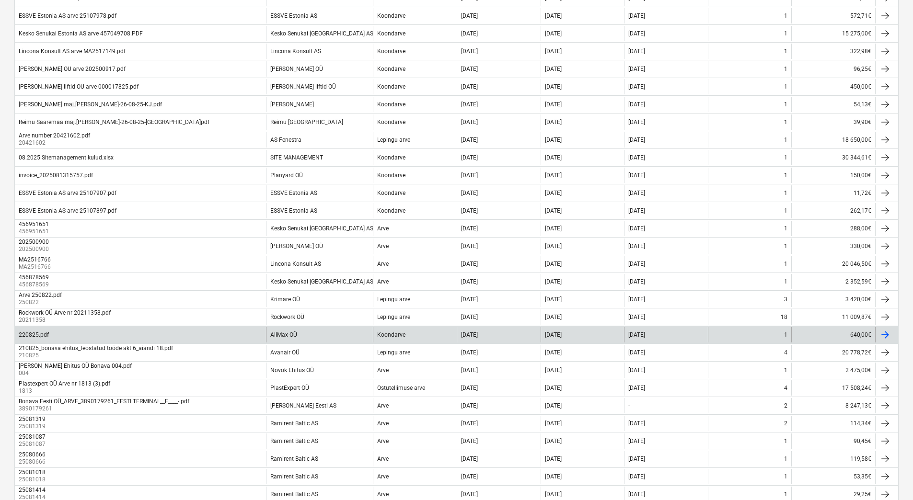
click at [208, 331] on div "220825.pdf" at bounding box center [140, 334] width 251 height 15
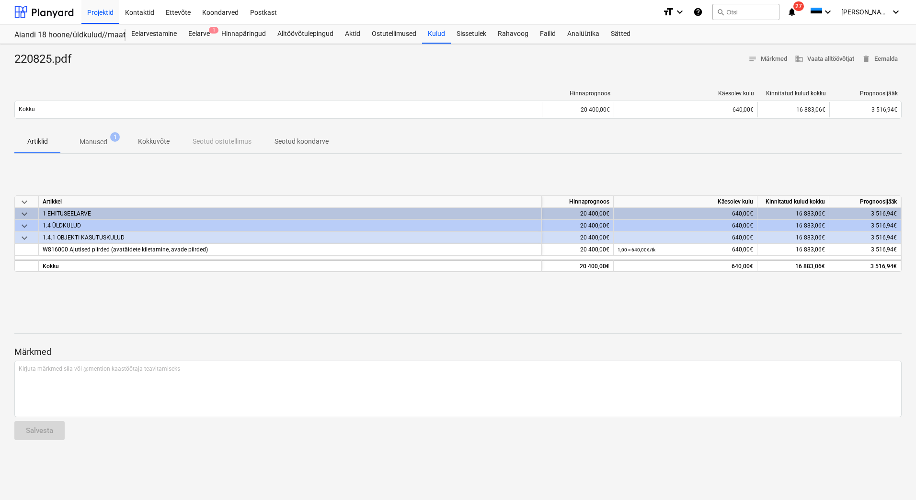
click at [88, 142] on p "Manused" at bounding box center [94, 142] width 28 height 10
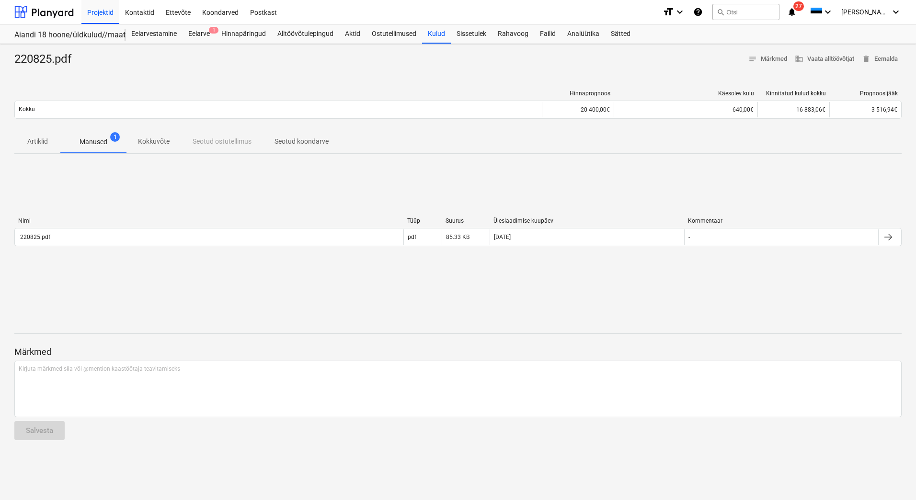
click at [148, 142] on p "Kokkuvõte" at bounding box center [154, 142] width 32 height 10
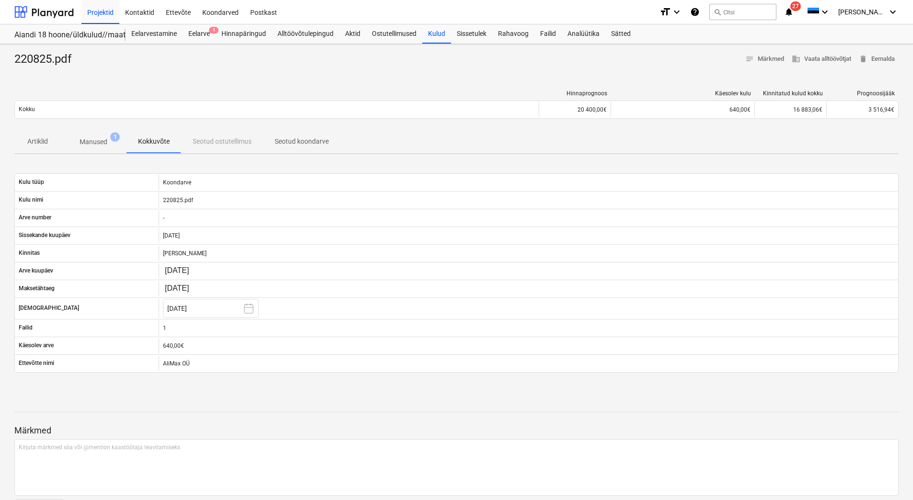
click at [103, 137] on span "Manused 1" at bounding box center [93, 141] width 66 height 17
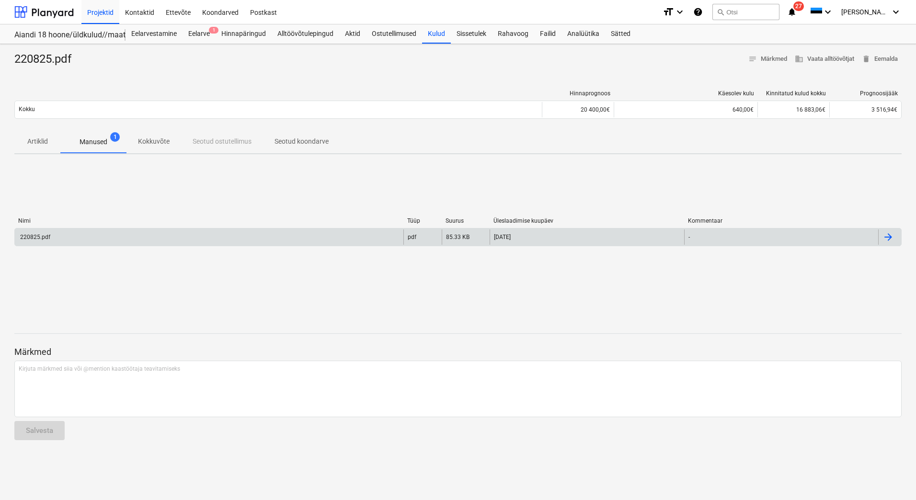
click at [133, 231] on div "220825.pdf" at bounding box center [209, 236] width 389 height 15
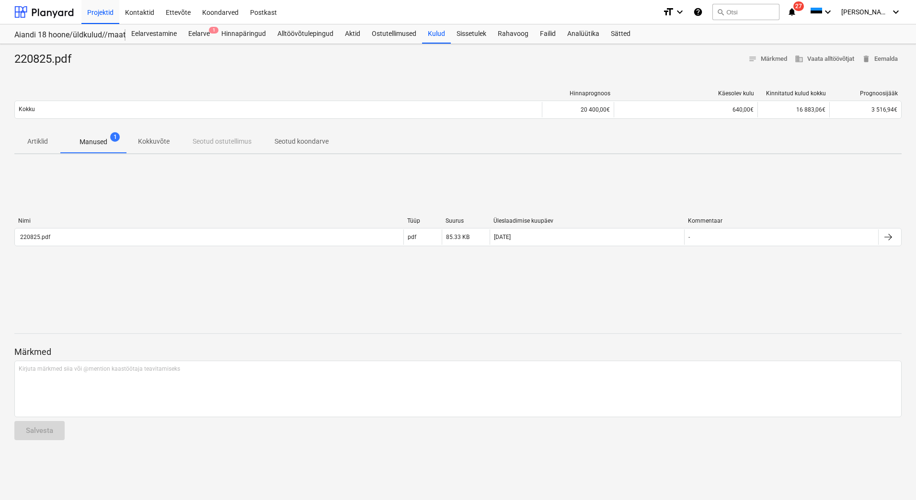
click at [144, 142] on p "Kokkuvõte" at bounding box center [154, 142] width 32 height 10
